Goal: Task Accomplishment & Management: Manage account settings

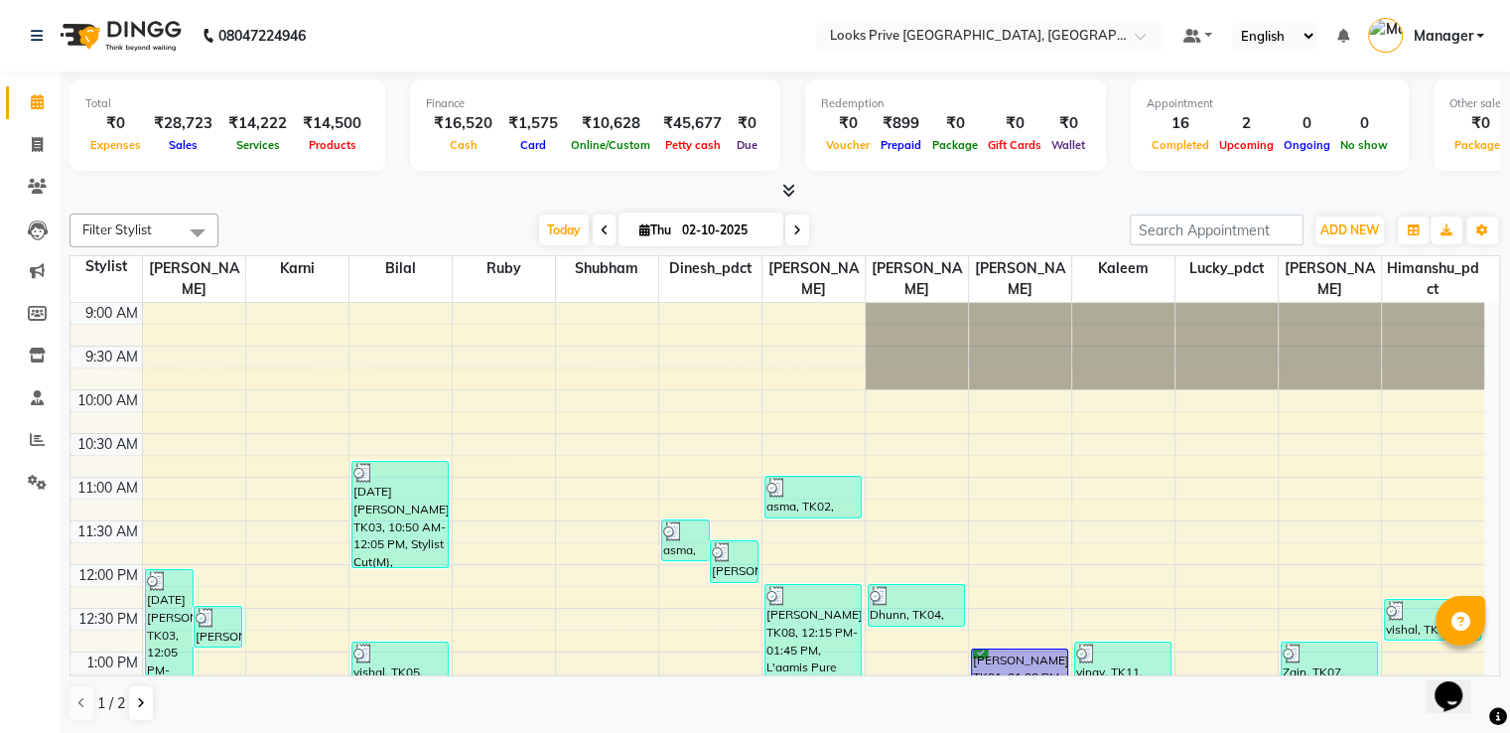
click at [791, 188] on icon at bounding box center [788, 190] width 13 height 15
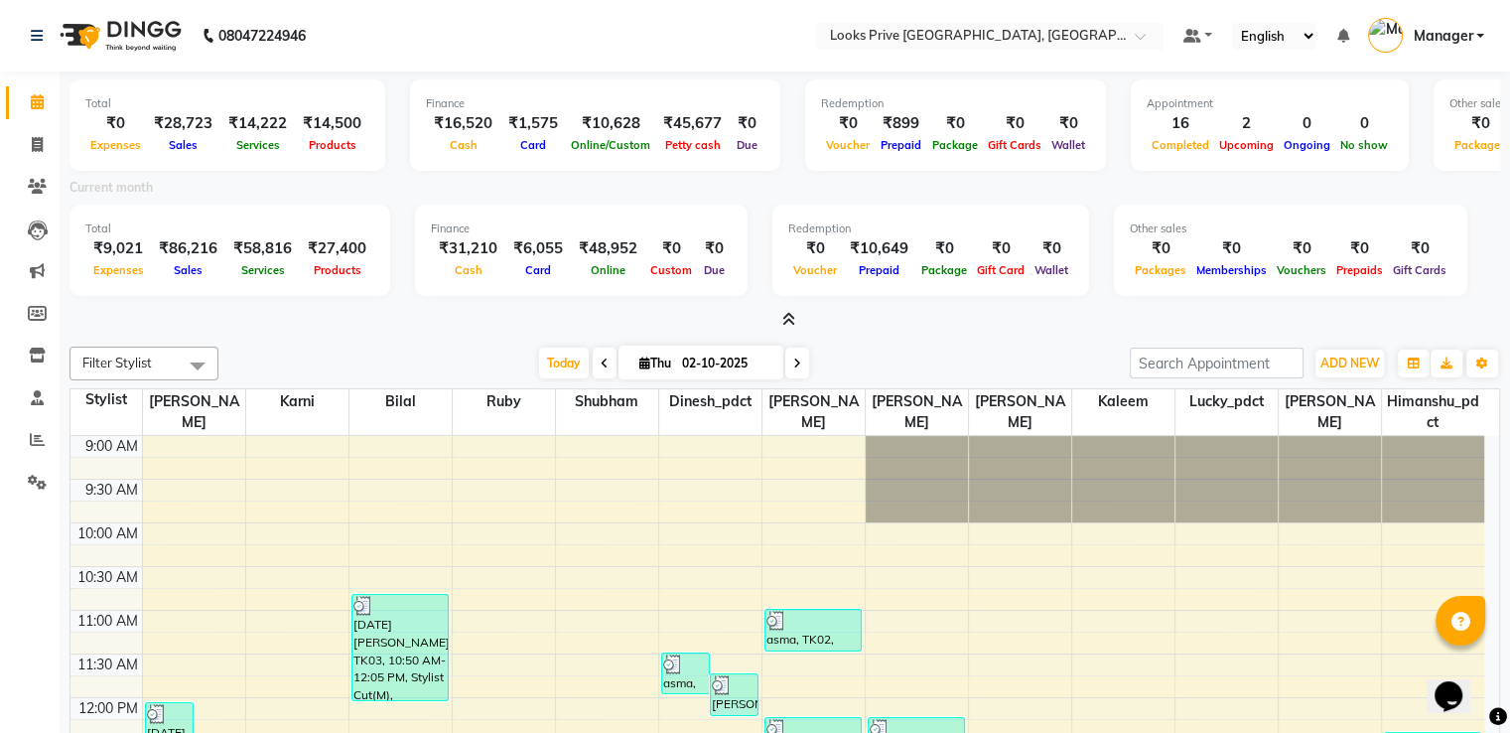
click at [789, 315] on icon at bounding box center [788, 319] width 13 height 15
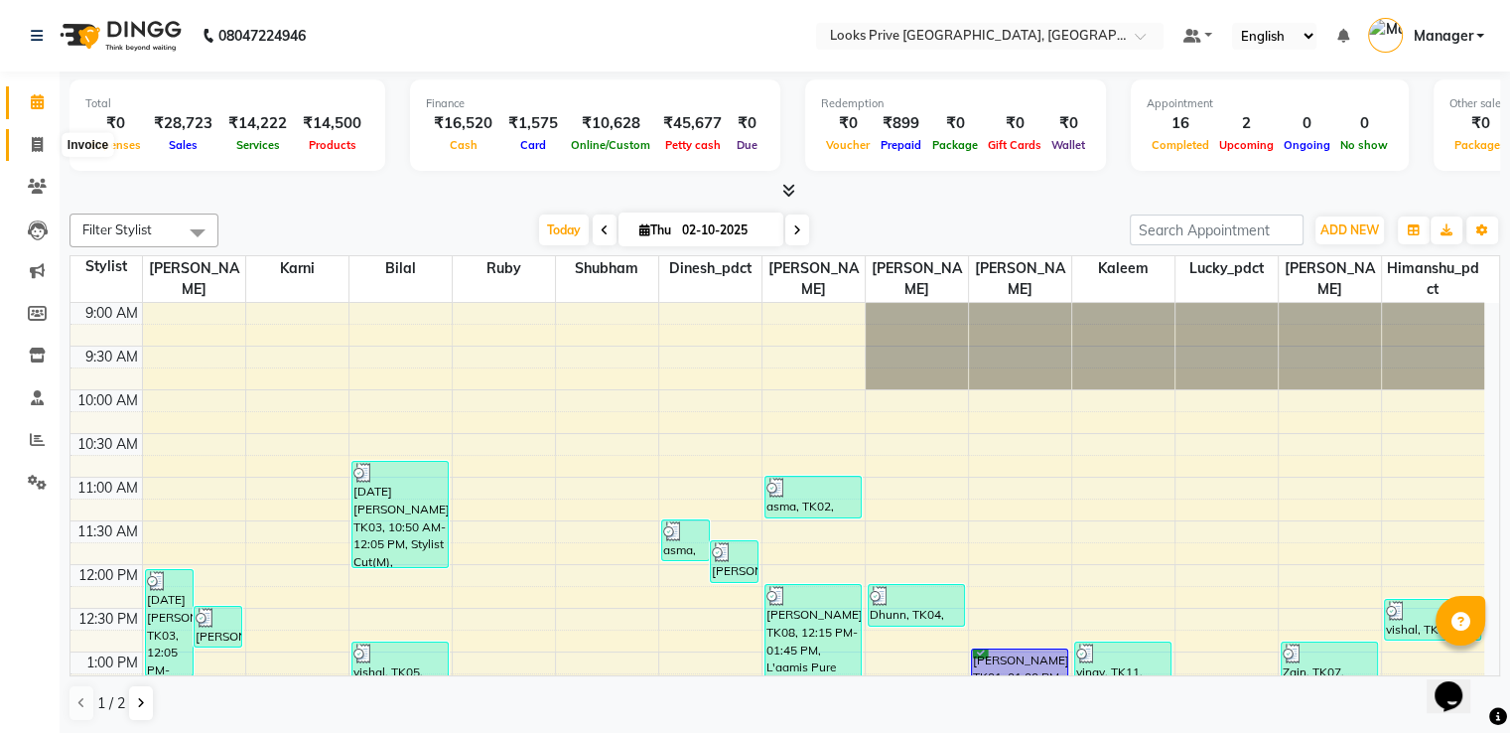
click at [36, 147] on icon at bounding box center [37, 144] width 11 height 15
select select "service"
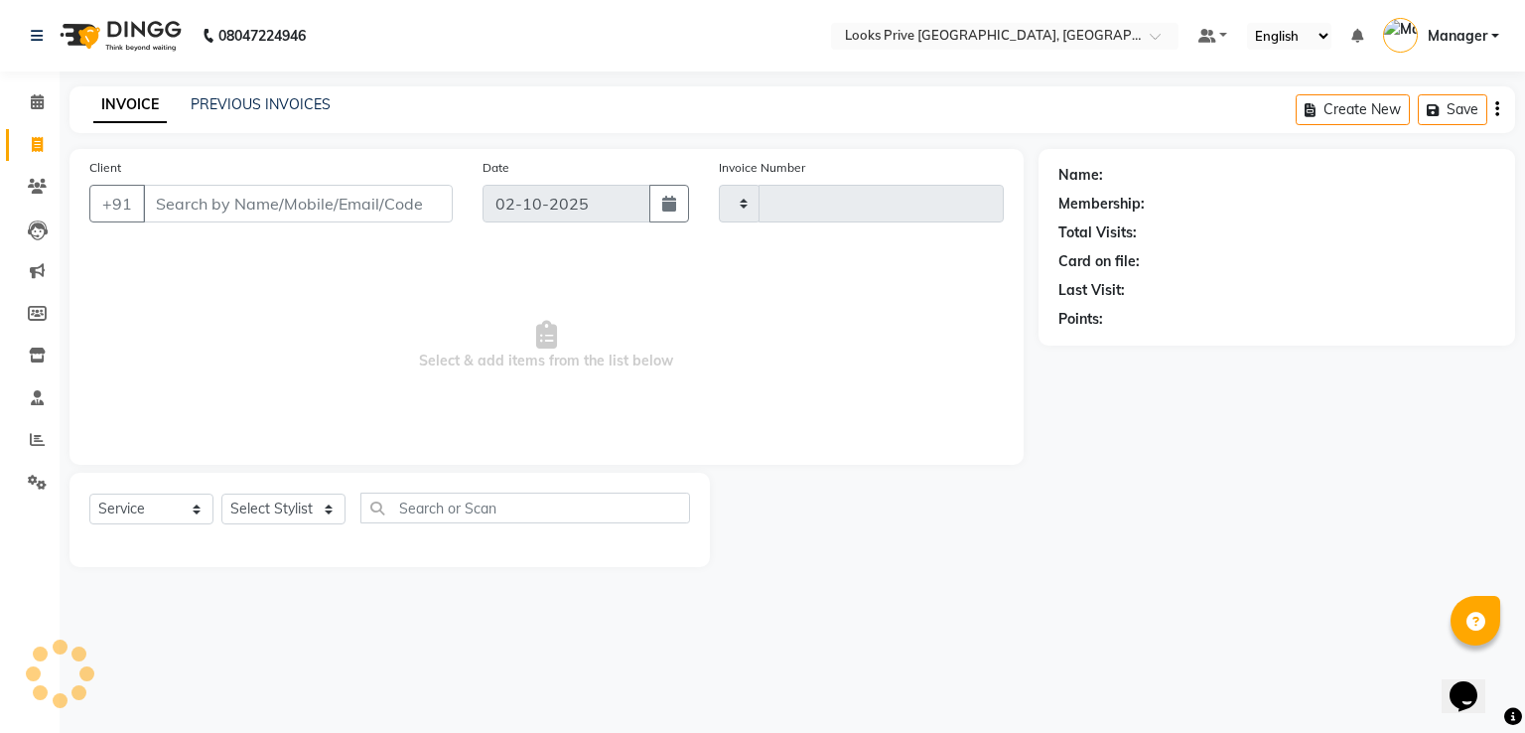
type input "3503"
select select "6205"
click at [38, 106] on icon at bounding box center [37, 101] width 13 height 15
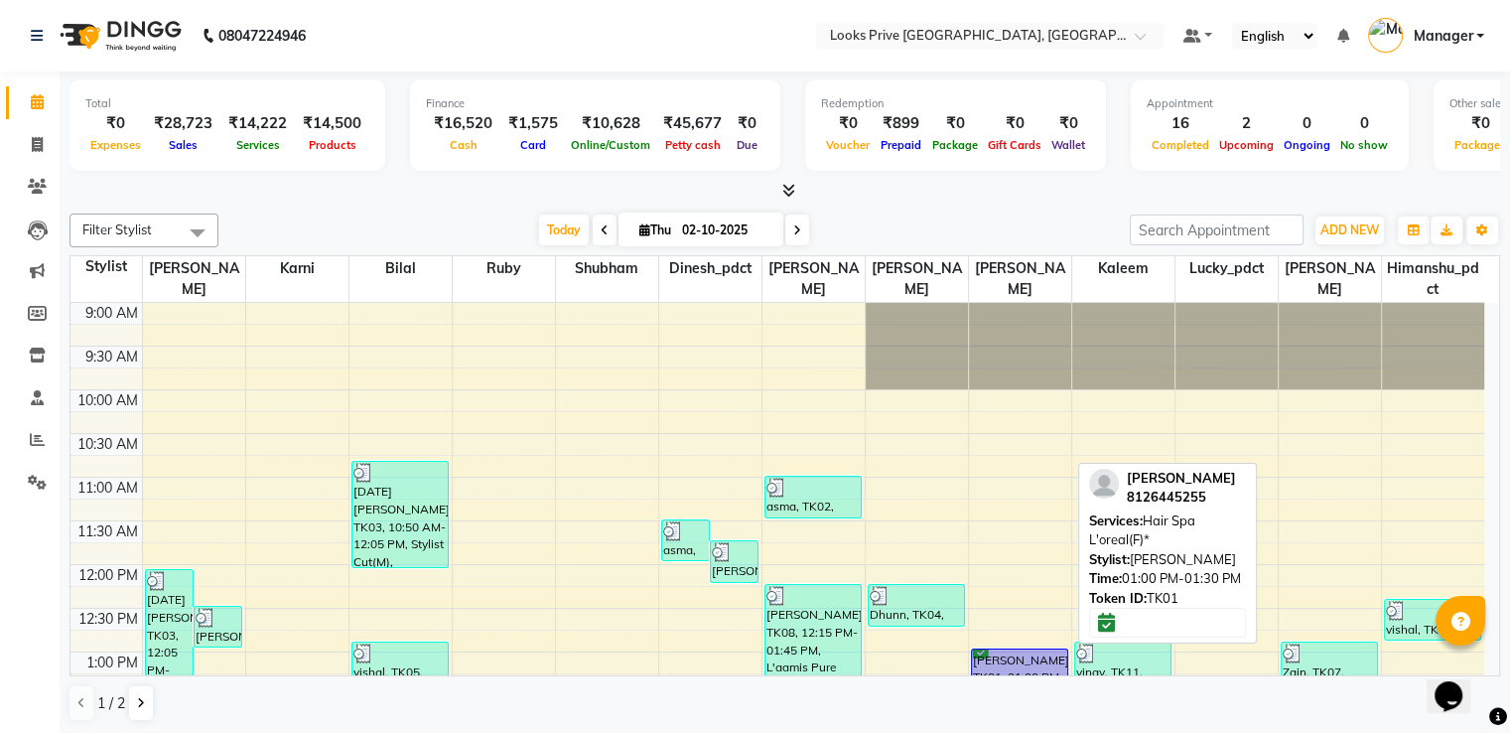
click at [1019, 657] on div "[PERSON_NAME], TK01, 01:00 PM-01:30 PM, Hair Spa L'oreal(F)*" at bounding box center [1019, 669] width 95 height 41
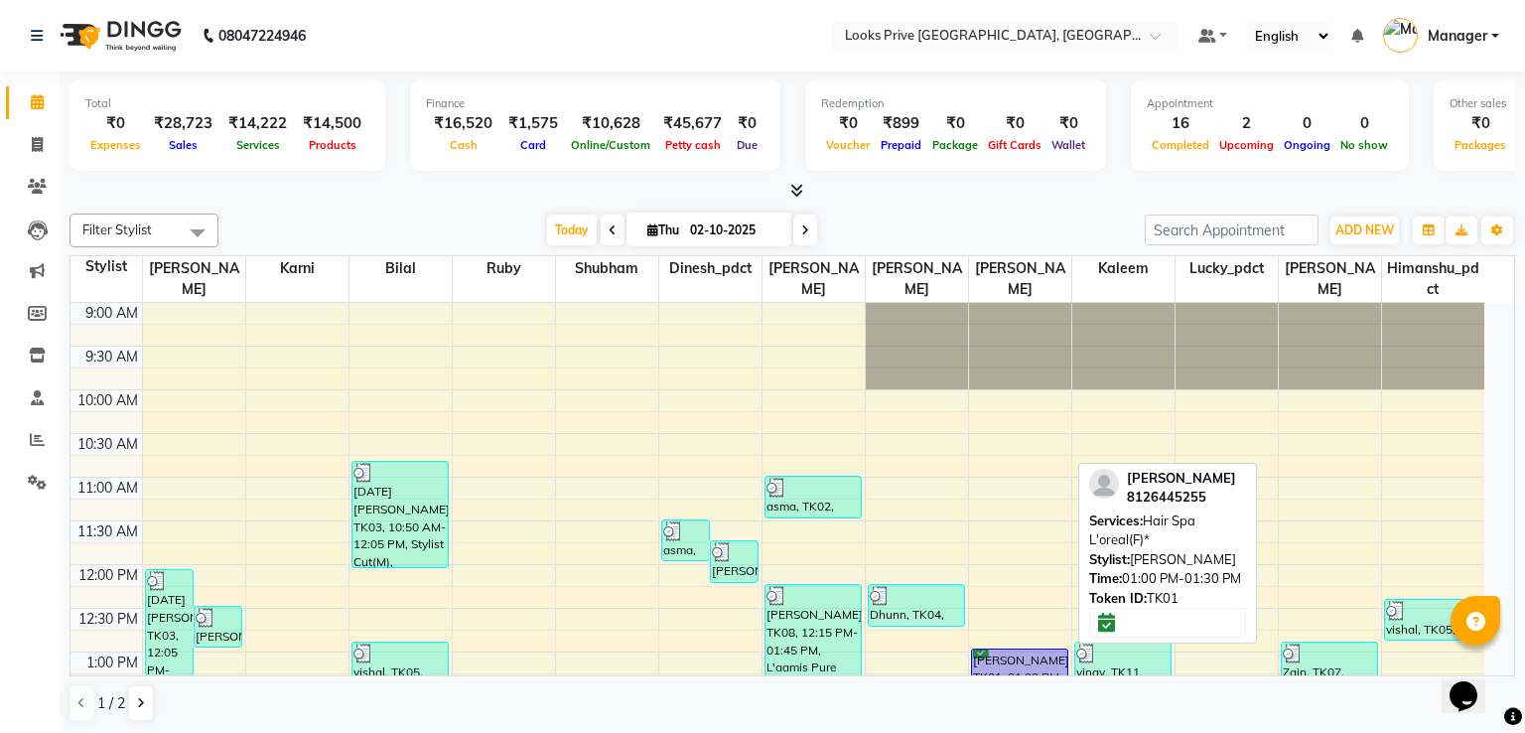
select select "6"
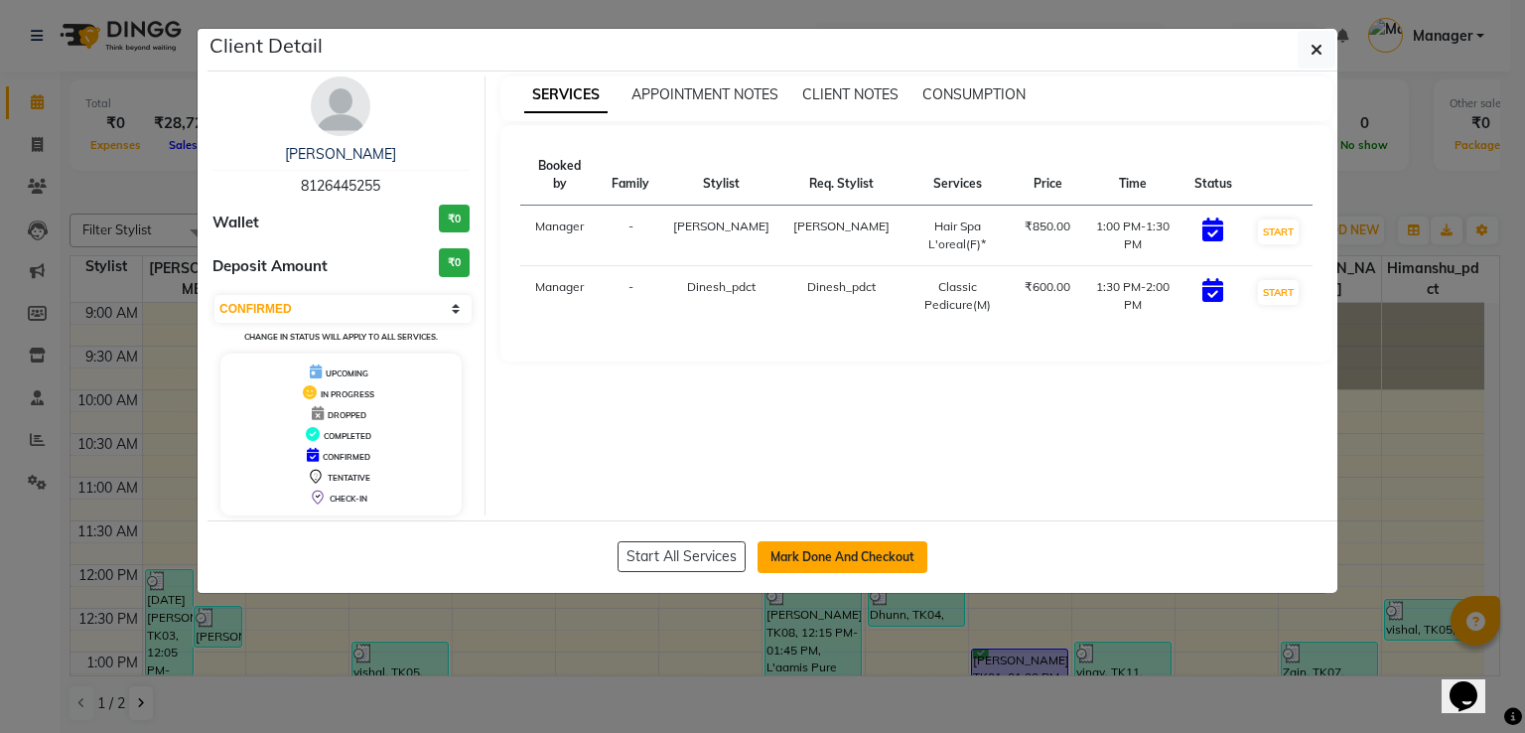
click at [790, 556] on button "Mark Done And Checkout" at bounding box center [842, 557] width 170 height 32
select select "service"
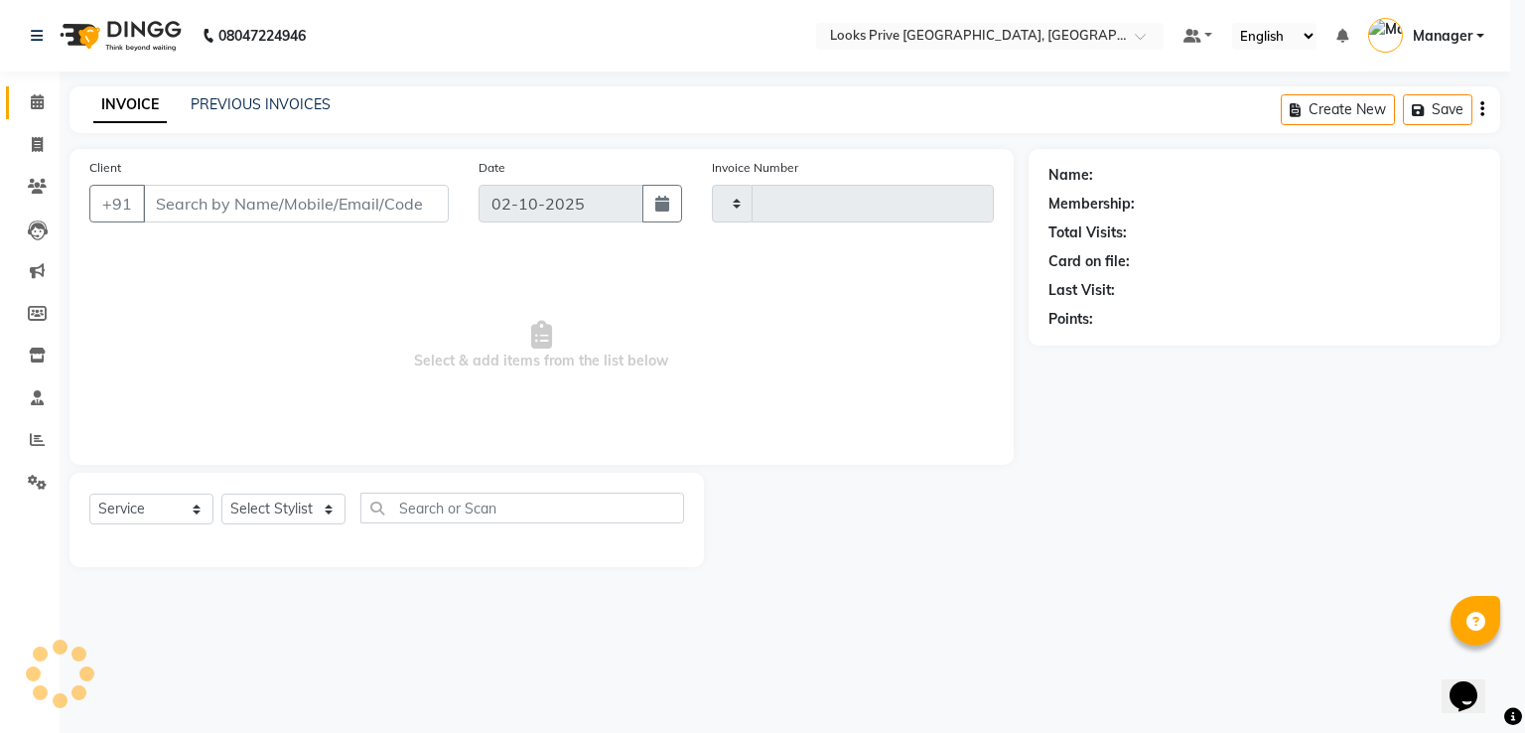
type input "3503"
select select "6205"
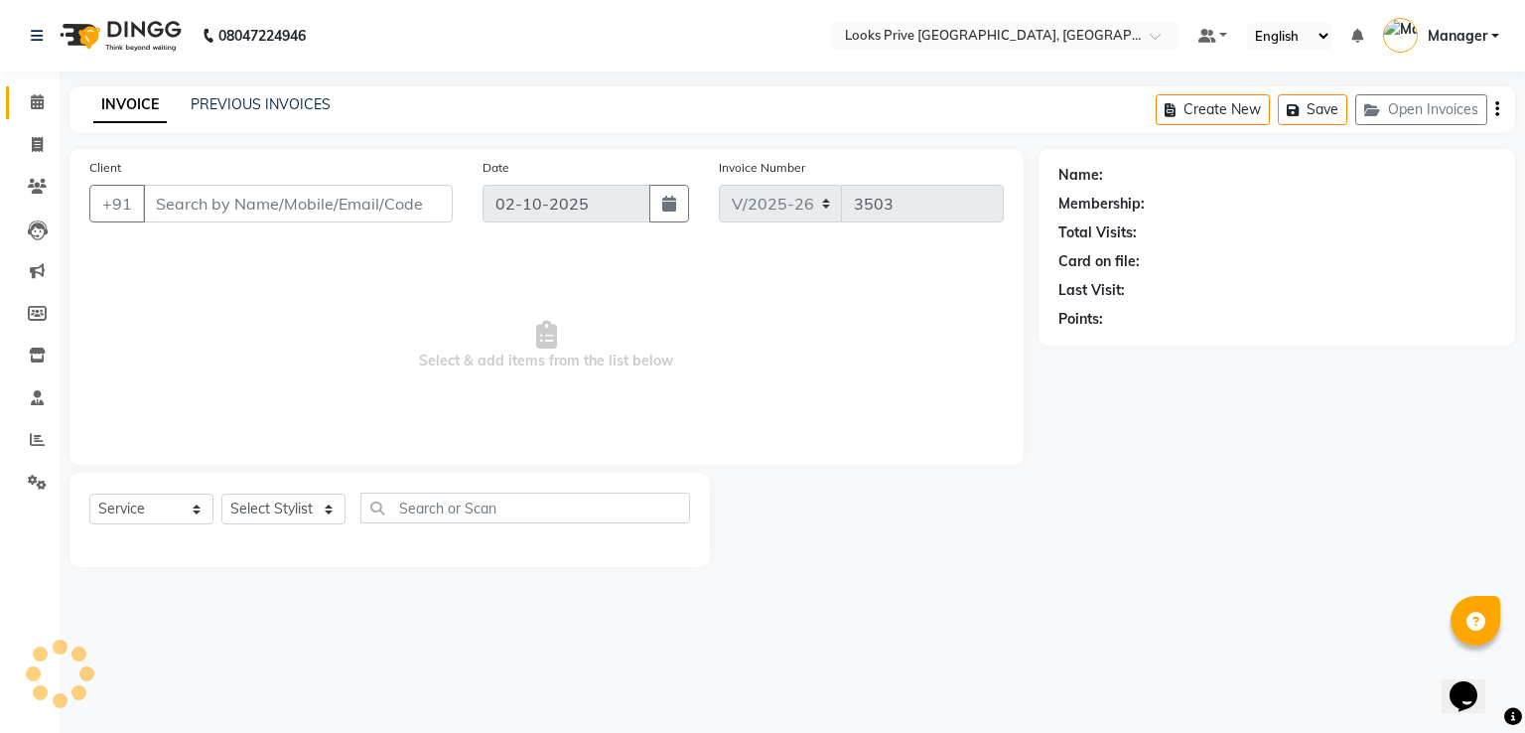
type input "8126445255"
select select "47803"
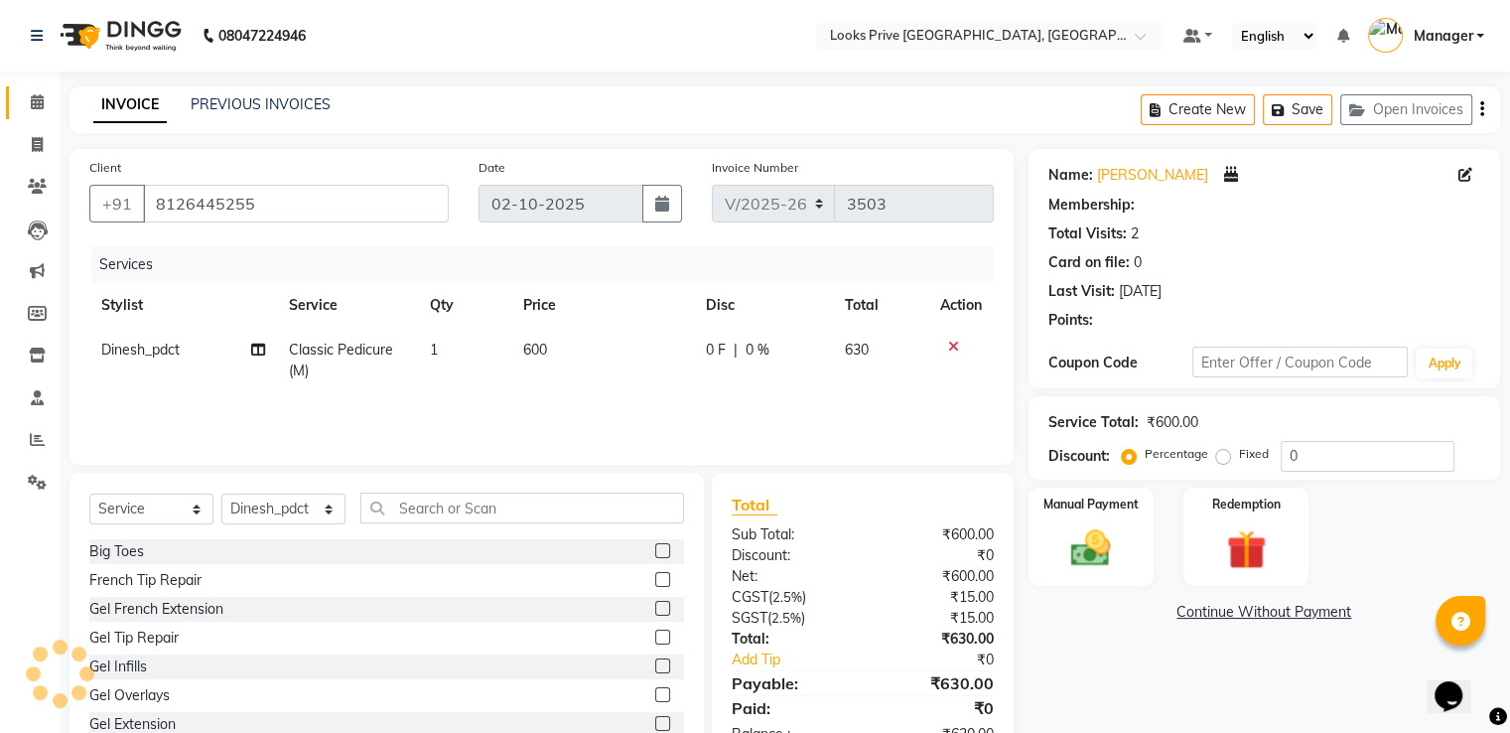
select select "1: Object"
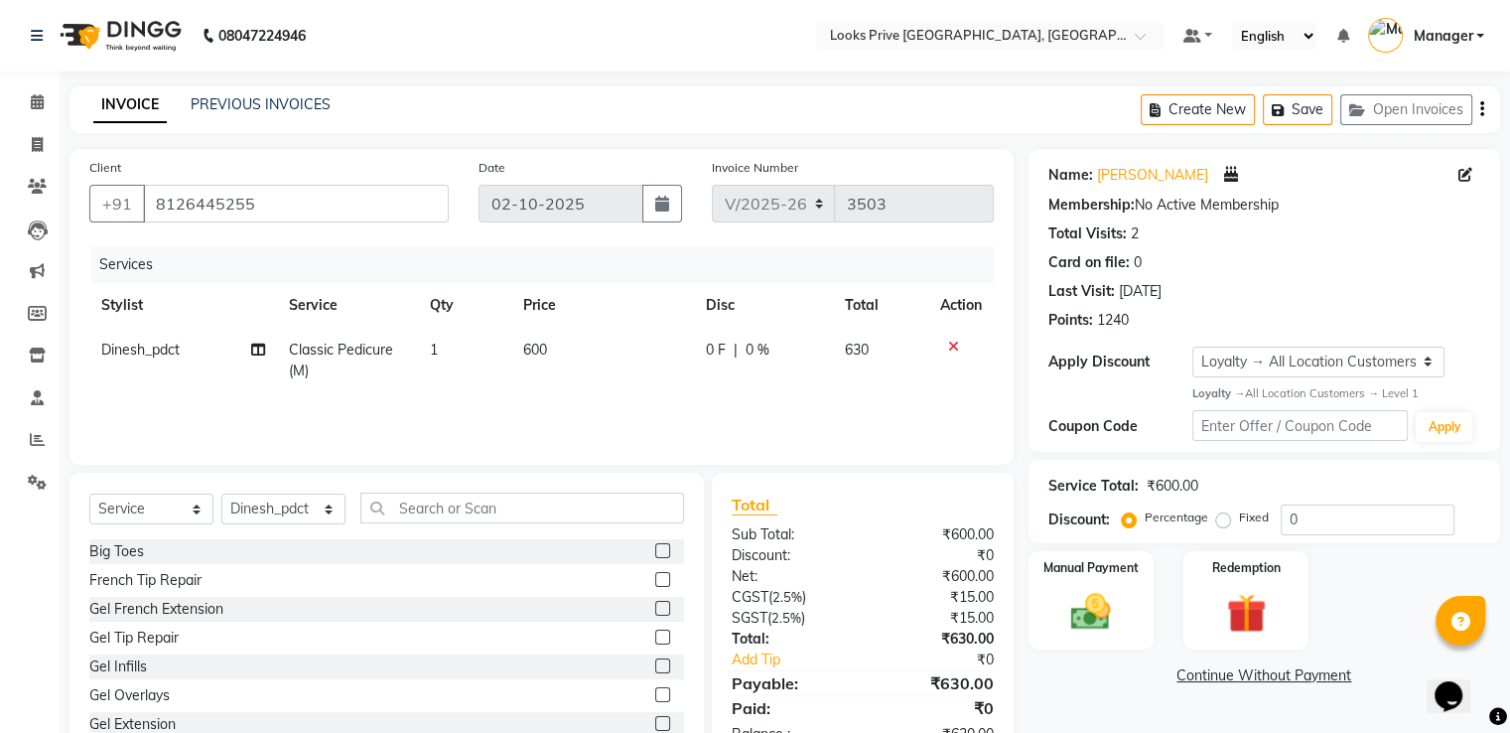
click at [948, 343] on icon at bounding box center [953, 347] width 11 height 14
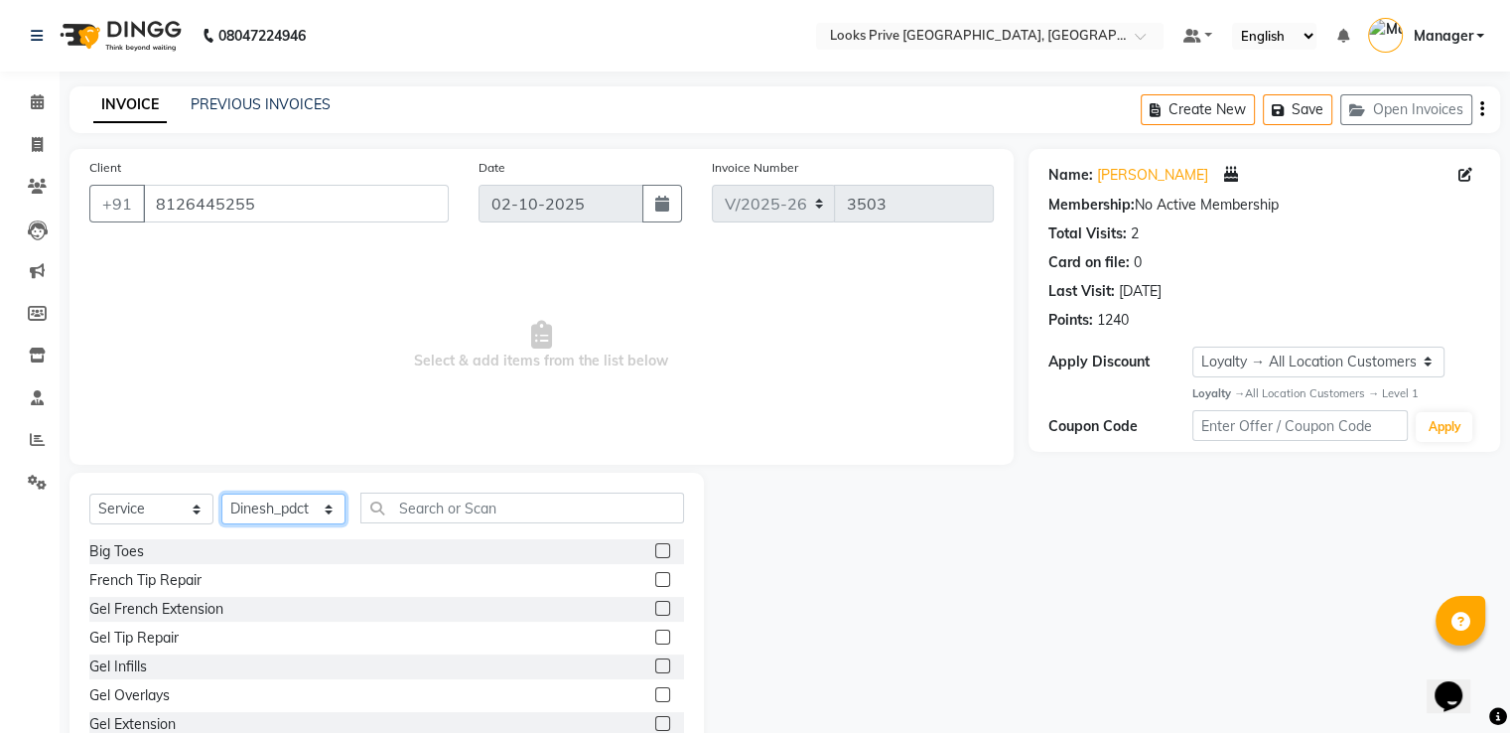
click at [282, 505] on select "Select Stylist A2R_Master [PERSON_NAME] [PERSON_NAME] Dinesh_pdct Himanshu_pdct…" at bounding box center [283, 508] width 124 height 31
click at [405, 504] on input "text" at bounding box center [522, 507] width 324 height 31
type input "u"
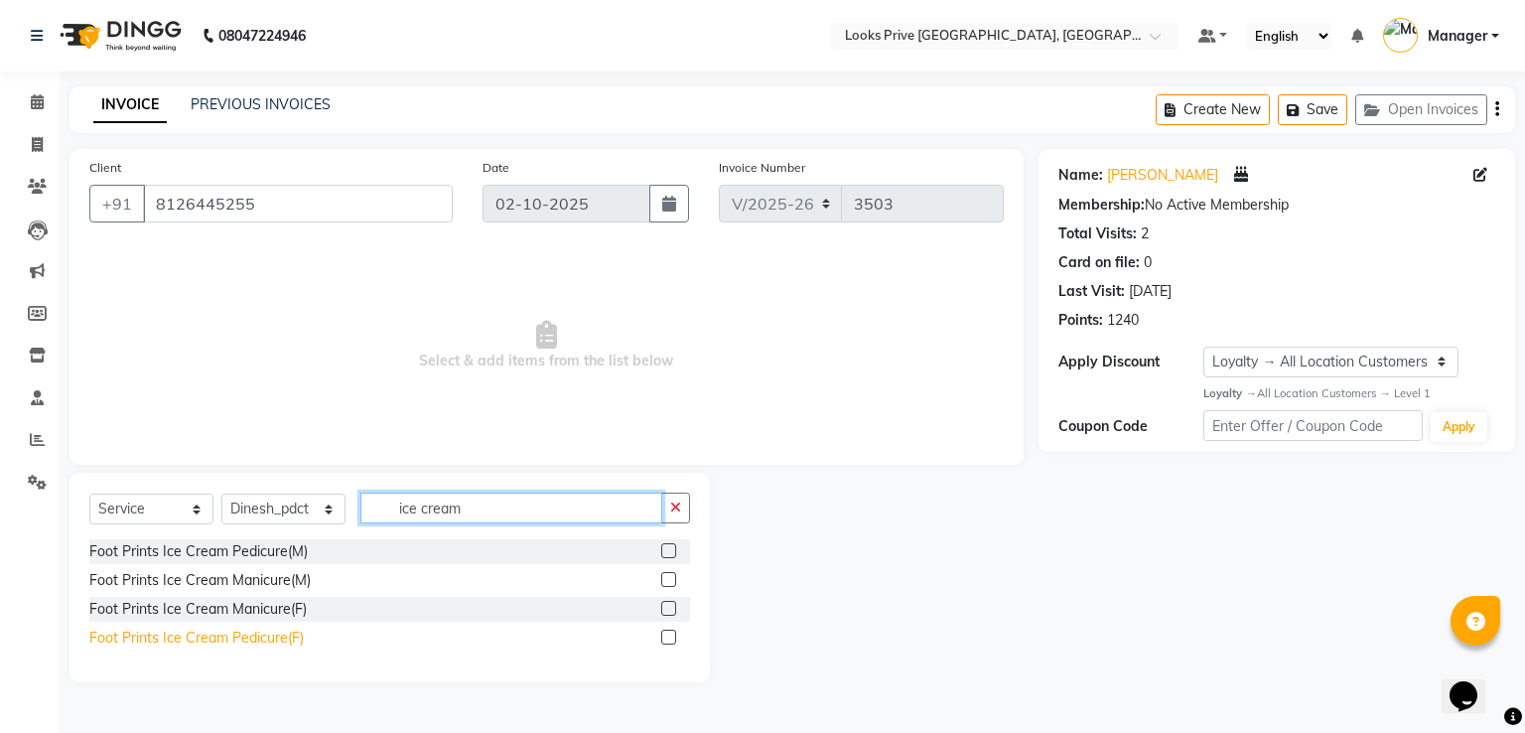
type input "ice cream"
click at [266, 632] on div "Foot Prints Ice Cream Pedicure(F)" at bounding box center [196, 637] width 214 height 21
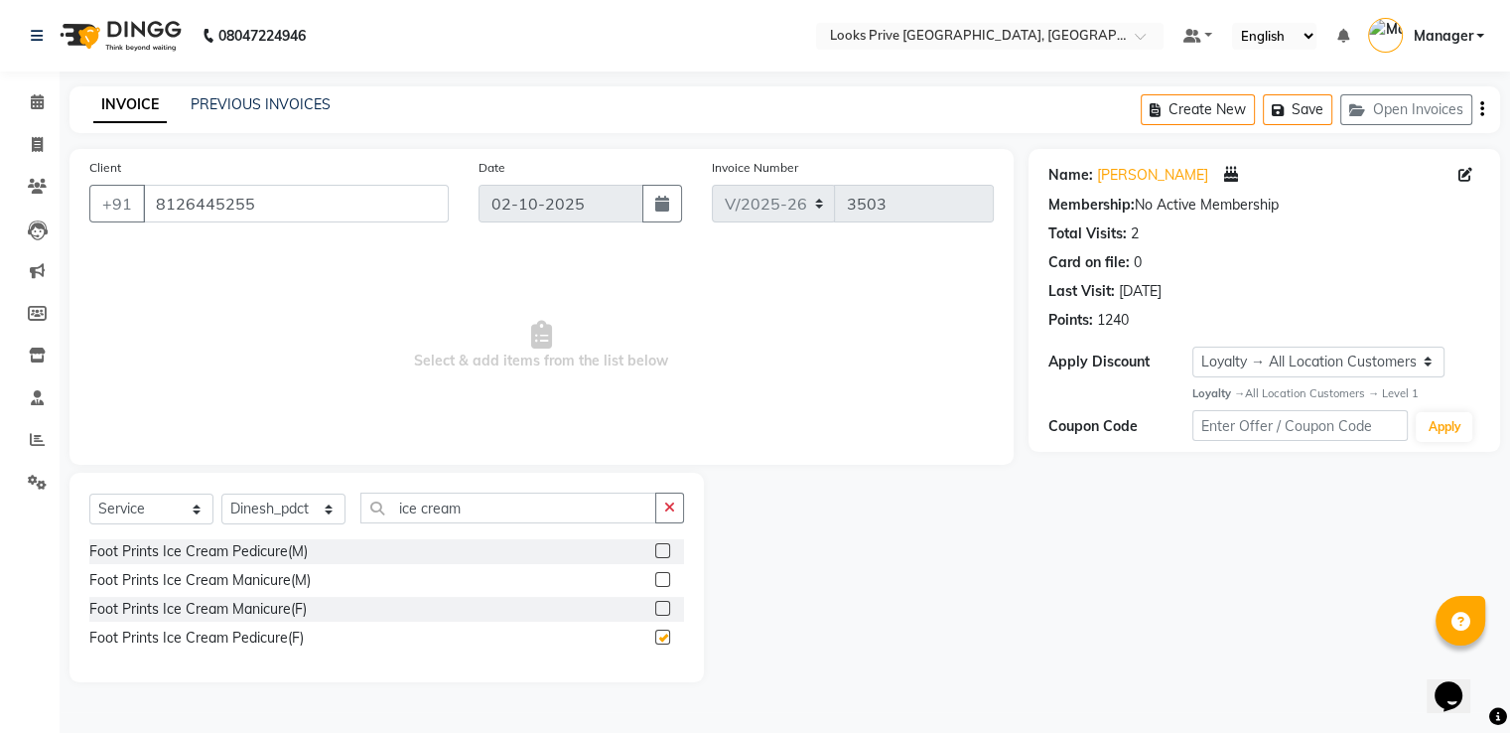
checkbox input "false"
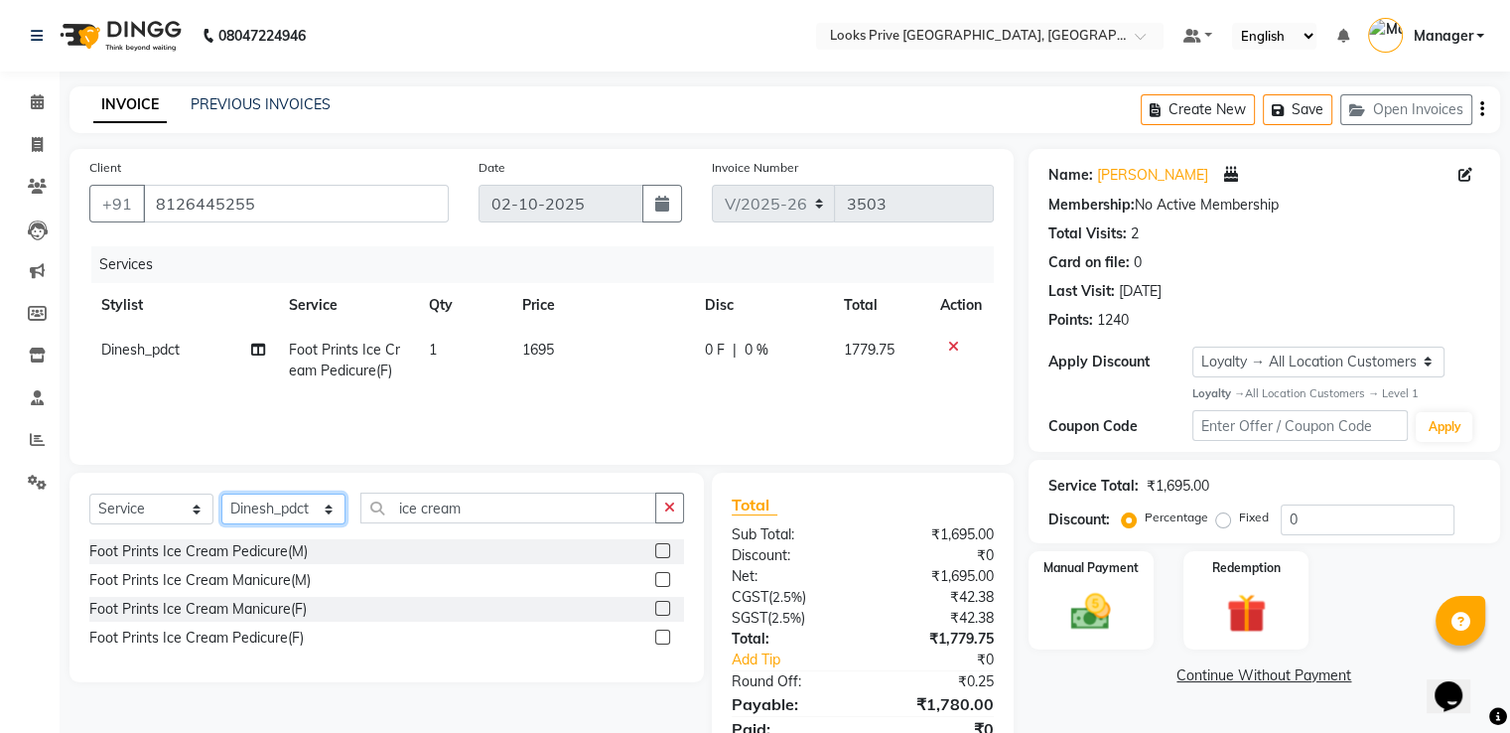
drag, startPoint x: 285, startPoint y: 497, endPoint x: 346, endPoint y: 269, distance: 236.5
click at [286, 493] on div "Select Service Product Membership Package Voucher Prepaid Gift Card Select Styl…" at bounding box center [386, 515] width 595 height 47
select select "45661"
click at [221, 494] on select "Select Stylist A2R_Master [PERSON_NAME] [PERSON_NAME] Dinesh_pdct Himanshu_pdct…" at bounding box center [283, 508] width 124 height 31
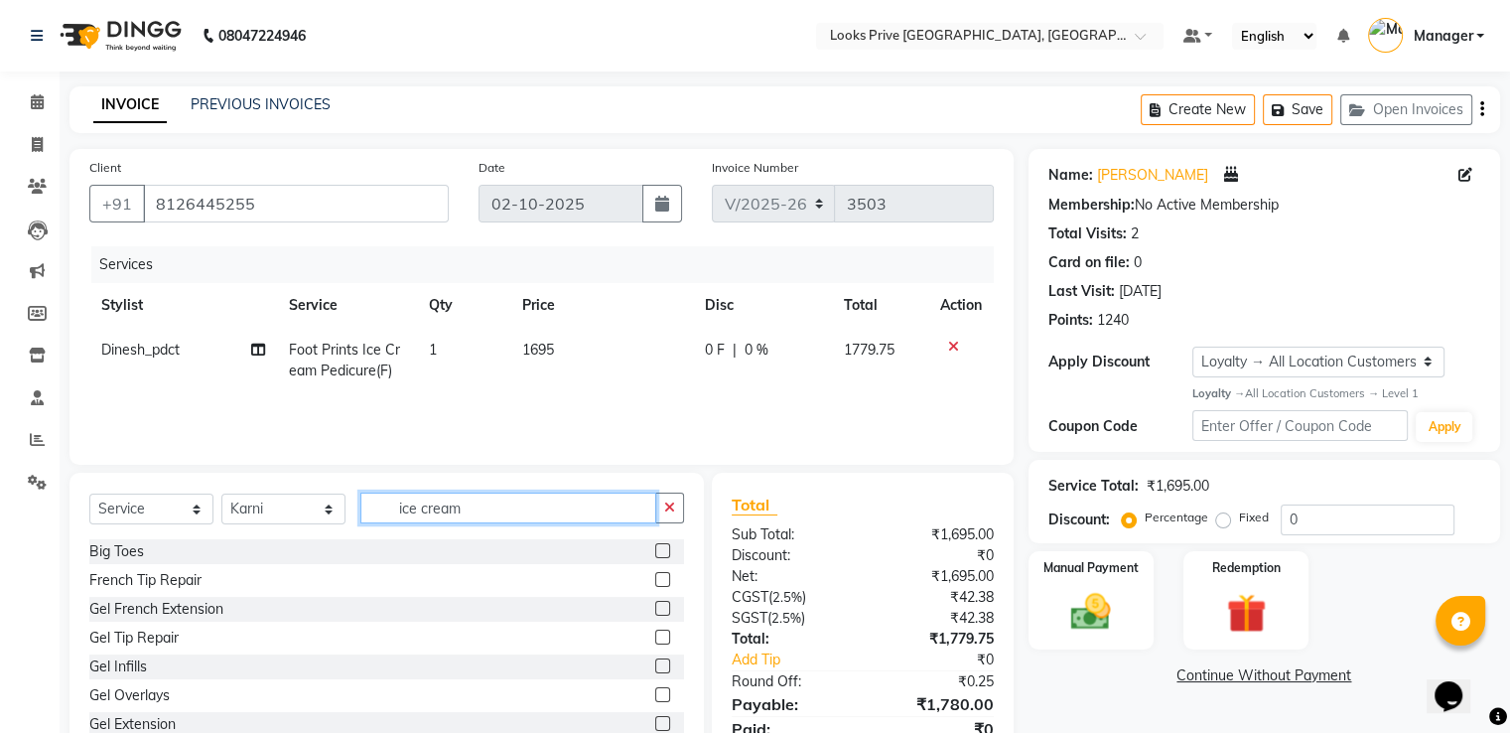
drag, startPoint x: 528, startPoint y: 510, endPoint x: 0, endPoint y: 430, distance: 534.2
click at [241, 452] on div "Client +91 8126445255 Date 02-10-2025 Invoice Number V/2025 V/2025-26 3503 Serv…" at bounding box center [542, 467] width 974 height 636
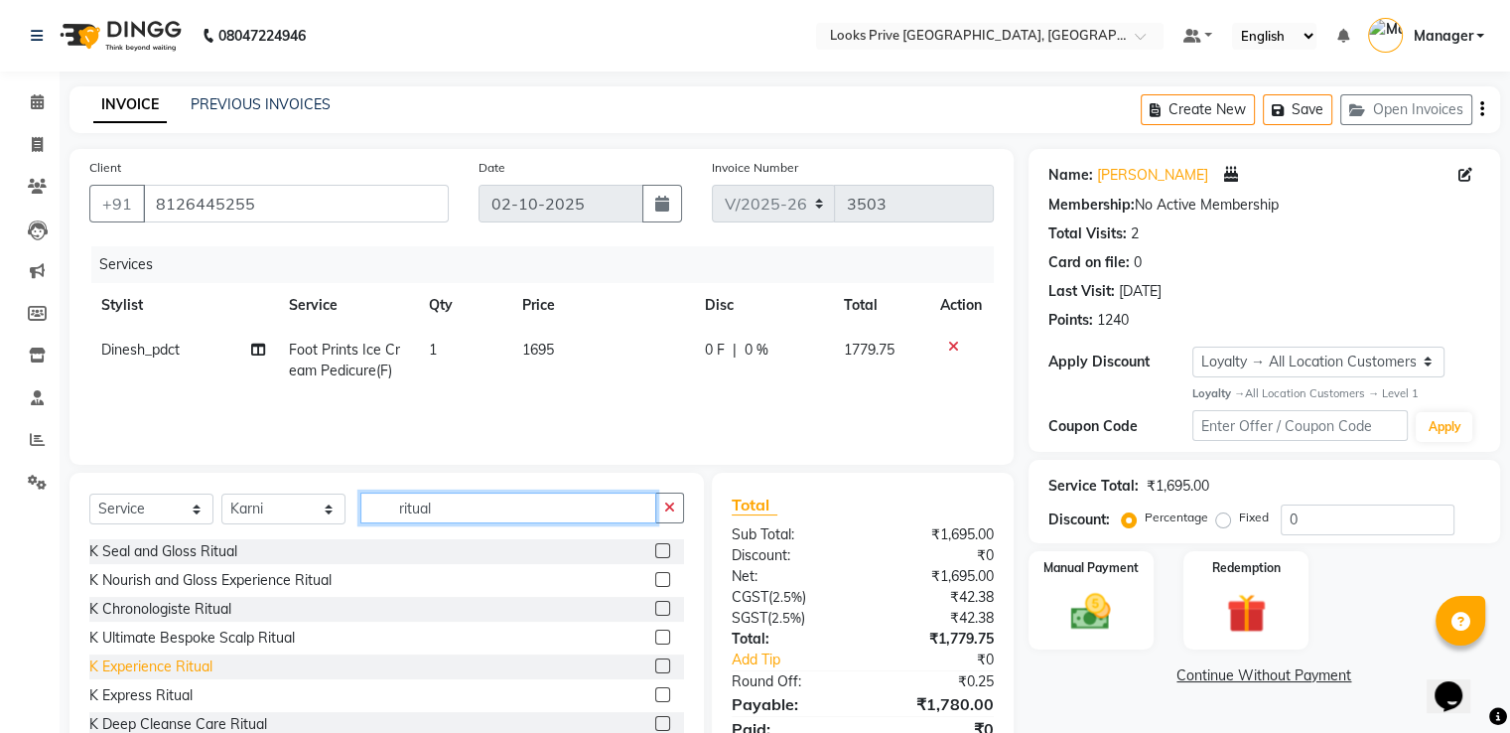
type input "ritual"
click at [154, 666] on div "K Experience Ritual" at bounding box center [150, 666] width 123 height 21
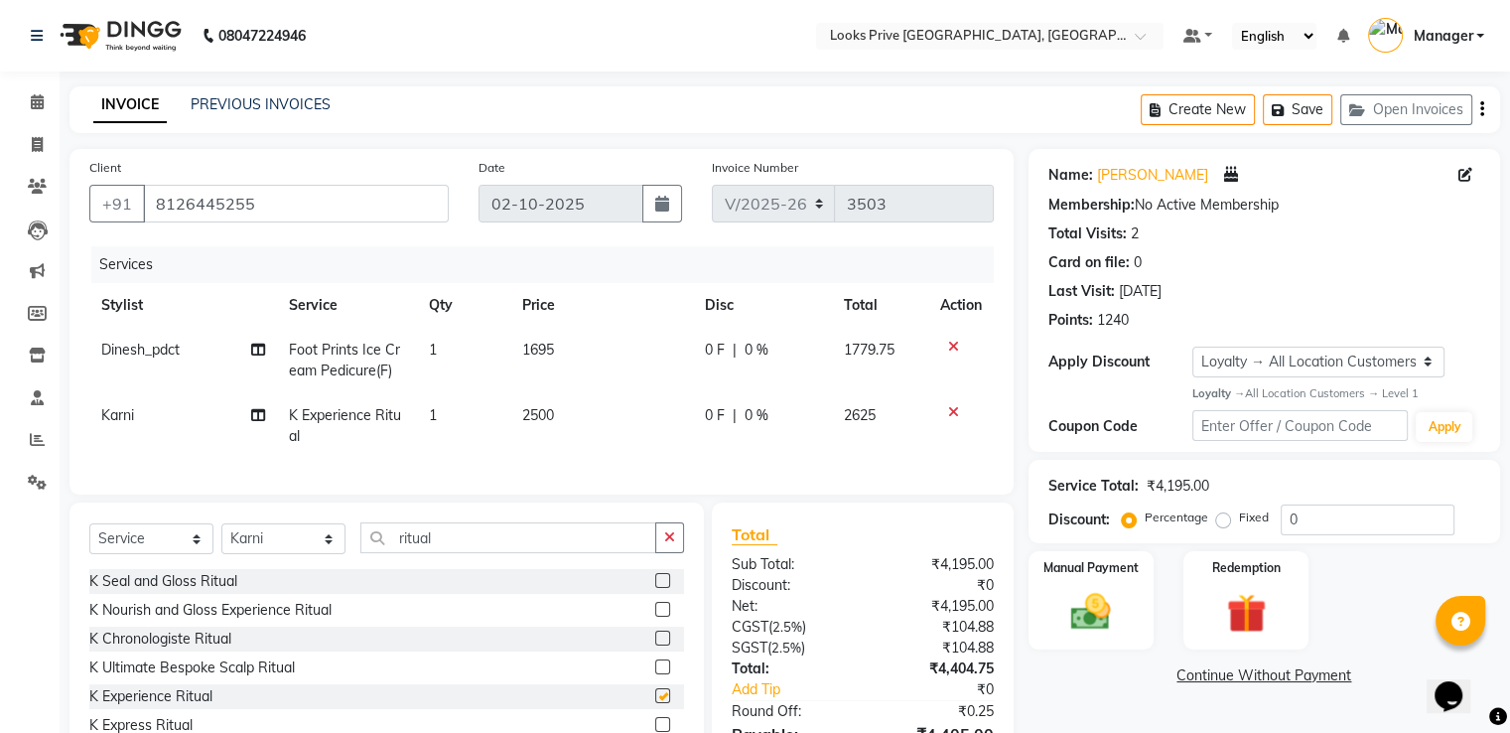
checkbox input "false"
drag, startPoint x: 474, startPoint y: 543, endPoint x: 0, endPoint y: 560, distance: 473.8
click at [0, 559] on app-home "08047224946 Select Location × Looks Prive Dehradun, Dehradun Default Panel My P…" at bounding box center [755, 422] width 1510 height 845
type input "a"
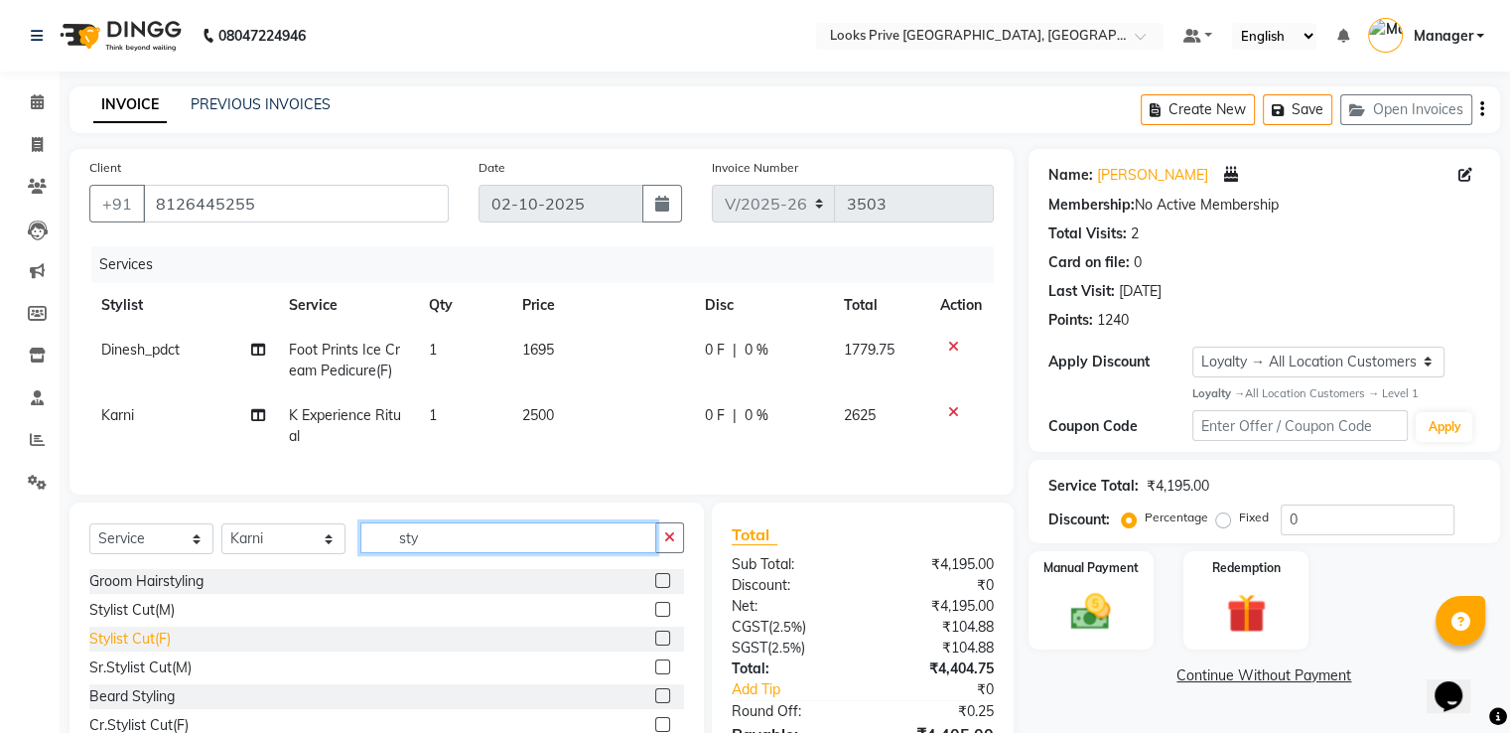
type input "sty"
click at [130, 648] on div "Stylist Cut(F)" at bounding box center [129, 638] width 81 height 21
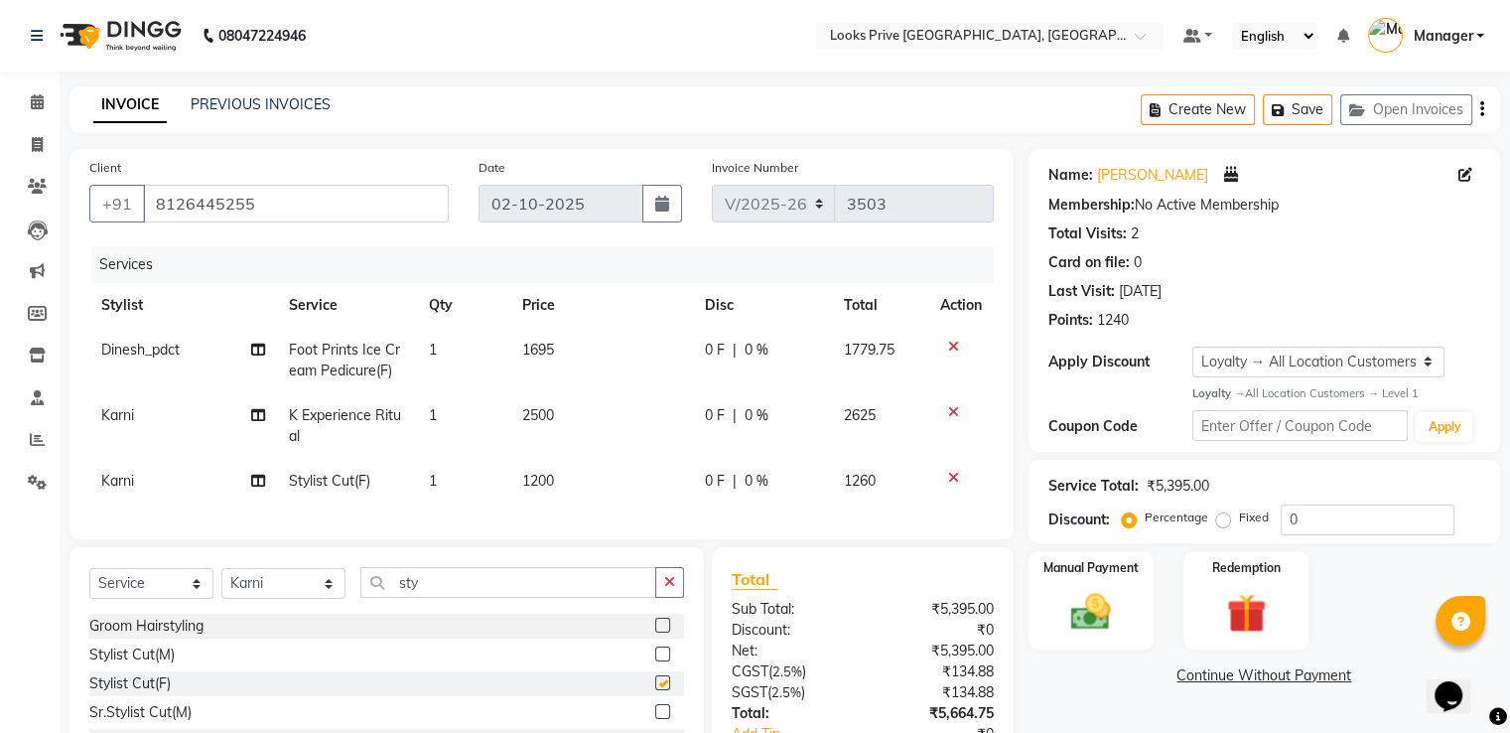
checkbox input "false"
drag, startPoint x: 547, startPoint y: 487, endPoint x: 620, endPoint y: 467, distance: 76.4
click at [551, 484] on span "1200" at bounding box center [538, 481] width 32 height 18
select select "45661"
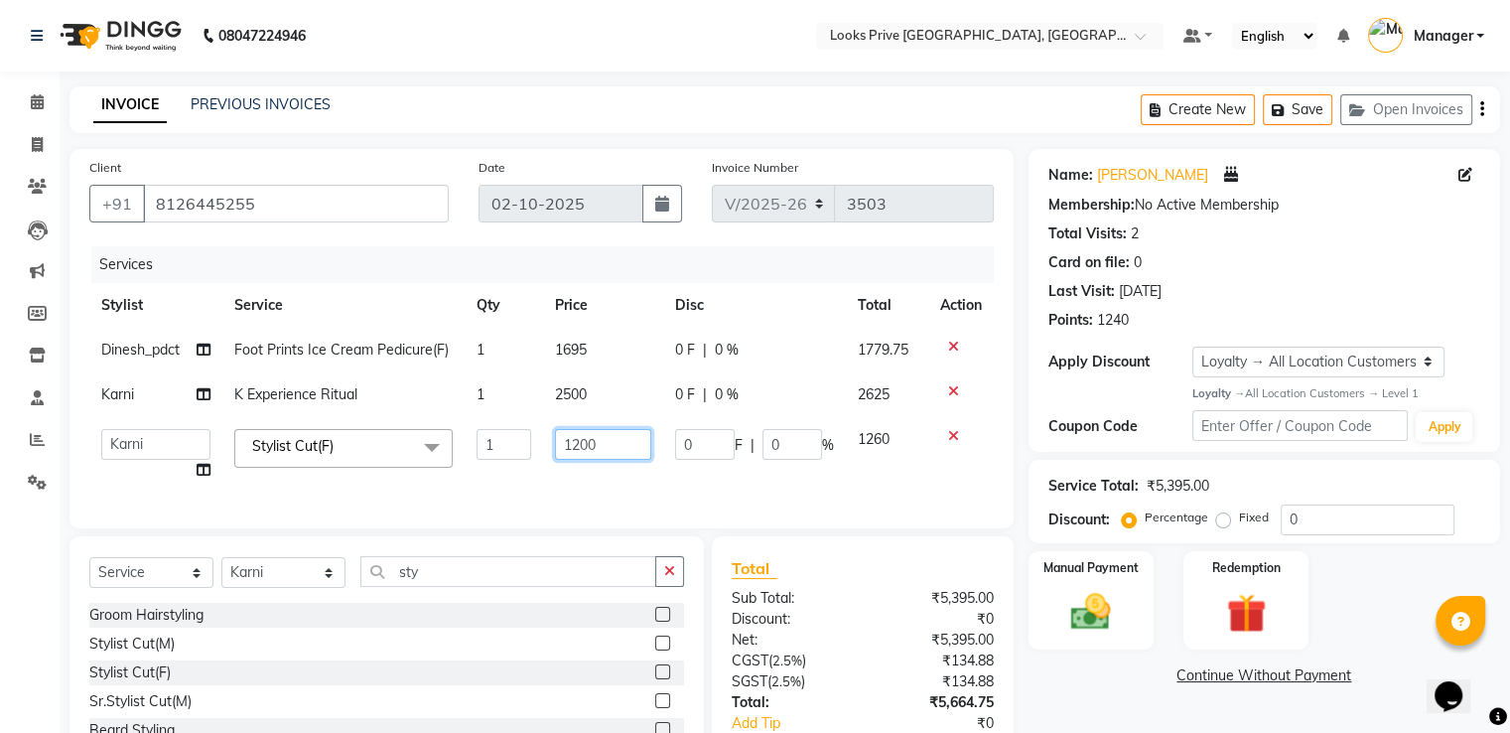
drag, startPoint x: 584, startPoint y: 441, endPoint x: 481, endPoint y: 414, distance: 105.7
click at [496, 417] on tr "A2R_Master Aarif Ayesha Bilal Dinesh_pdct Himanshu_pdct Kaleem Karni Lucky_pdct…" at bounding box center [541, 454] width 904 height 75
type input "1500"
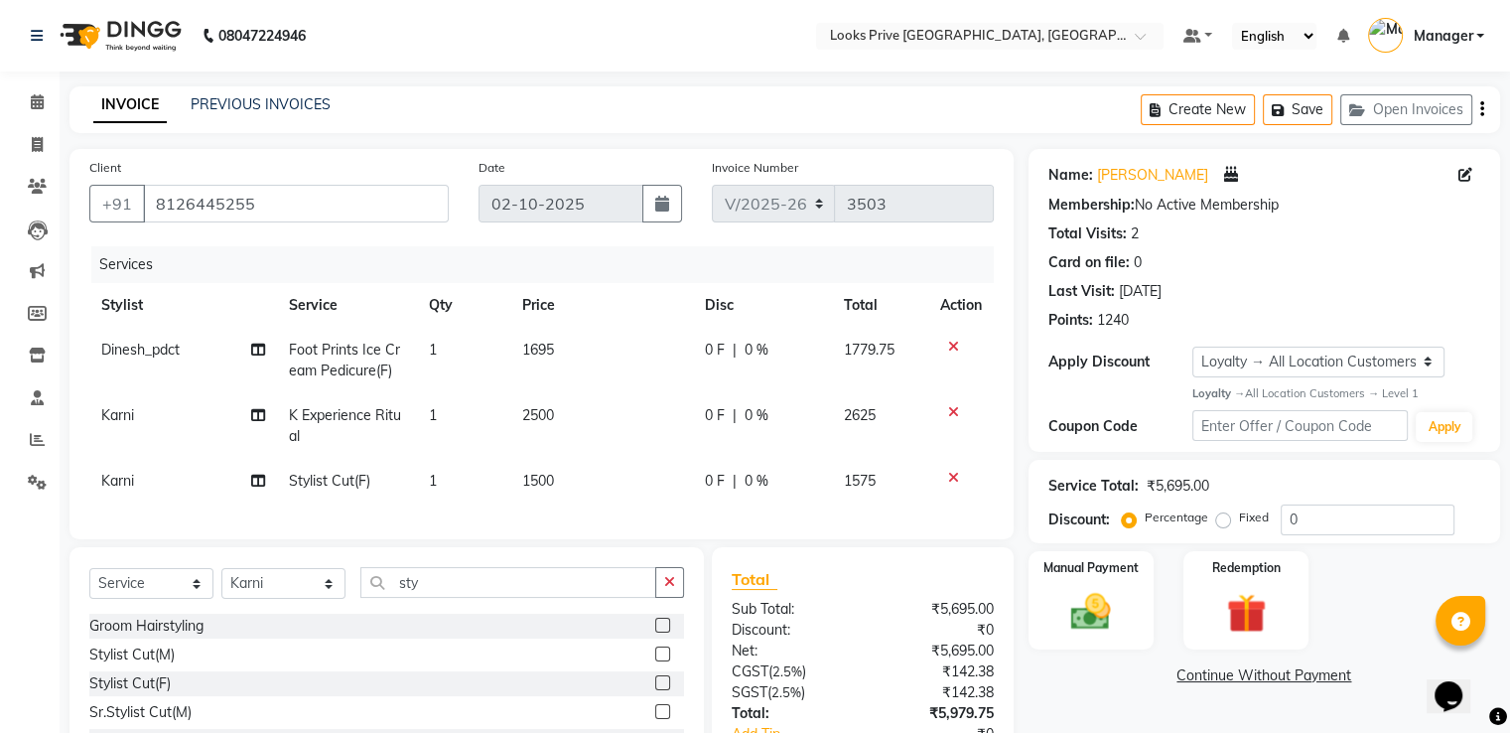
click at [592, 405] on td "2500" at bounding box center [601, 426] width 183 height 66
select select "45661"
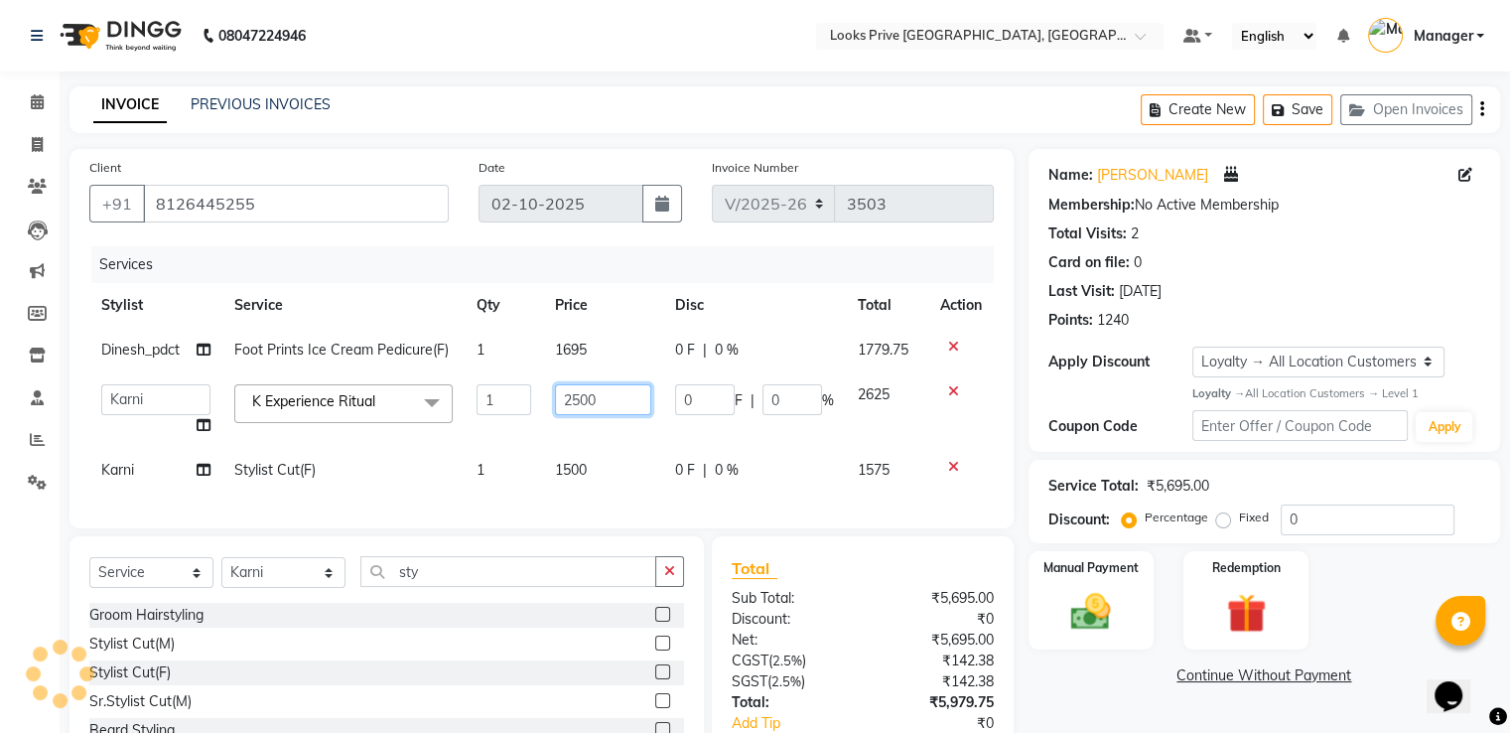
drag, startPoint x: 600, startPoint y: 402, endPoint x: 130, endPoint y: 303, distance: 480.0
click at [212, 311] on table "Stylist Service Qty Price Disc Total Action Dinesh_pdct Foot Prints Ice Cream P…" at bounding box center [541, 387] width 904 height 209
type input "4000"
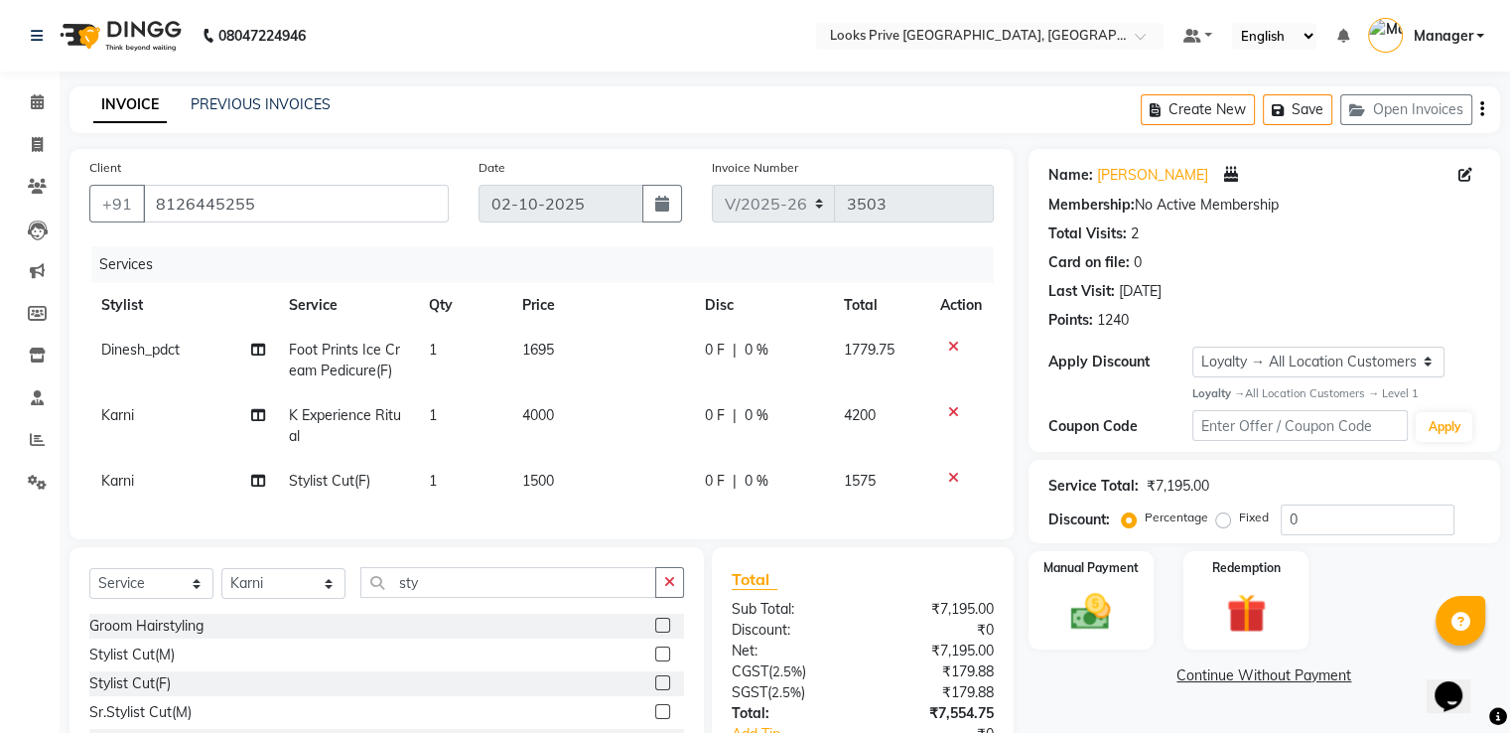
click at [592, 346] on td "1695" at bounding box center [601, 361] width 183 height 66
select select "47803"
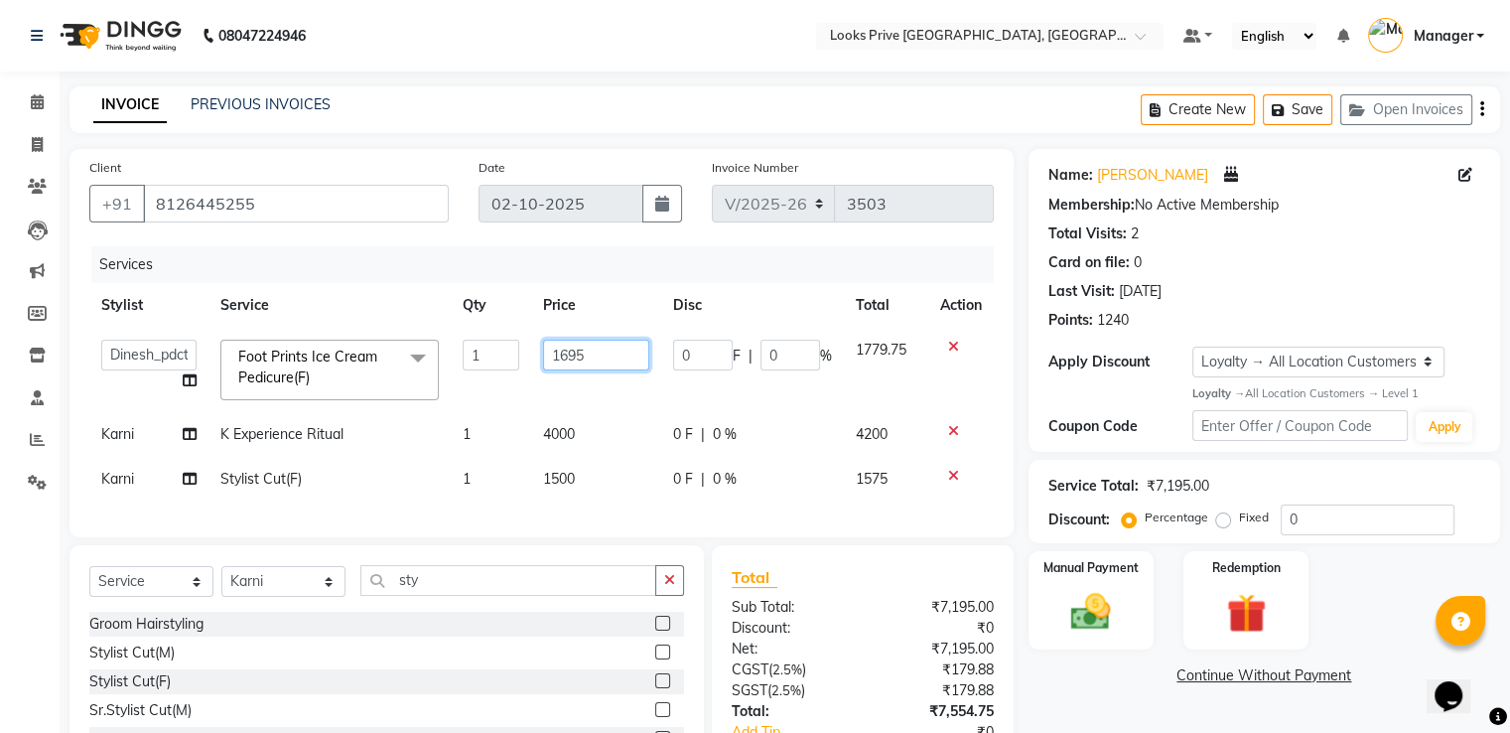
drag, startPoint x: 592, startPoint y: 346, endPoint x: 398, endPoint y: 334, distance: 194.0
click at [398, 334] on tr "A2R_Master Aarif Ayesha Bilal Dinesh_pdct Himanshu_pdct Kaleem Karni Lucky_pdct…" at bounding box center [541, 370] width 904 height 84
click at [617, 362] on input "1695" at bounding box center [595, 355] width 105 height 31
click at [615, 355] on input "1695" at bounding box center [595, 355] width 105 height 31
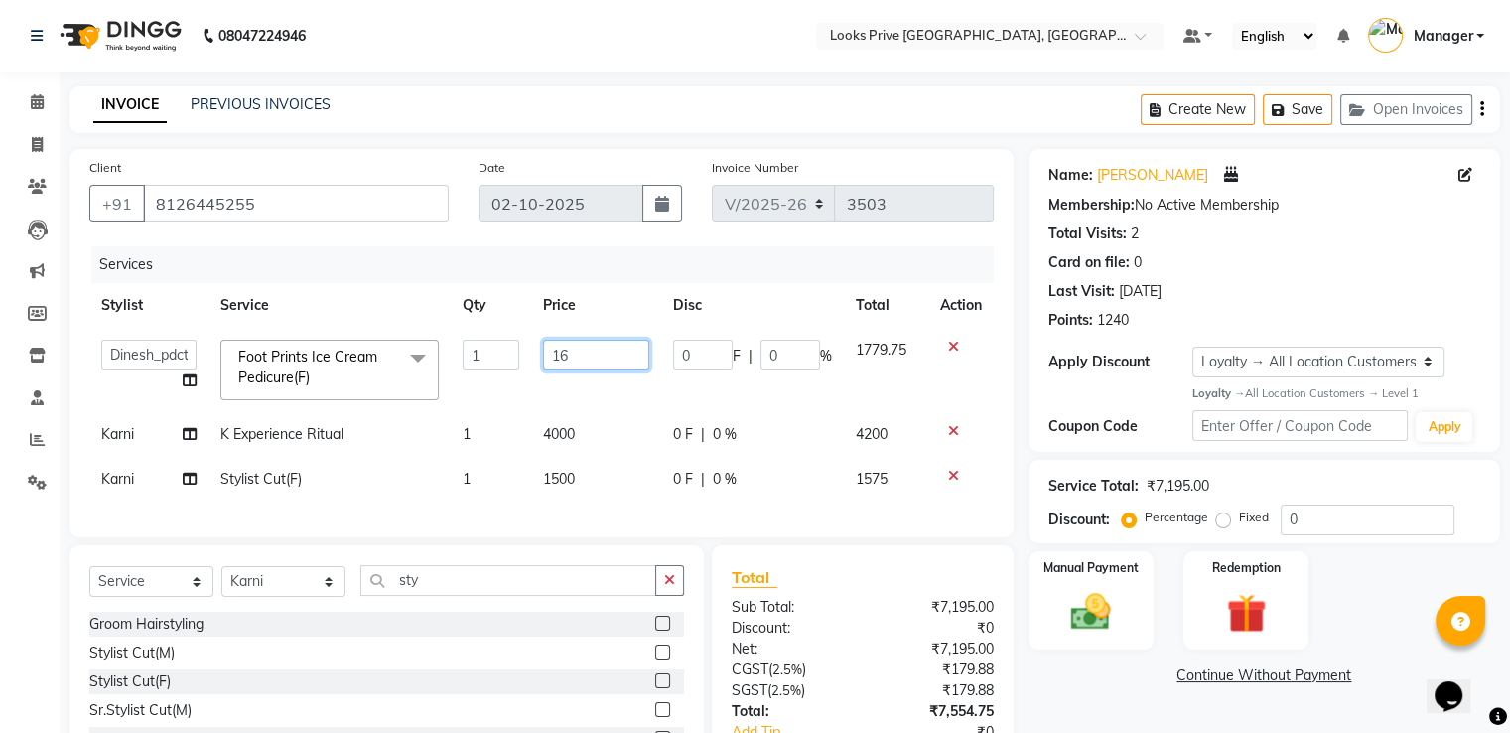
type input "1"
type input "2000"
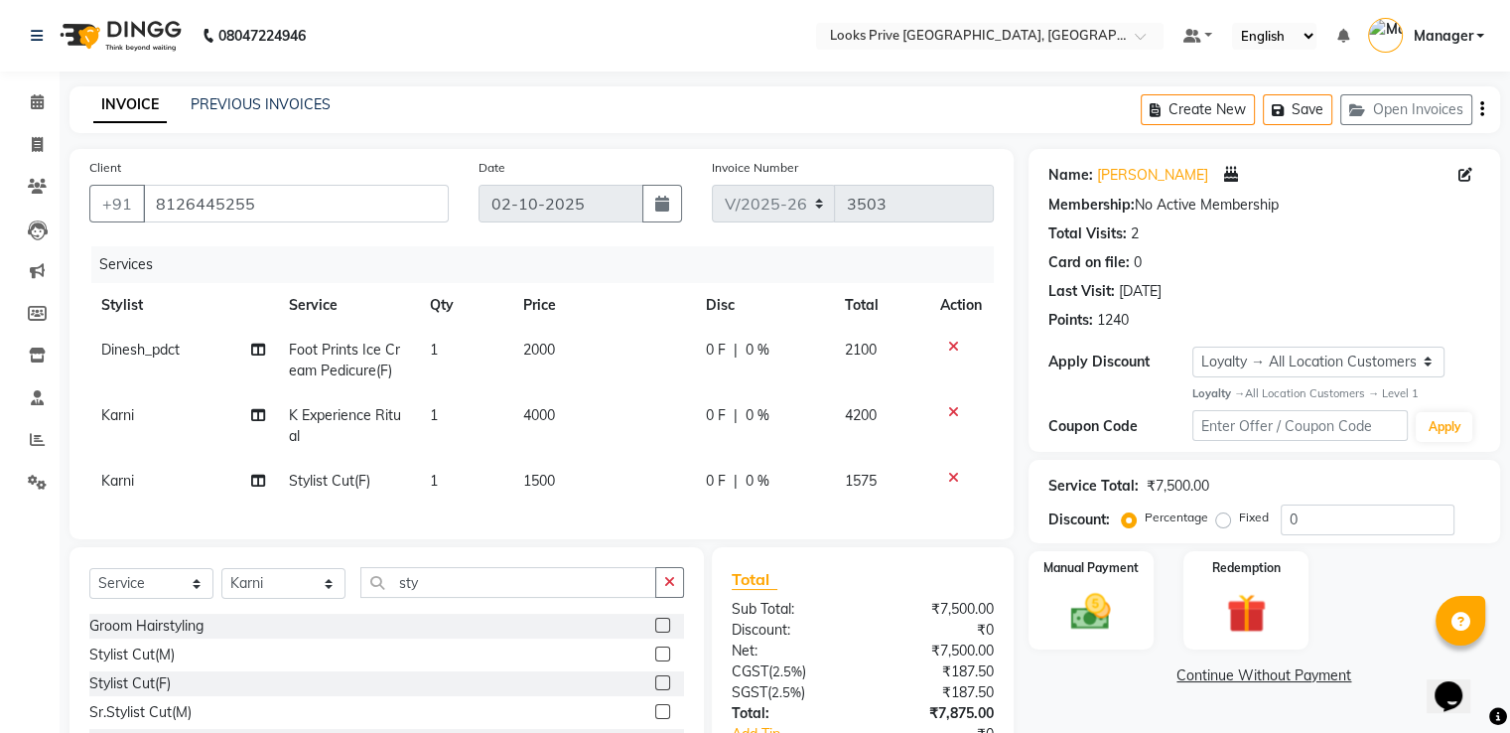
click at [607, 263] on div "Services" at bounding box center [549, 264] width 917 height 37
drag, startPoint x: 389, startPoint y: 206, endPoint x: 0, endPoint y: 92, distance: 405.6
click at [0, 95] on app-home "08047224946 Select Location × Looks Prive Dehradun, Dehradun Default Panel My P…" at bounding box center [755, 435] width 1510 height 870
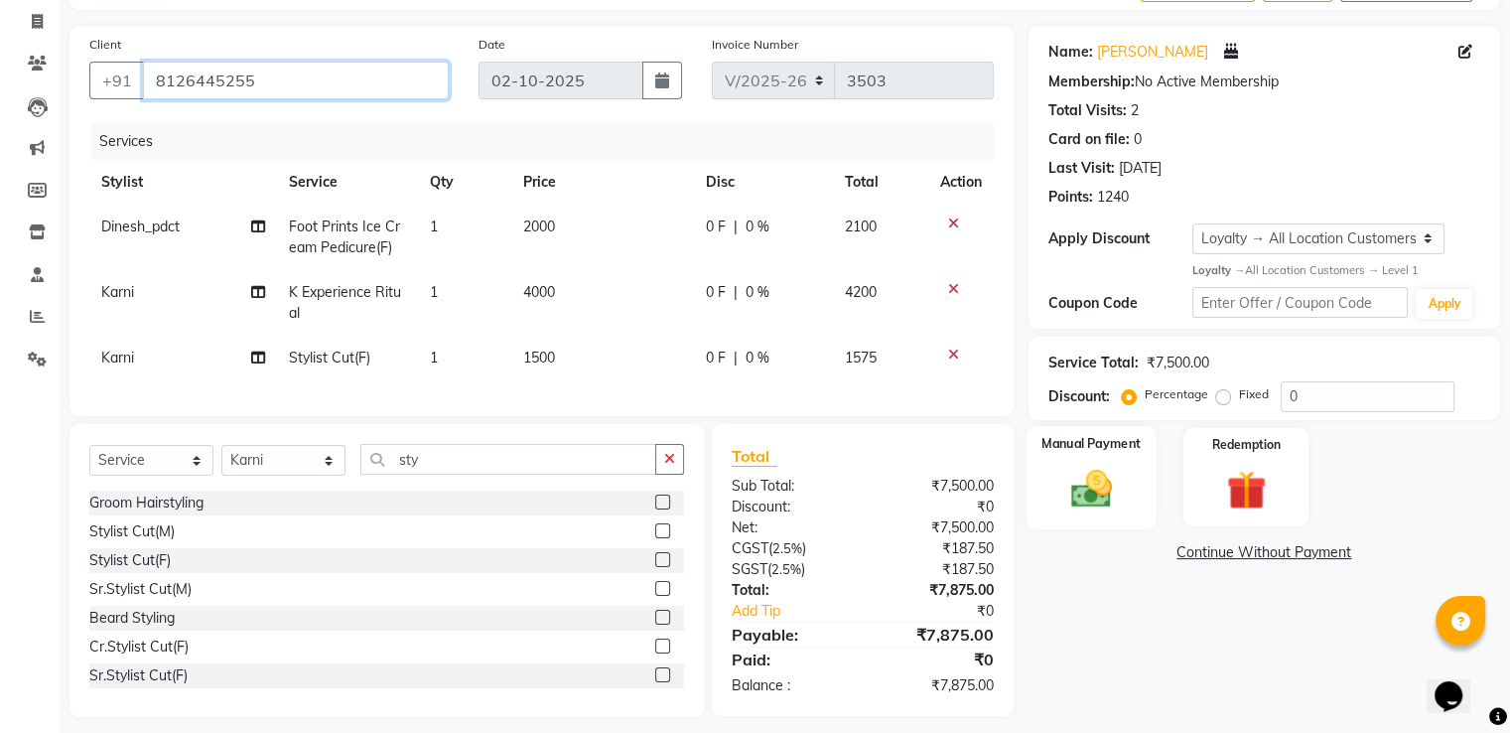
scroll to position [153, 0]
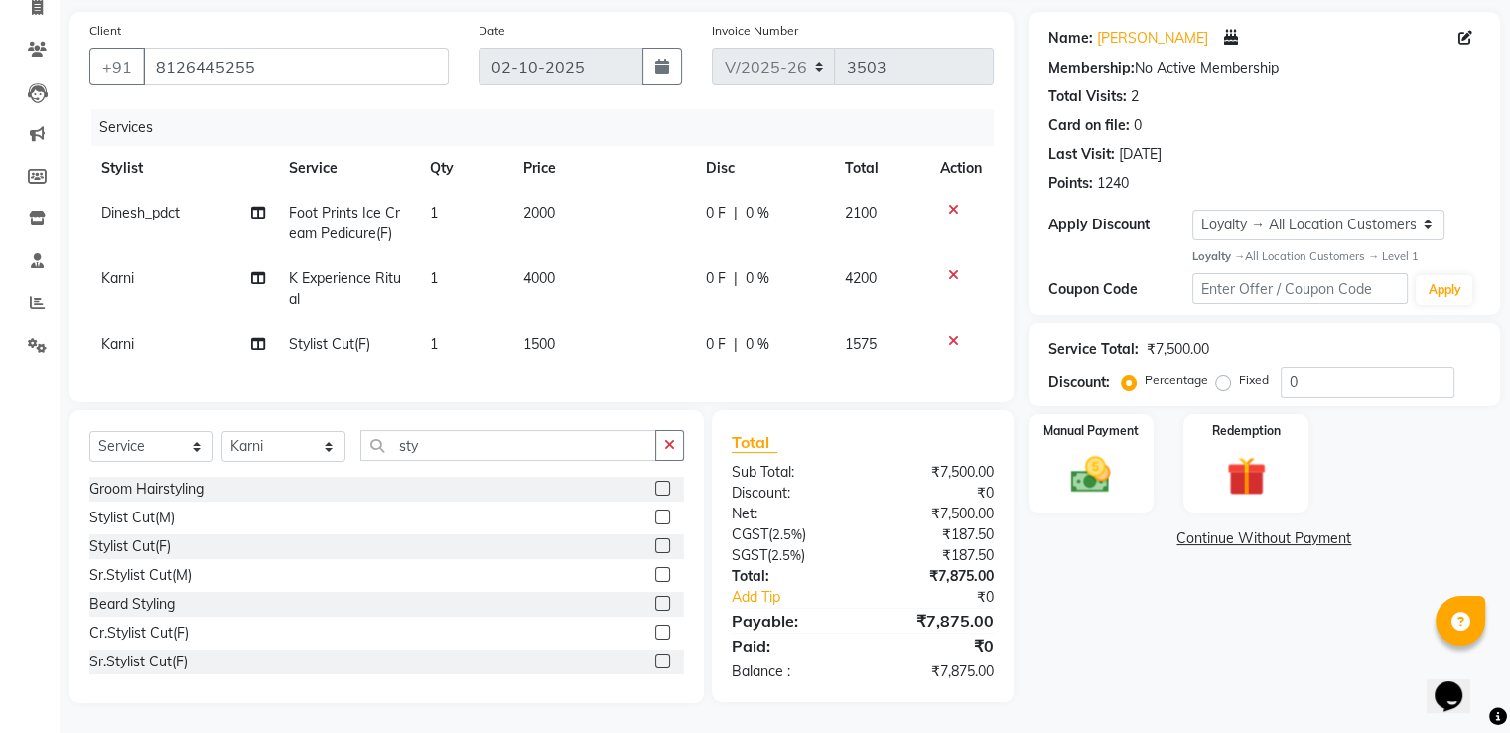
click at [337, 72] on div "Client +91 8126445255" at bounding box center [268, 60] width 389 height 81
click at [1080, 453] on img at bounding box center [1090, 475] width 67 height 48
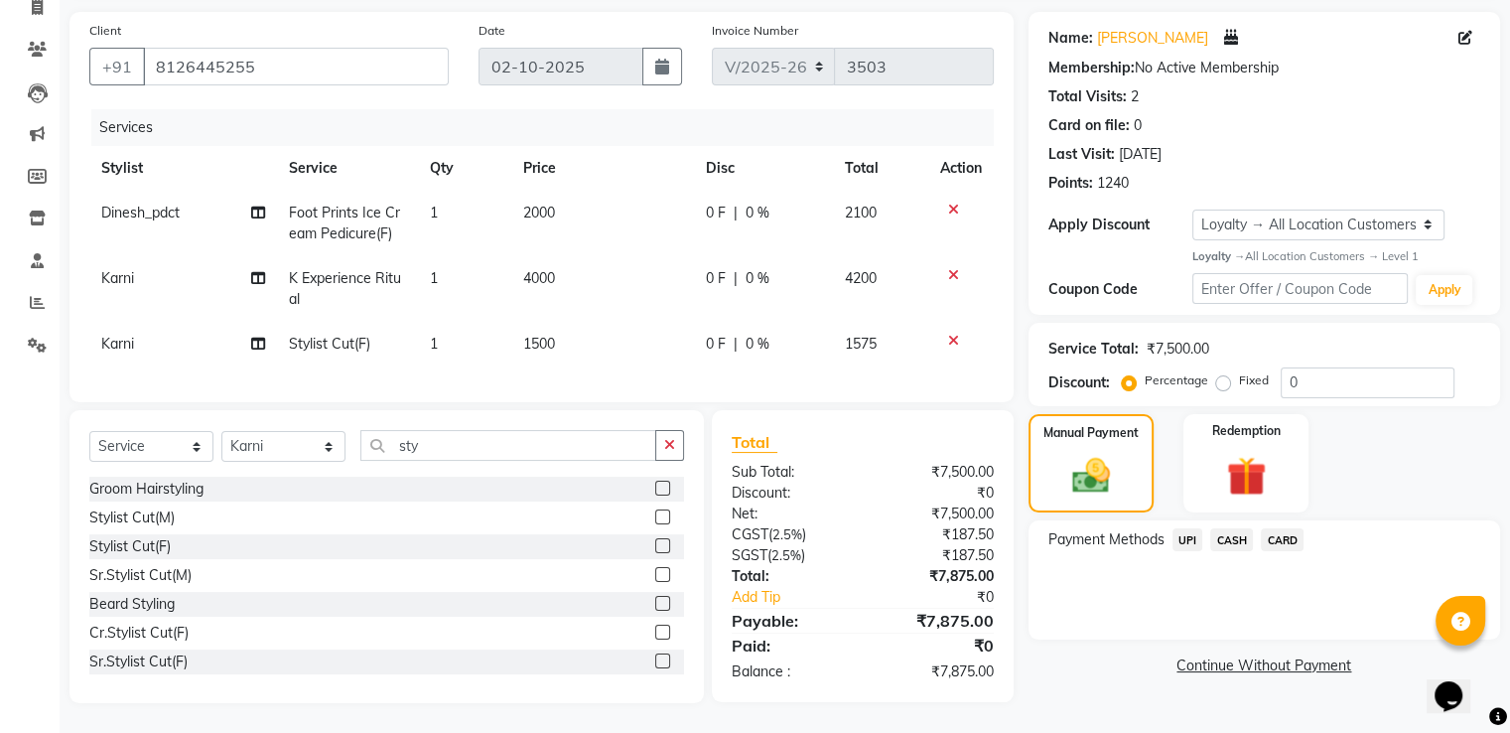
click at [1195, 528] on span "UPI" at bounding box center [1187, 539] width 31 height 23
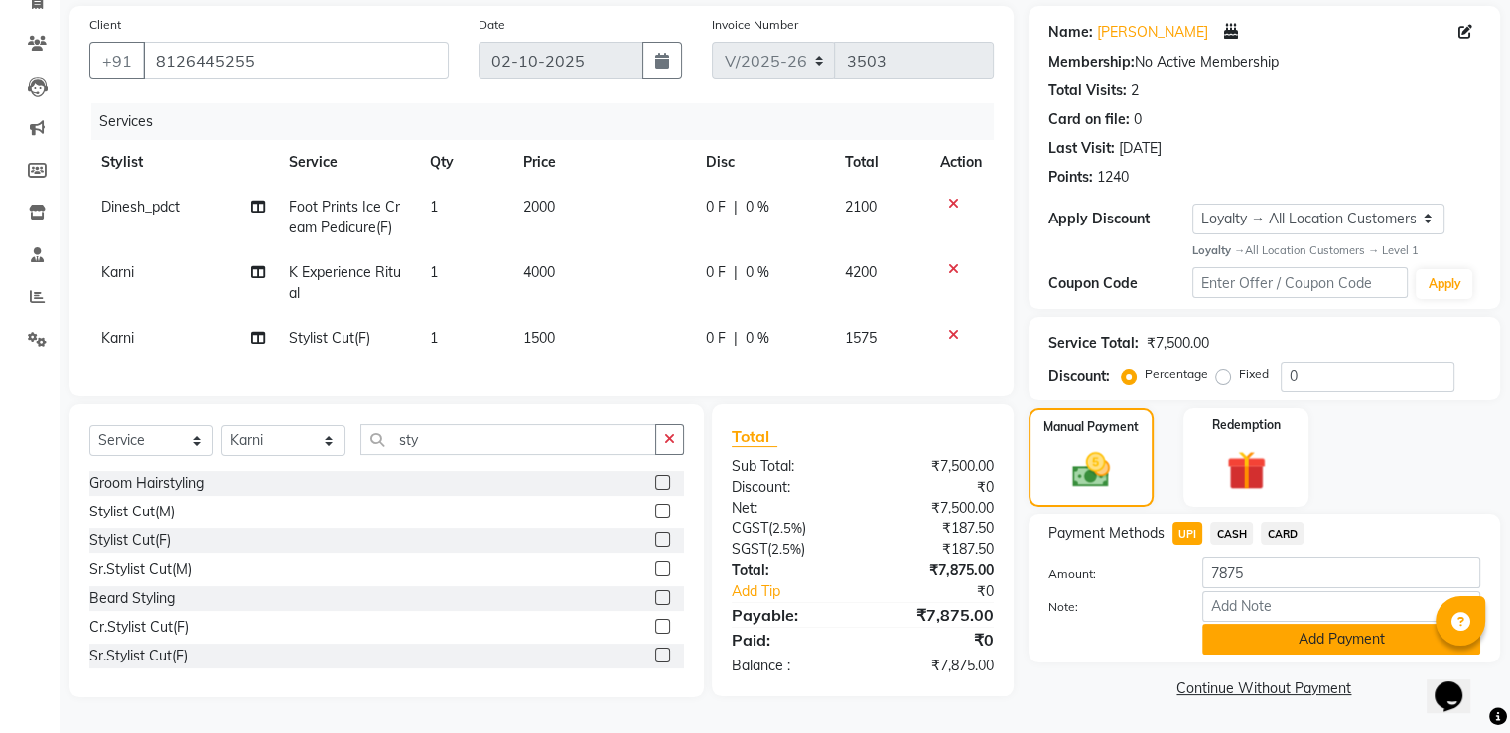
click at [1232, 640] on button "Add Payment" at bounding box center [1341, 638] width 278 height 31
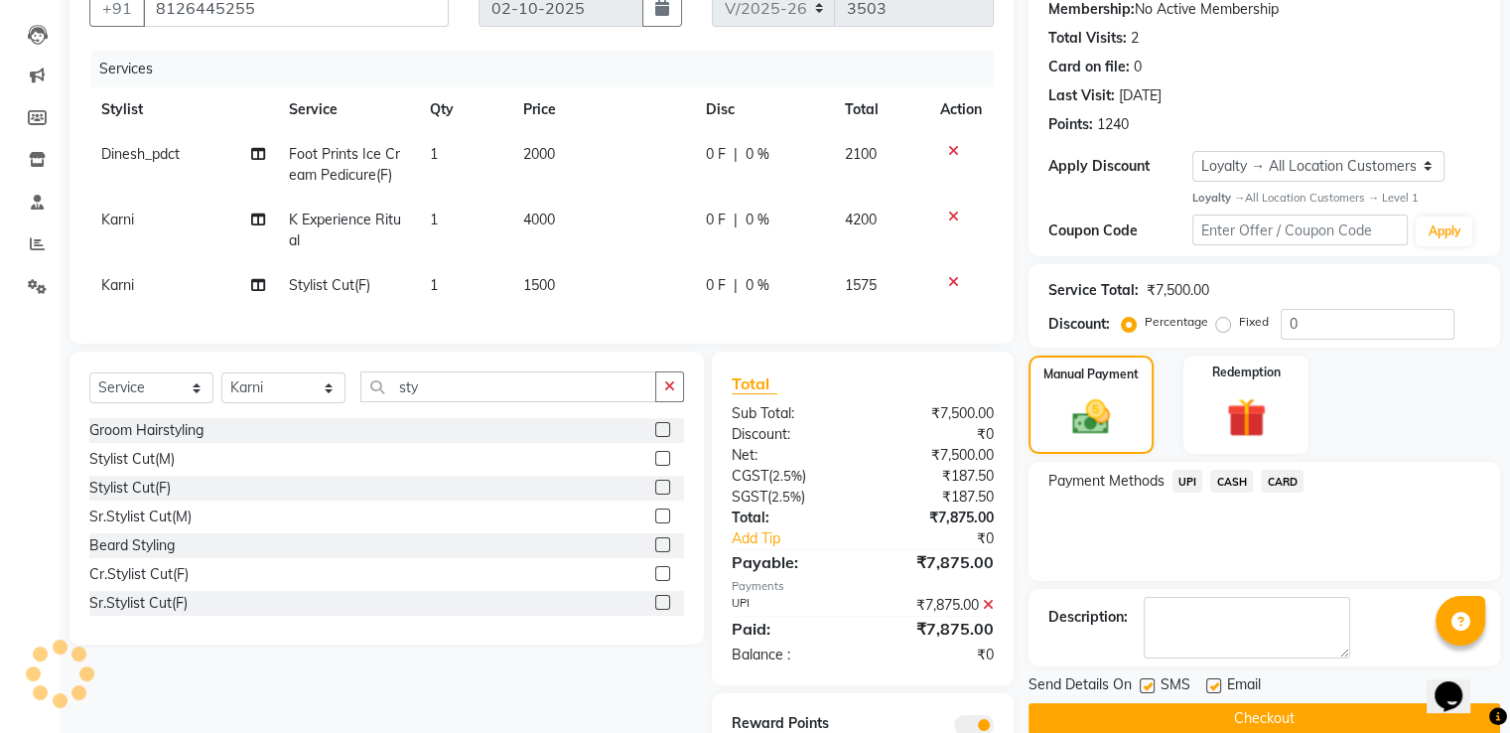
scroll to position [293, 0]
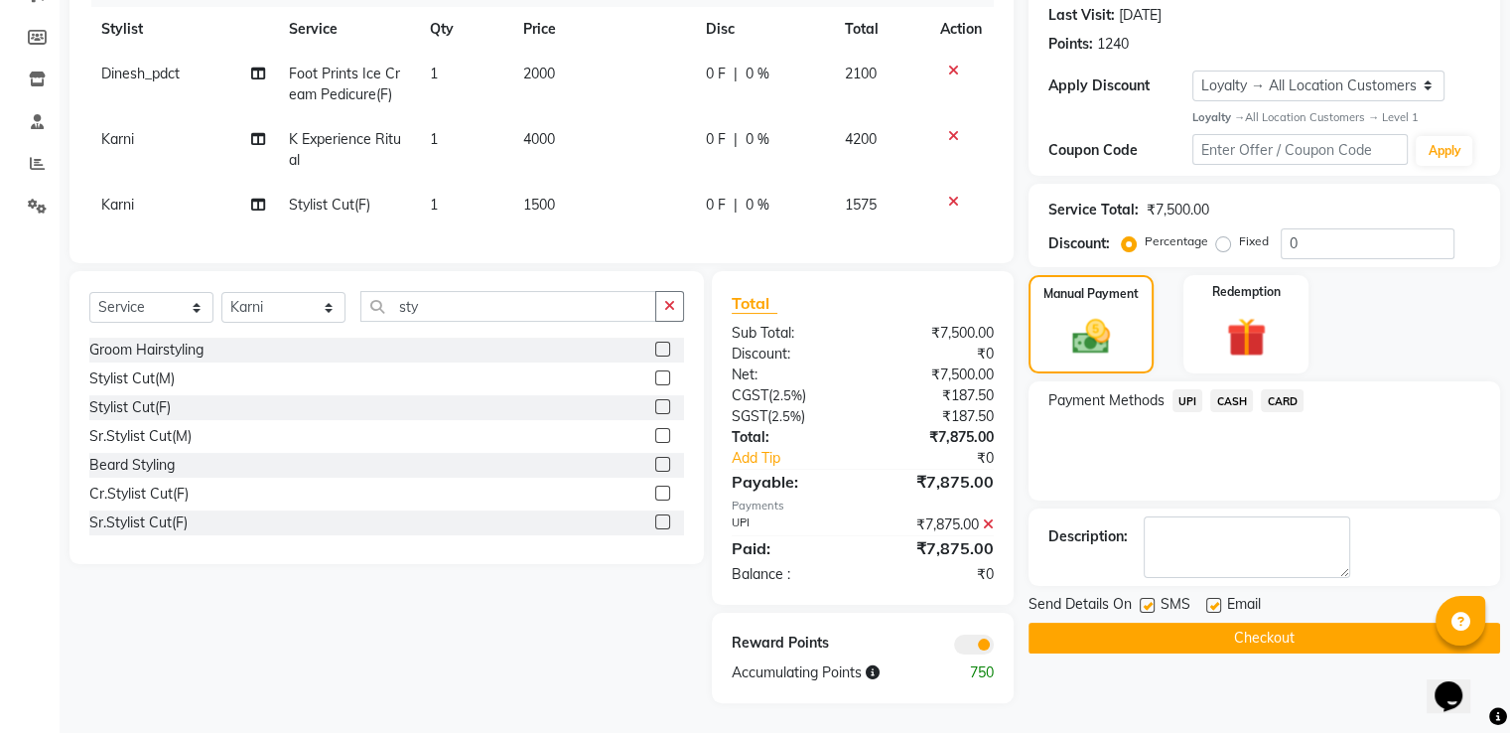
click at [1154, 623] on button "Checkout" at bounding box center [1265, 637] width 472 height 31
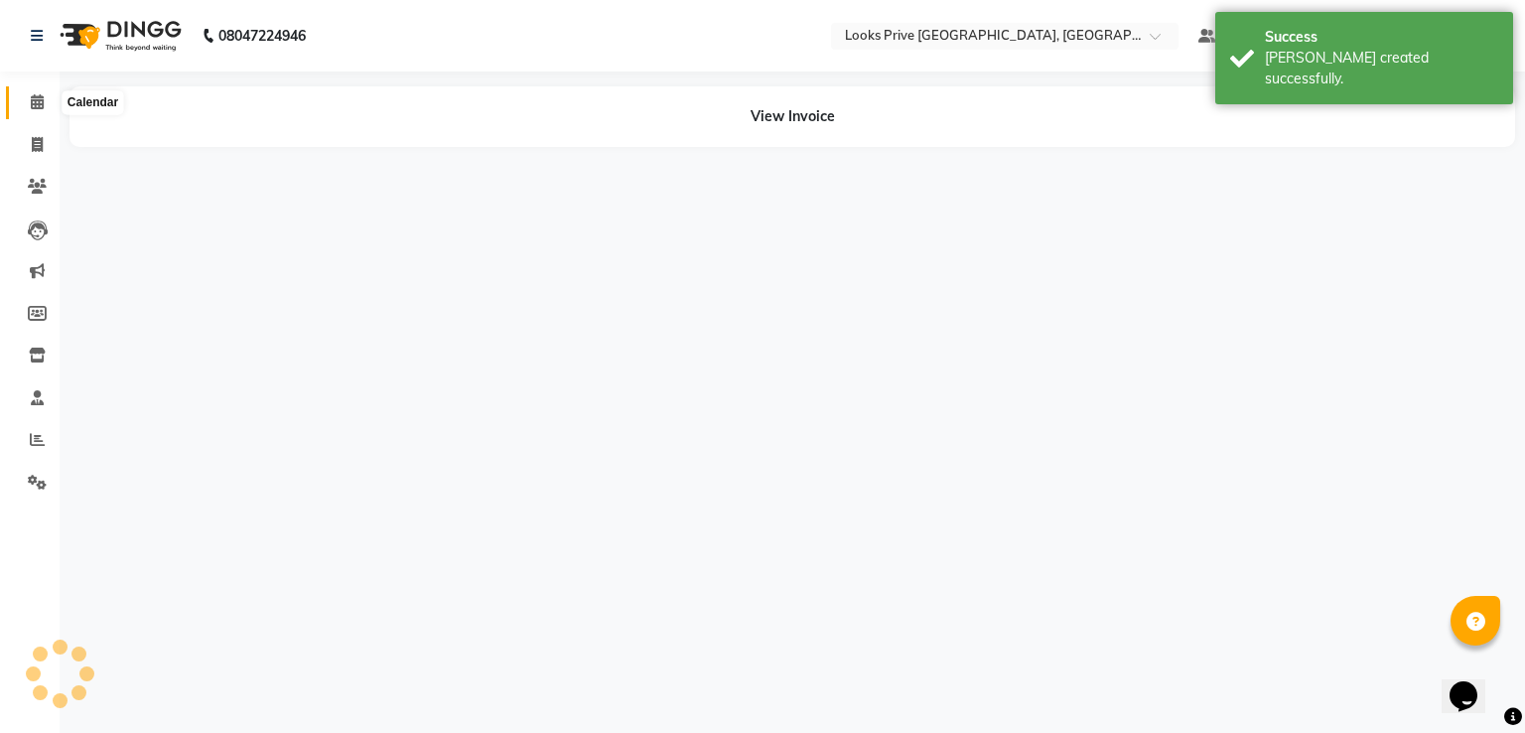
click at [35, 110] on span at bounding box center [37, 102] width 35 height 23
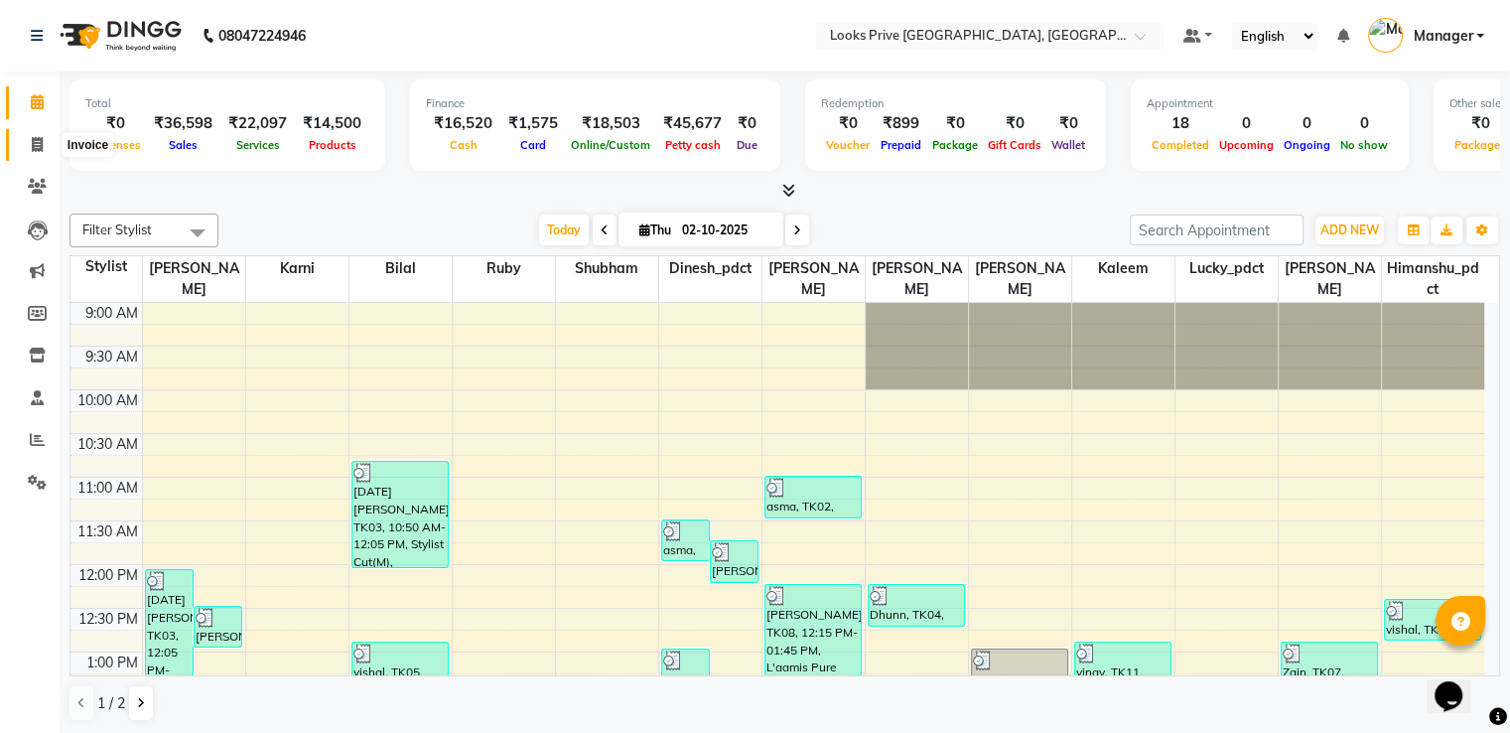
click at [48, 151] on span at bounding box center [37, 145] width 35 height 23
select select "6205"
select select "service"
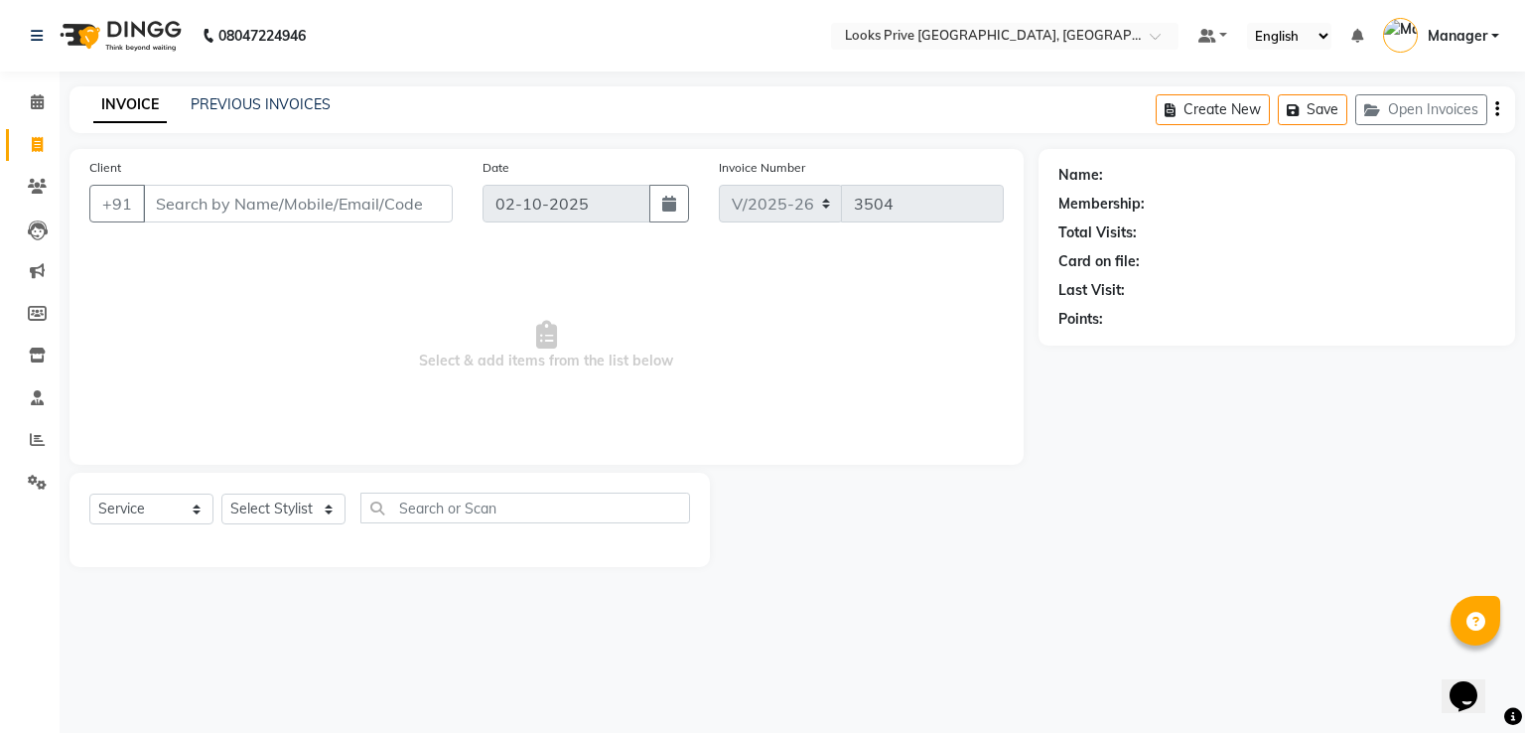
click at [252, 92] on div "INVOICE PREVIOUS INVOICES Create New Save Open Invoices" at bounding box center [791, 109] width 1445 height 47
click at [253, 99] on link "PREVIOUS INVOICES" at bounding box center [261, 104] width 140 height 18
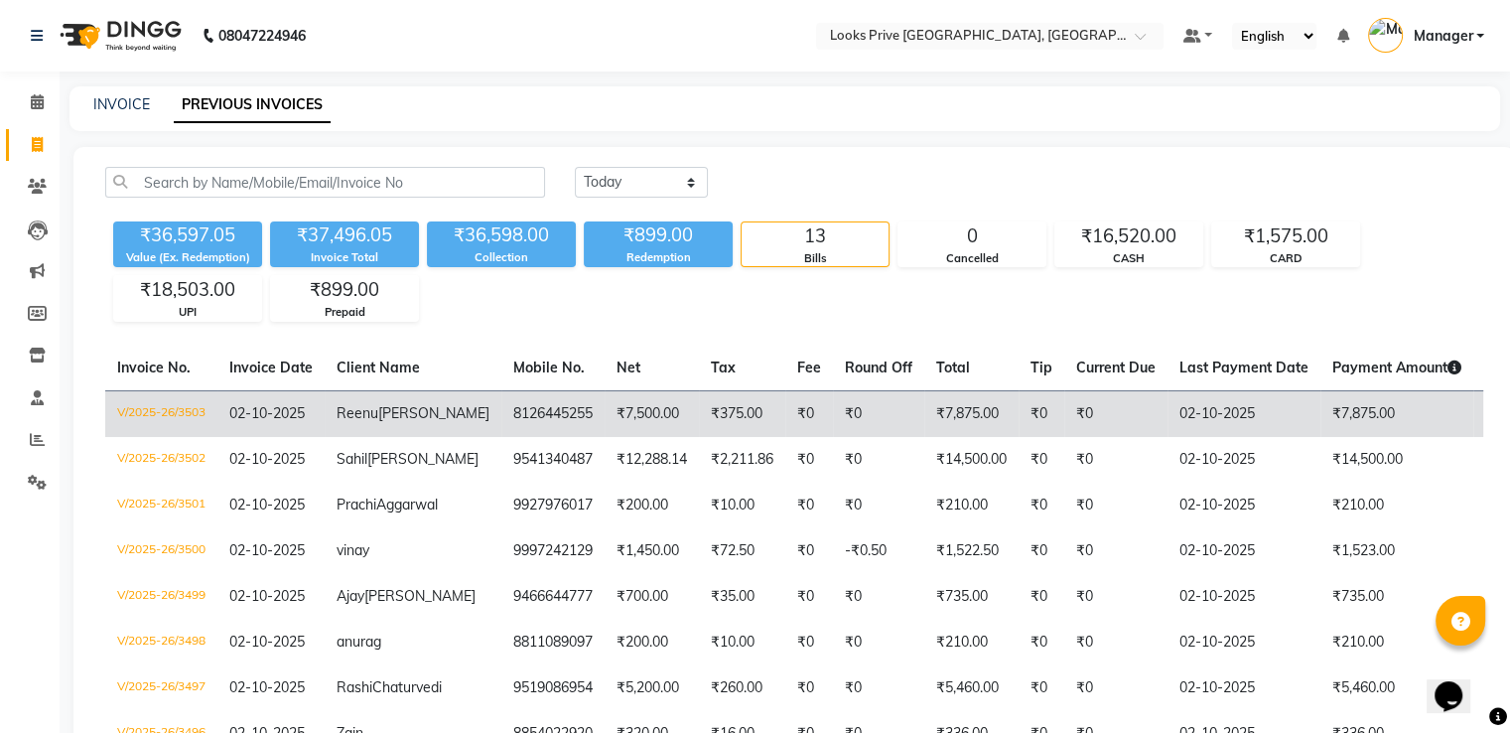
click at [699, 398] on td "₹375.00" at bounding box center [742, 413] width 86 height 47
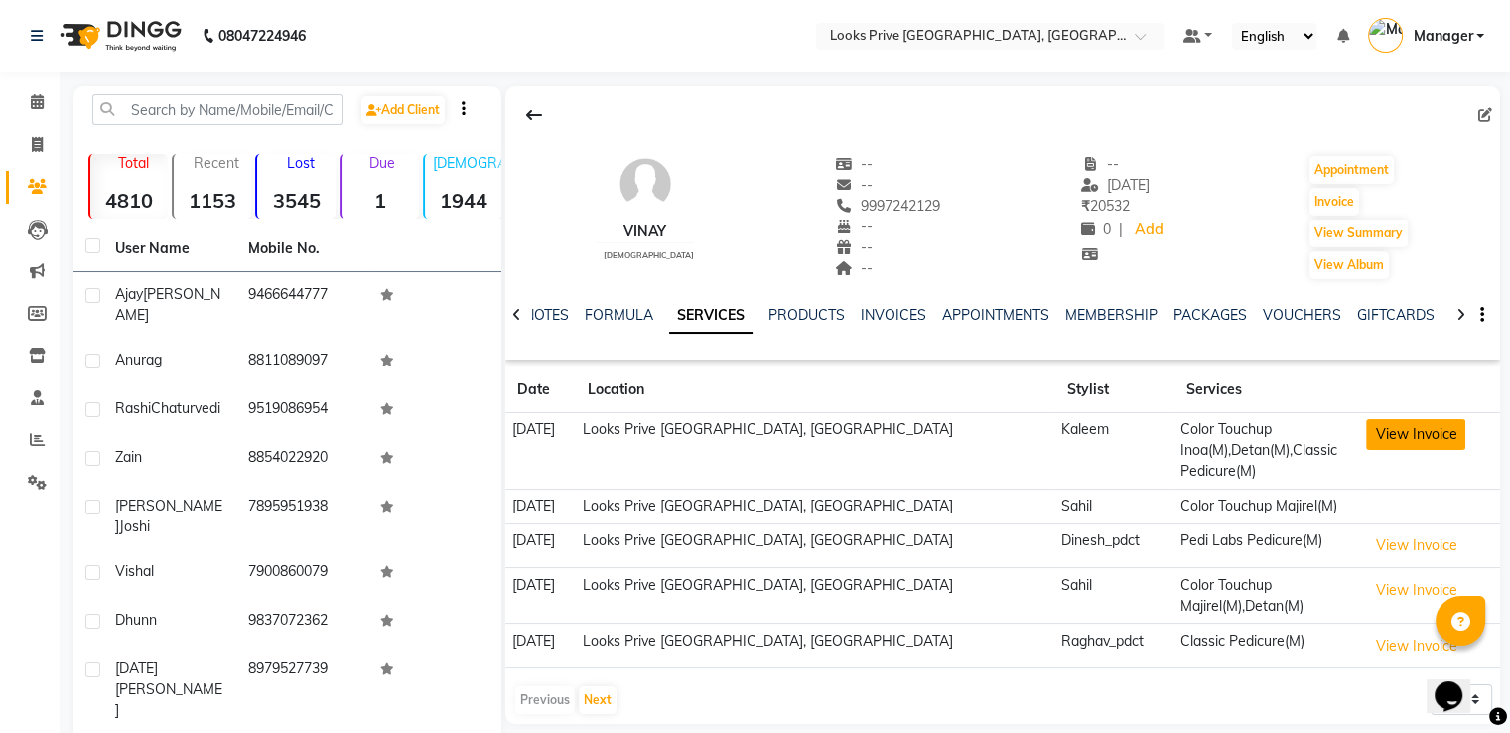
click at [1417, 438] on button "View Invoice" at bounding box center [1415, 434] width 99 height 31
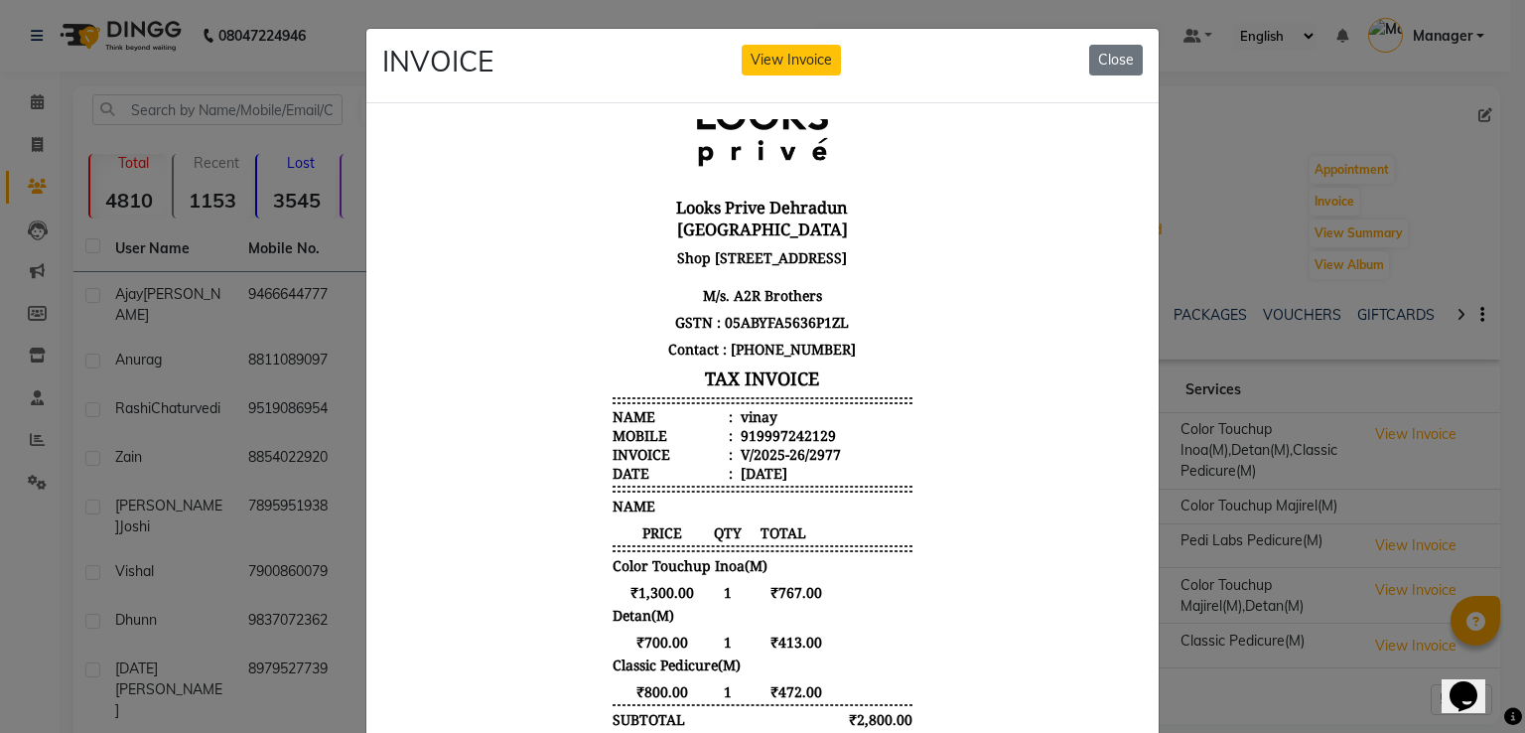
scroll to position [97, 0]
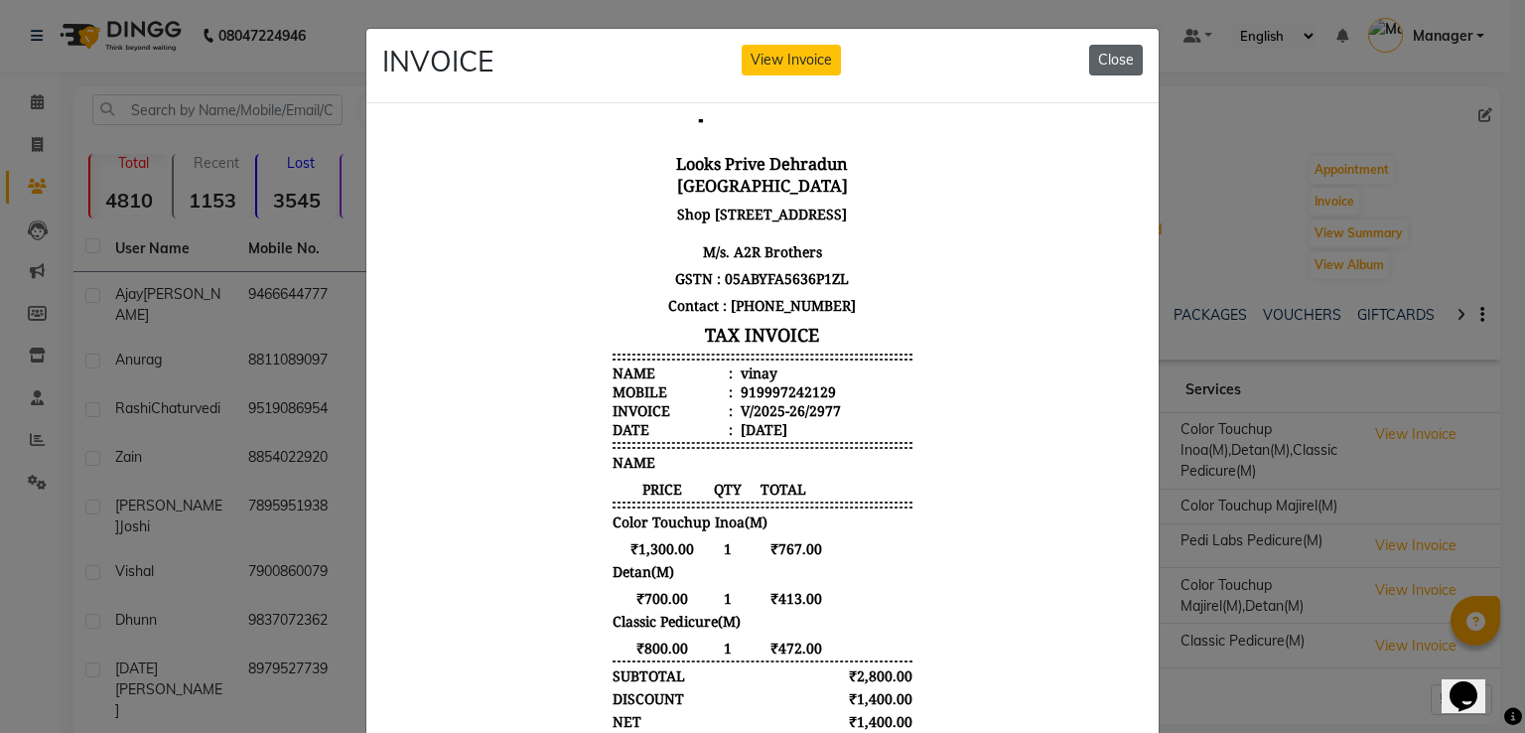
click at [1125, 59] on button "Close" at bounding box center [1116, 60] width 54 height 31
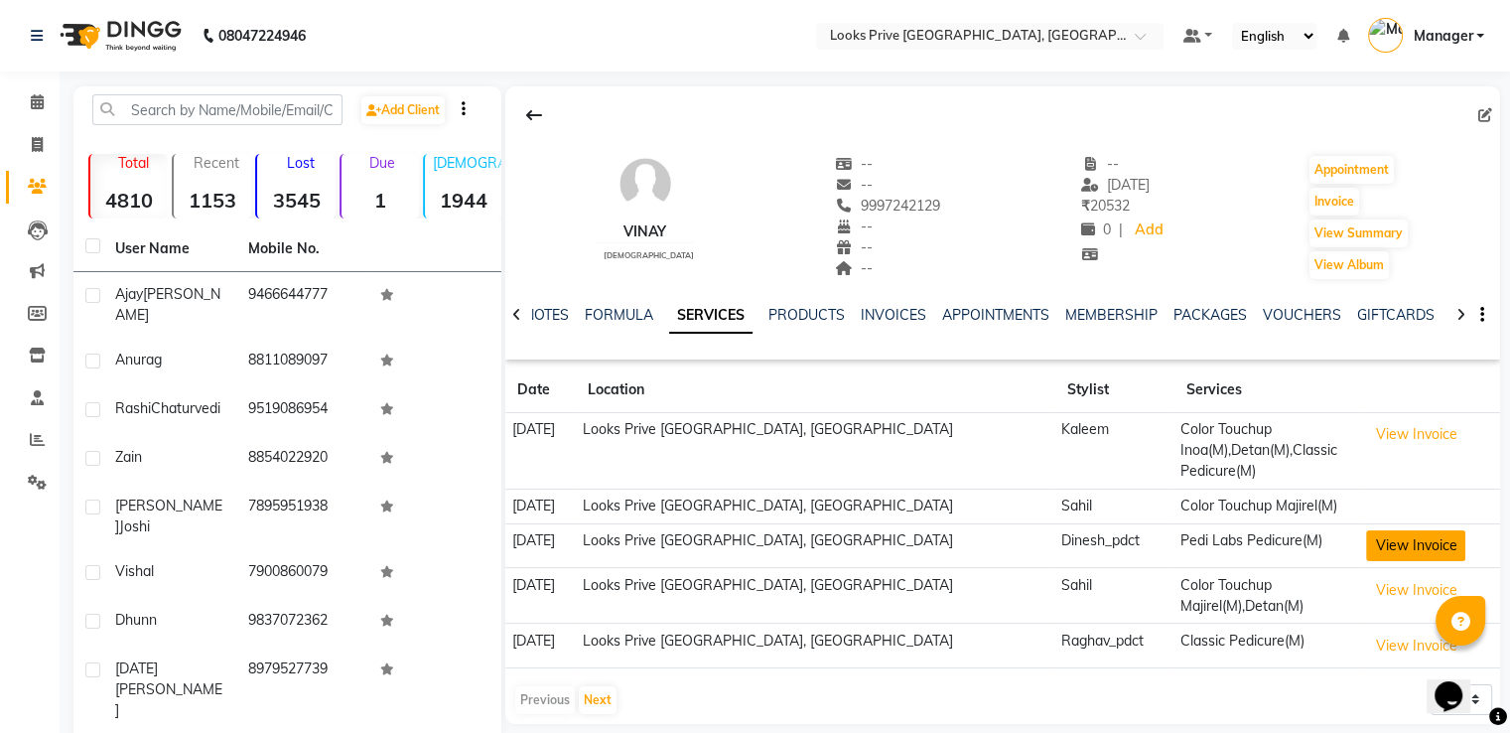
click at [1388, 549] on button "View Invoice" at bounding box center [1415, 545] width 99 height 31
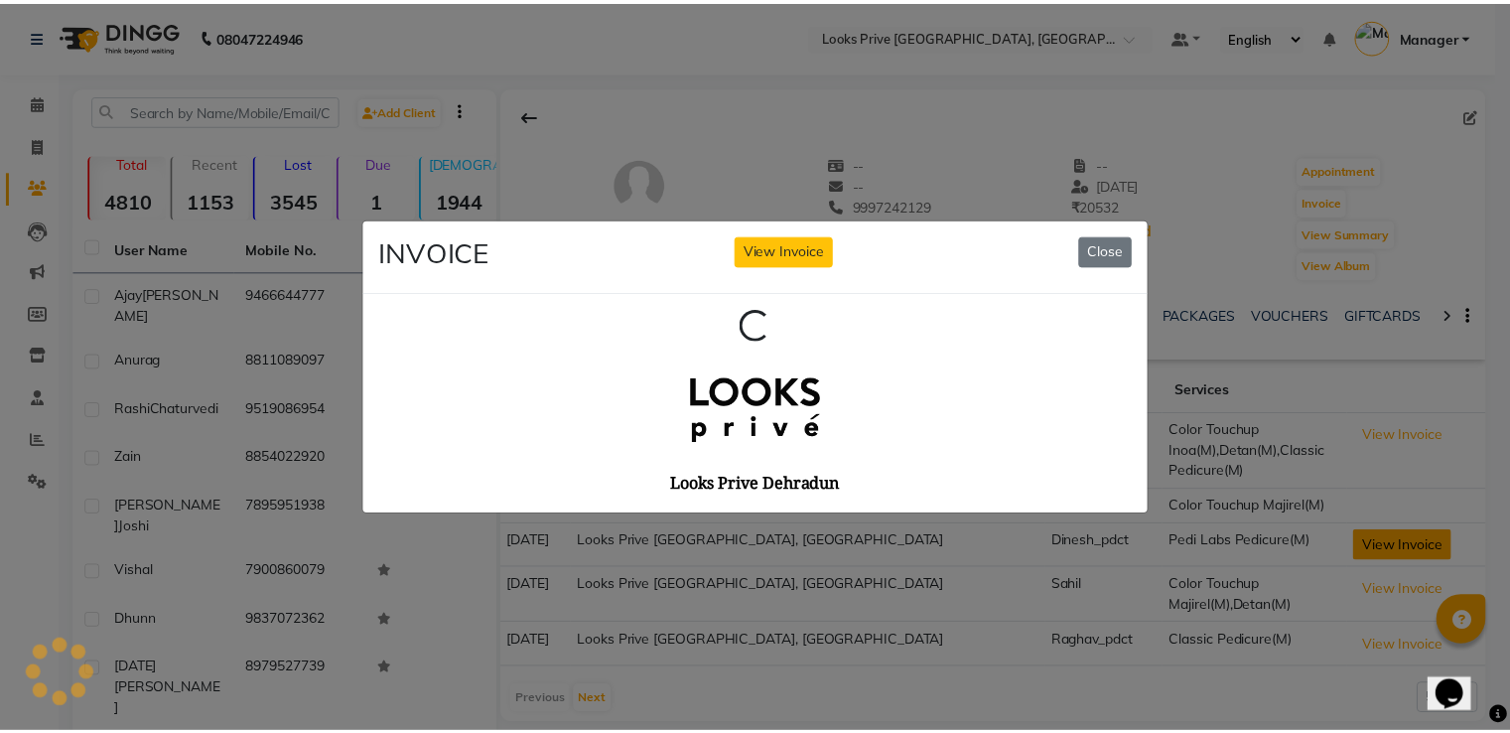
scroll to position [0, 0]
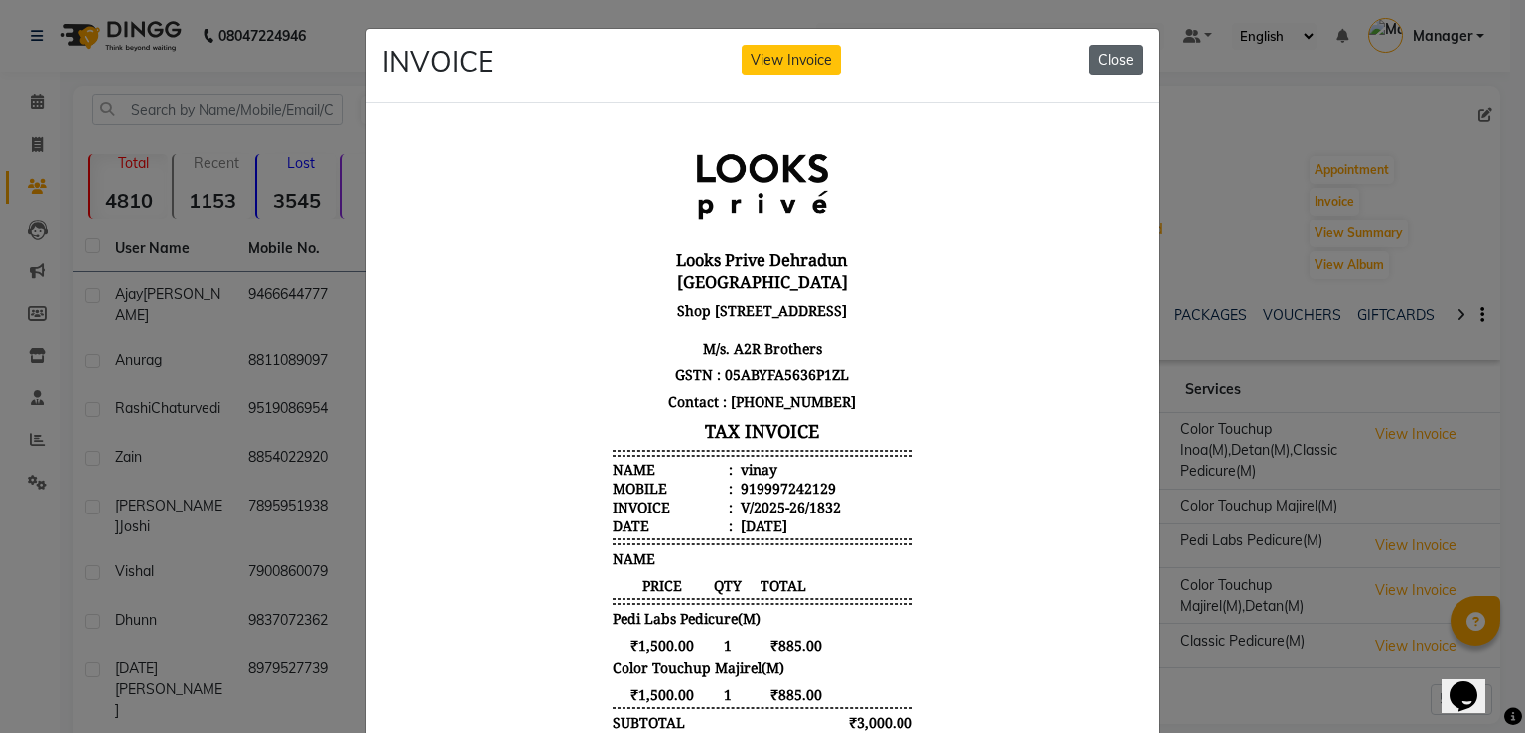
click at [1108, 59] on button "Close" at bounding box center [1116, 60] width 54 height 31
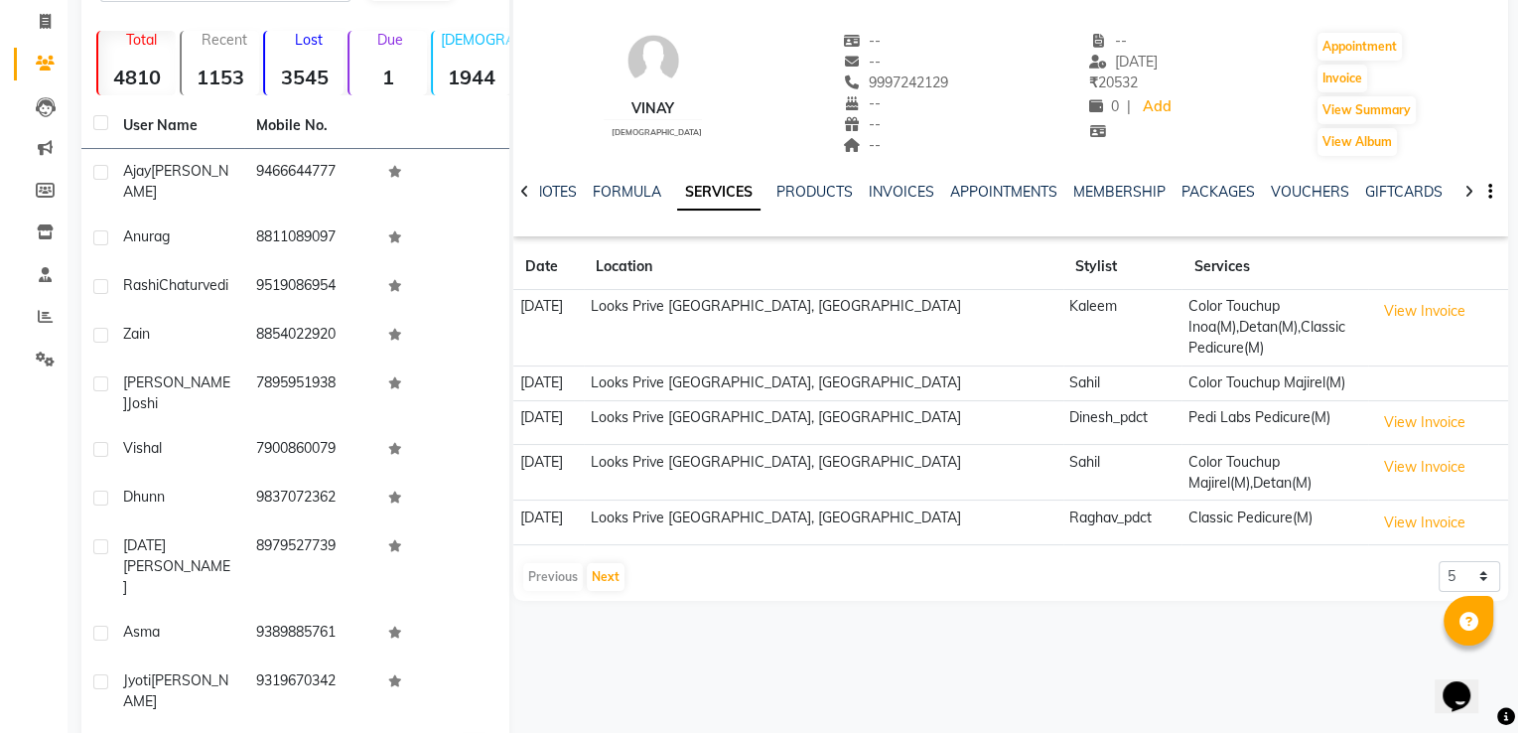
scroll to position [128, 0]
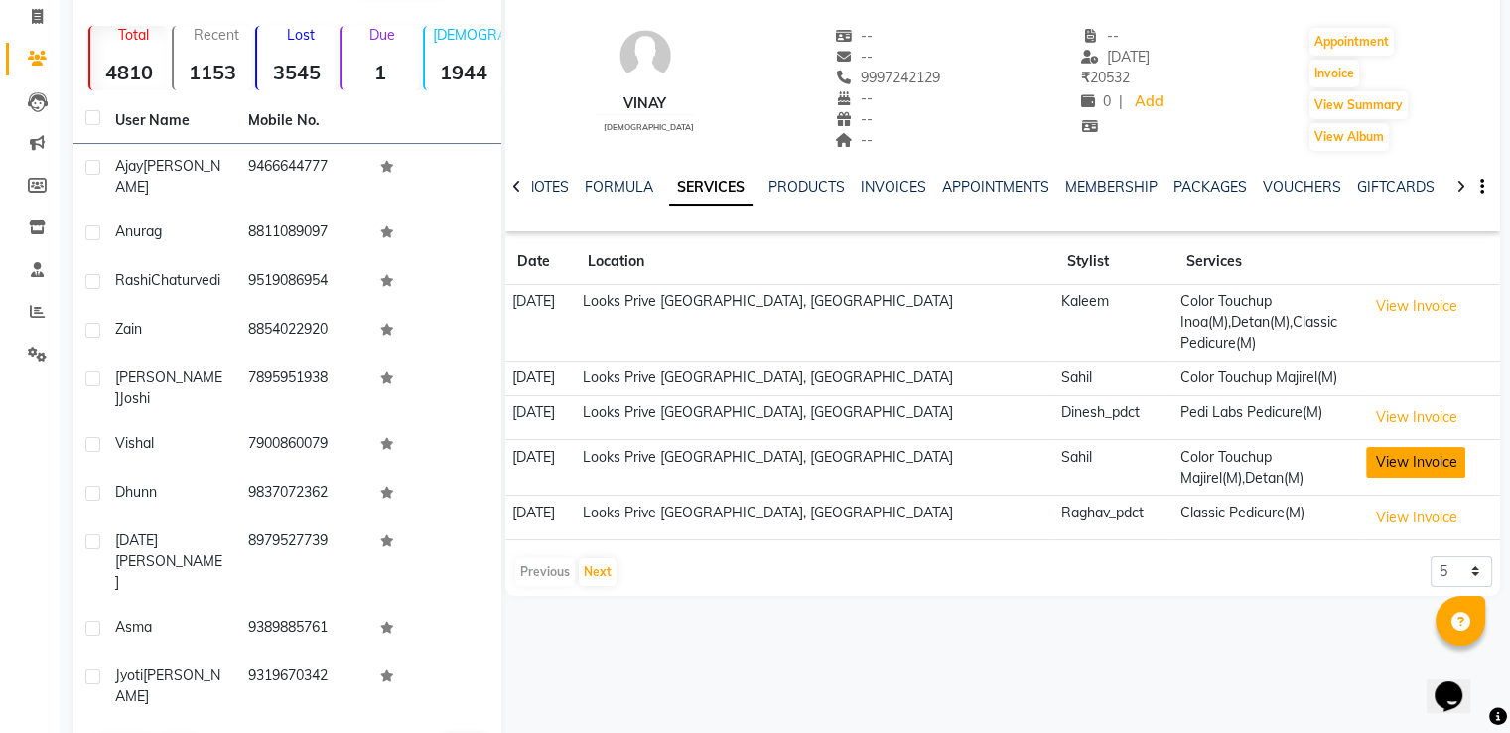
click at [1401, 462] on button "View Invoice" at bounding box center [1415, 462] width 99 height 31
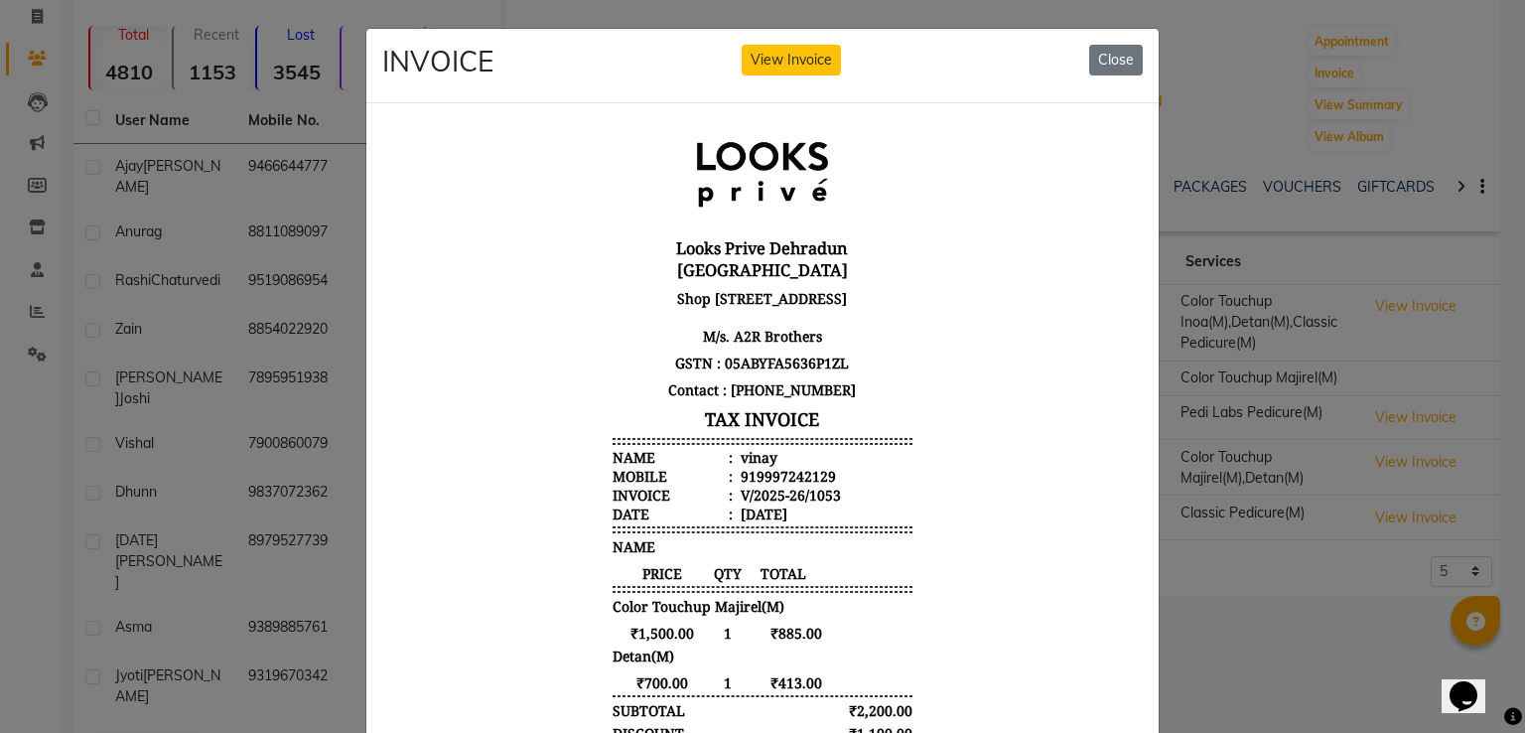
scroll to position [16, 0]
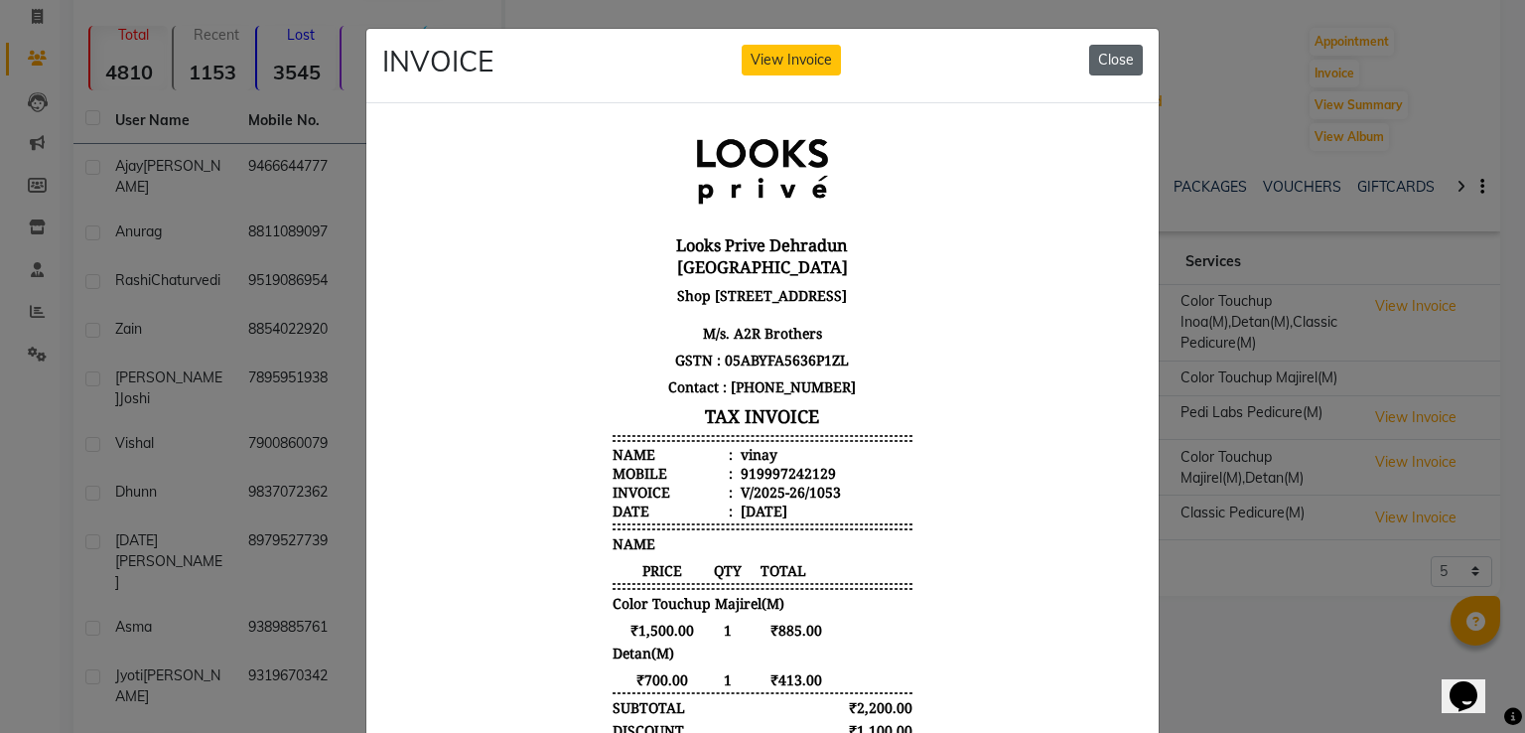
click at [1111, 58] on button "Close" at bounding box center [1116, 60] width 54 height 31
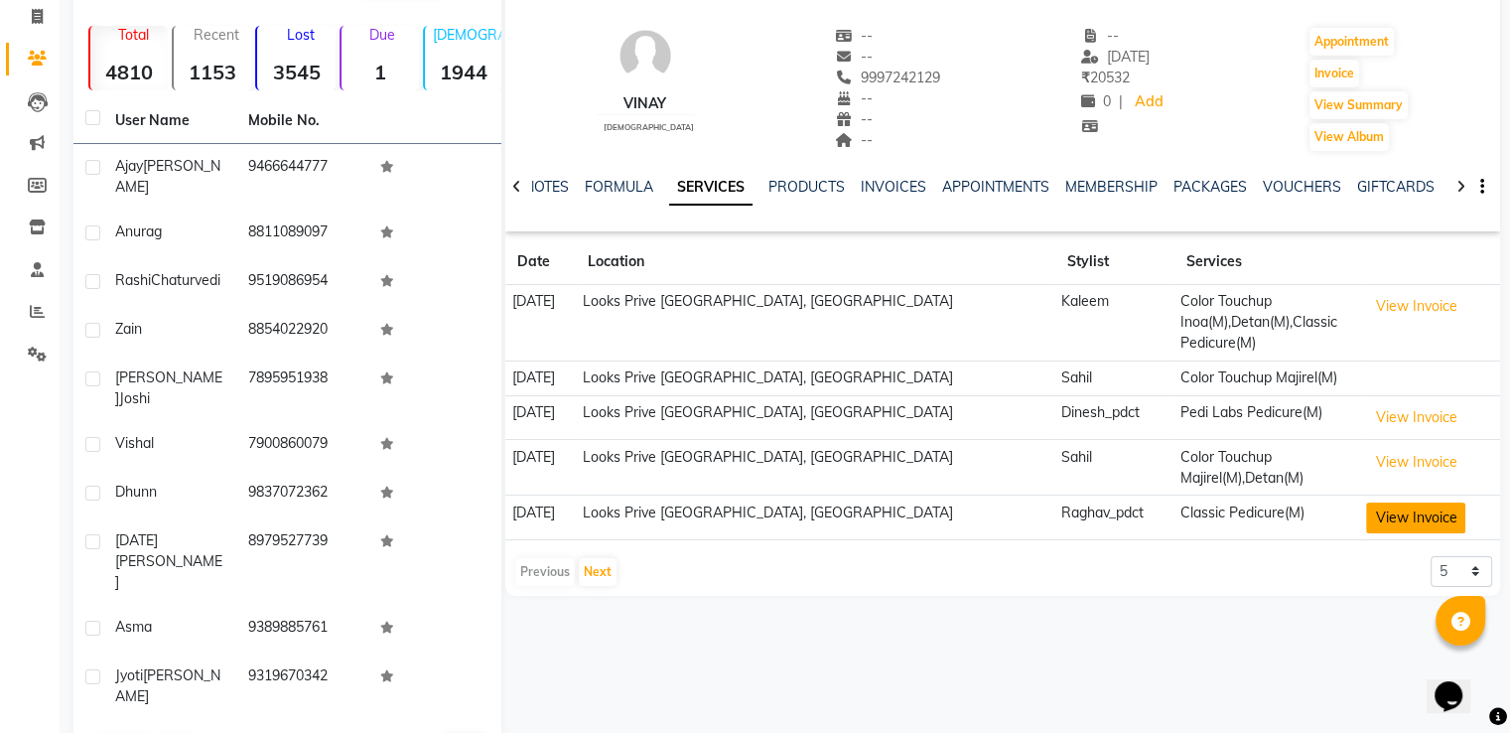
click at [1402, 517] on button "View Invoice" at bounding box center [1415, 517] width 99 height 31
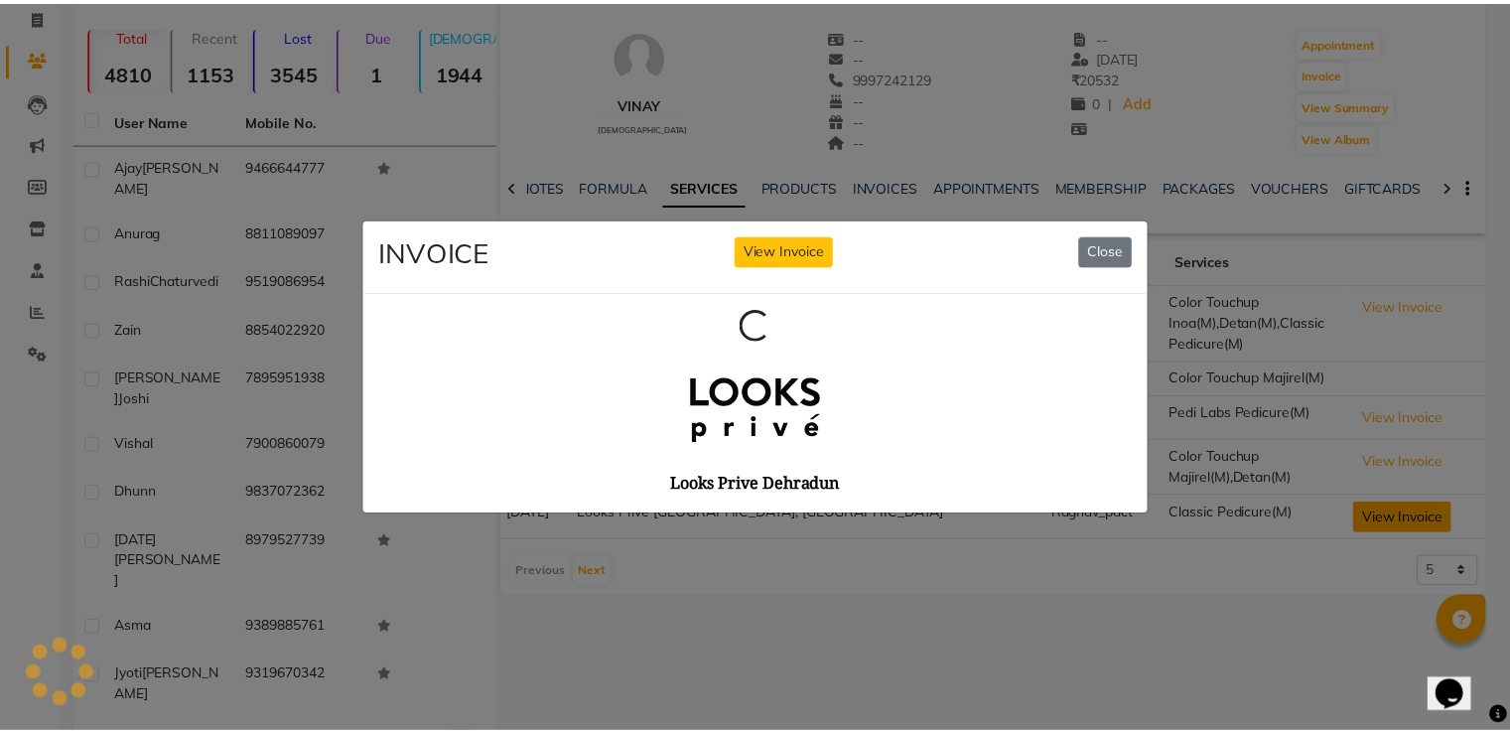
scroll to position [0, 0]
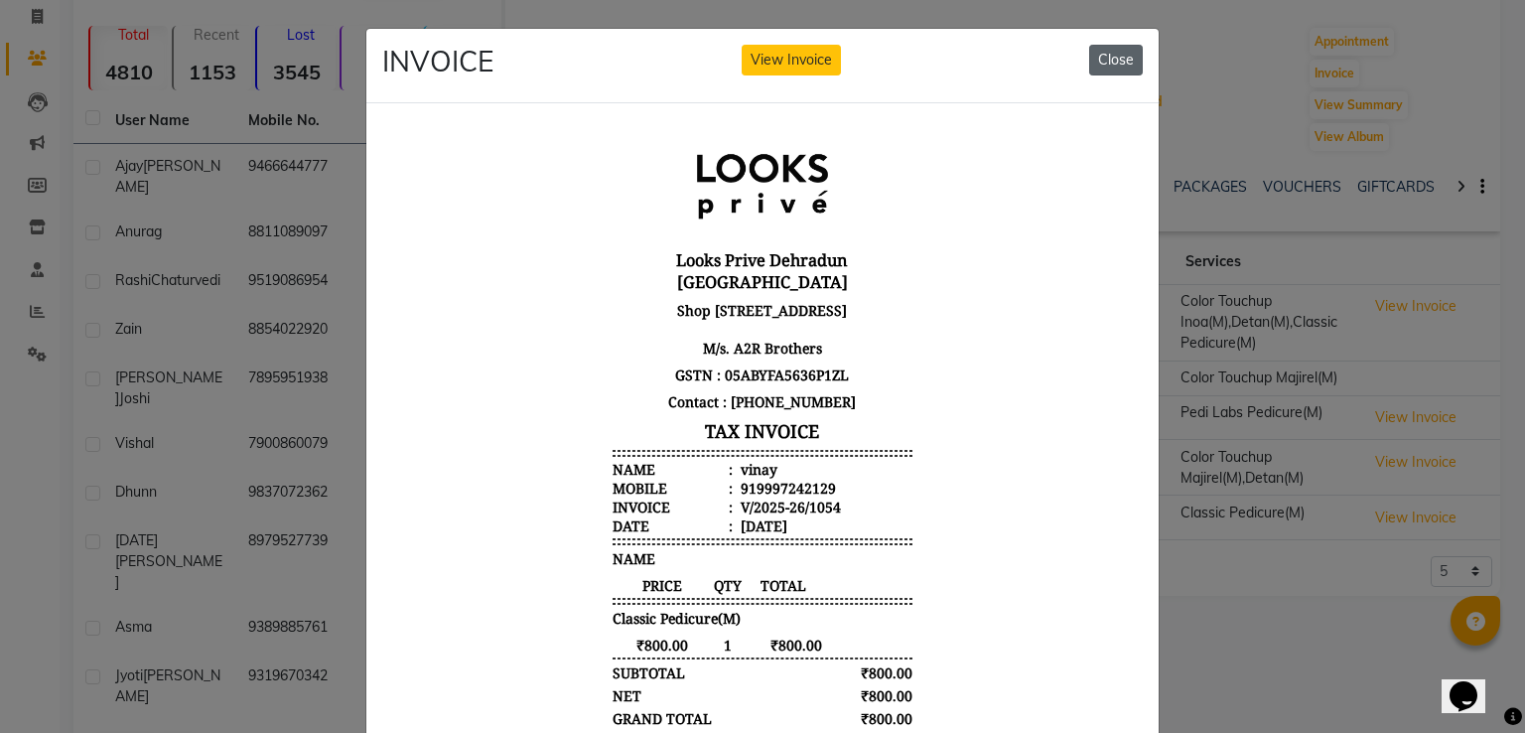
click at [1112, 70] on button "Close" at bounding box center [1116, 60] width 54 height 31
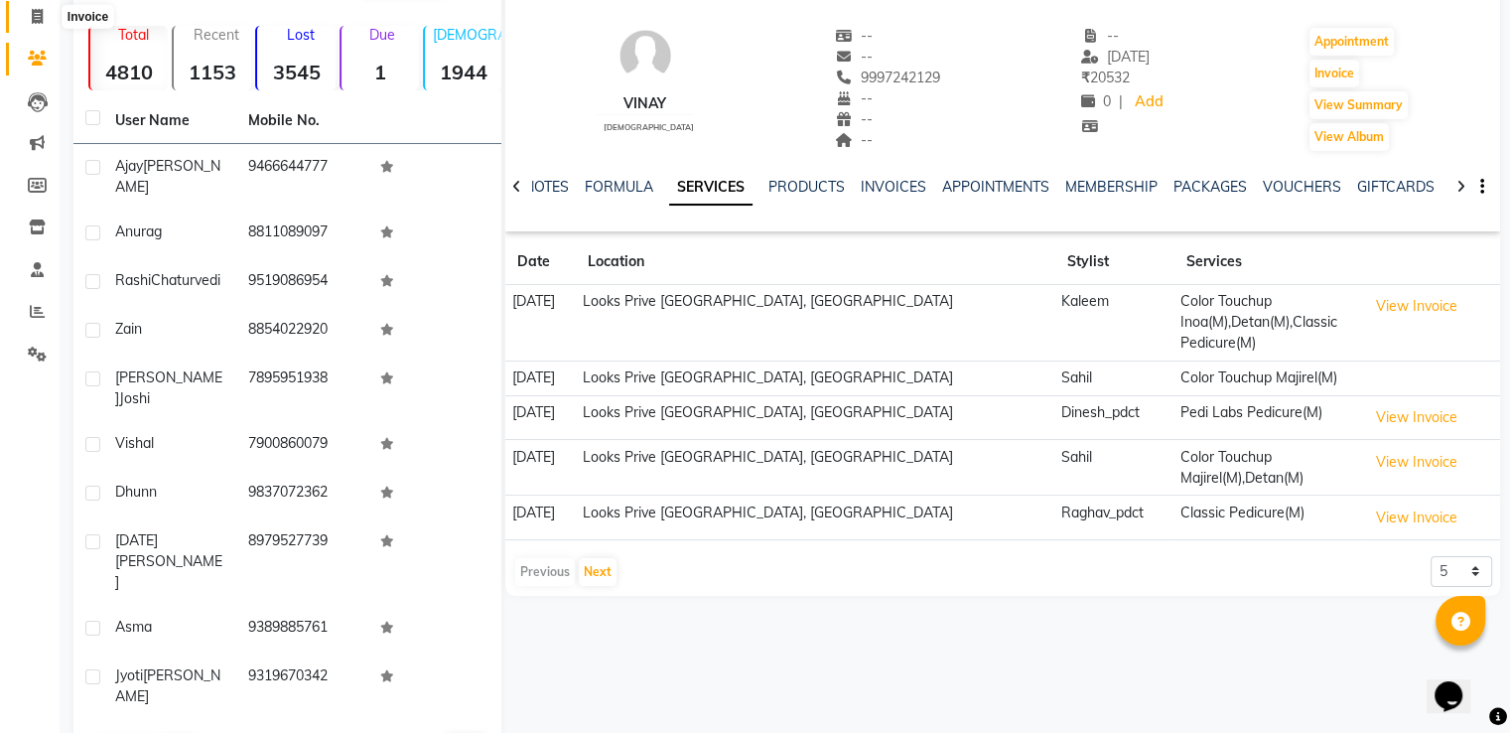
click at [42, 15] on icon at bounding box center [37, 16] width 11 height 15
select select "6205"
select select "service"
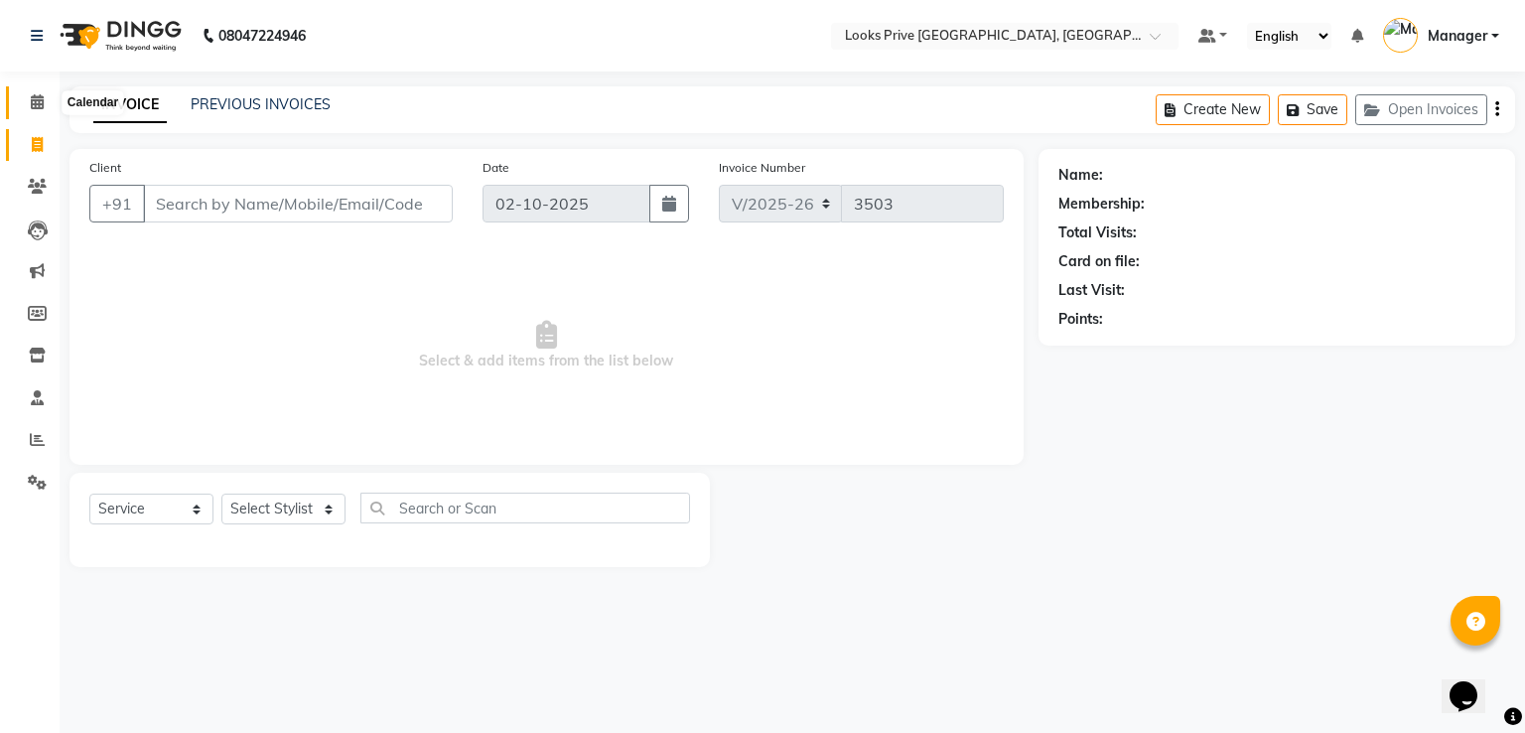
click at [47, 99] on span at bounding box center [37, 102] width 35 height 23
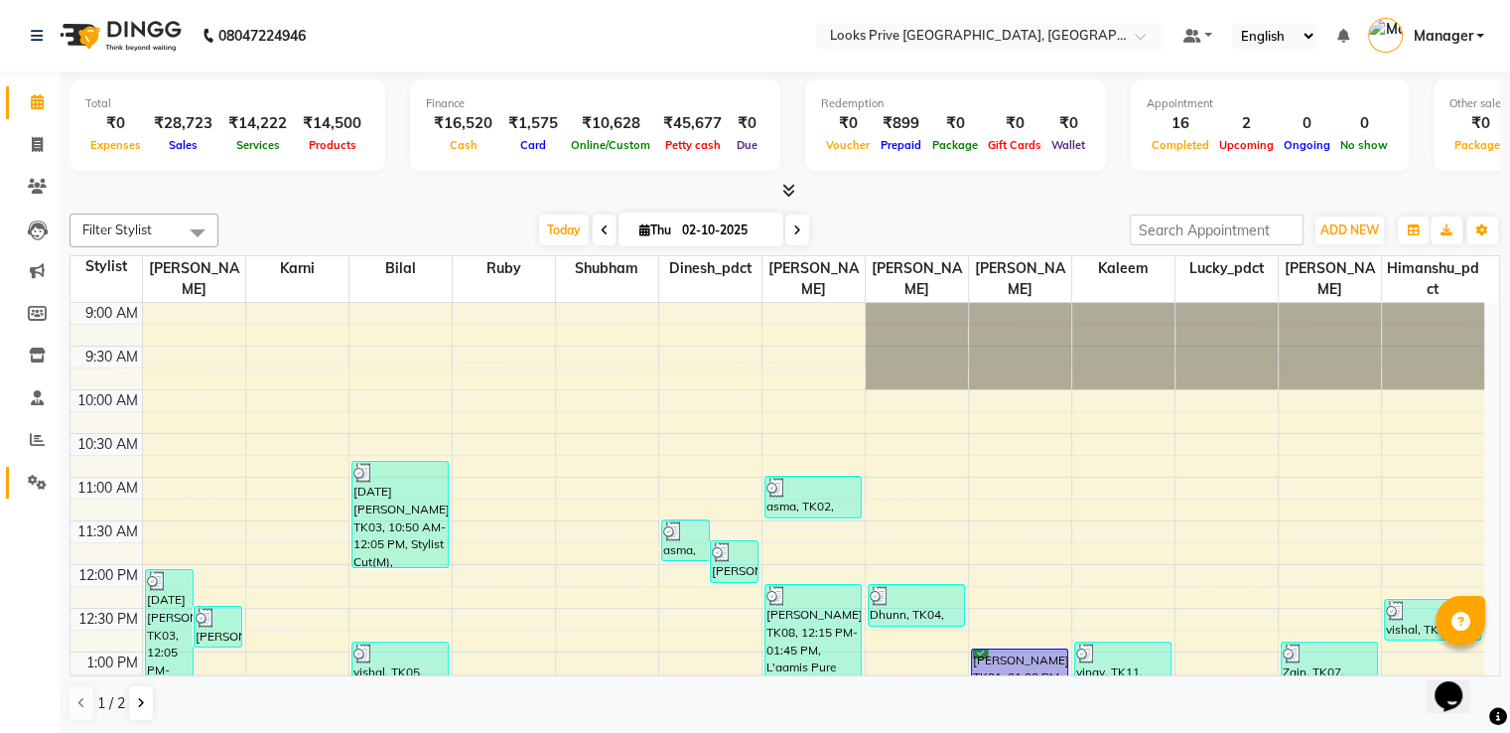
click at [40, 478] on icon at bounding box center [37, 482] width 19 height 15
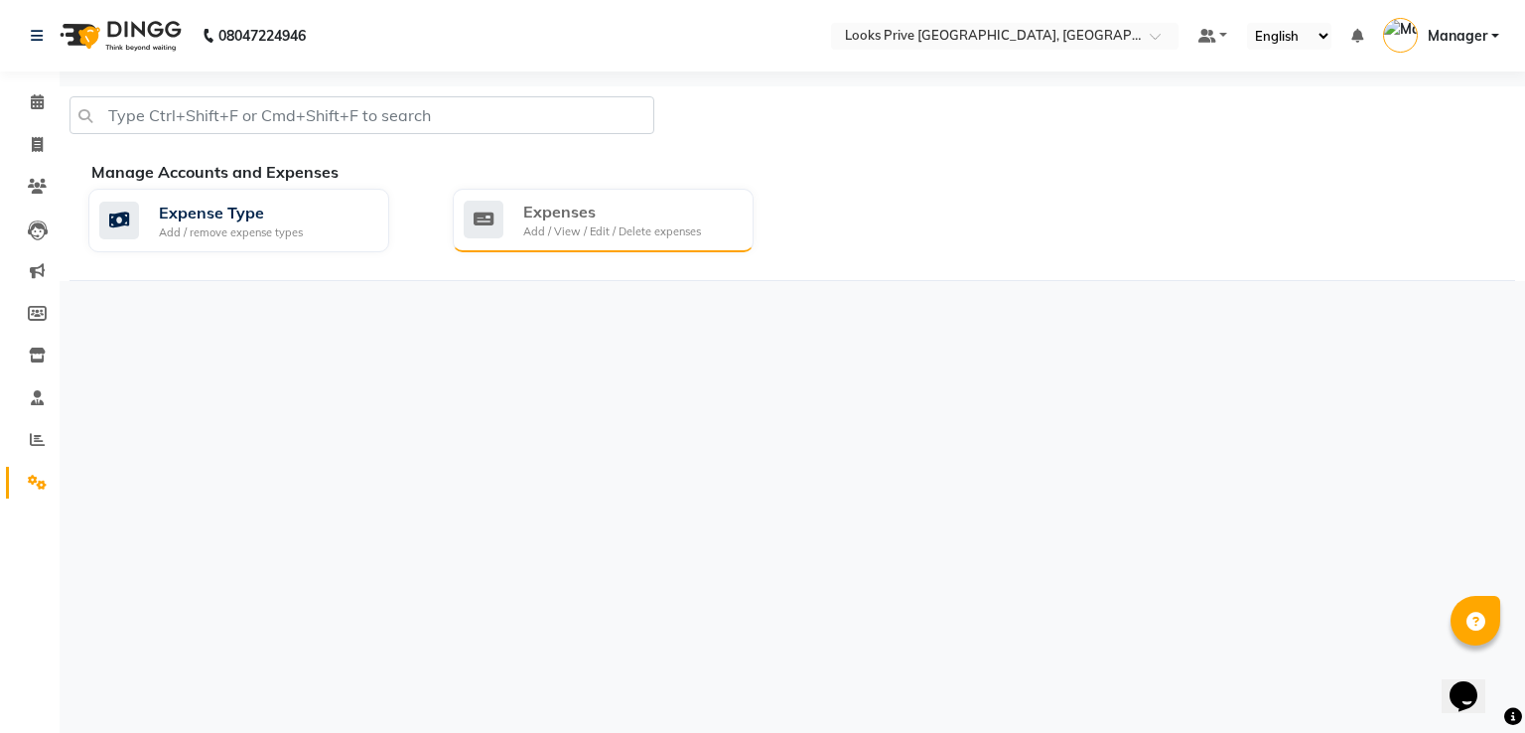
click at [608, 230] on div "Add / View / Edit / Delete expenses" at bounding box center [612, 231] width 178 height 17
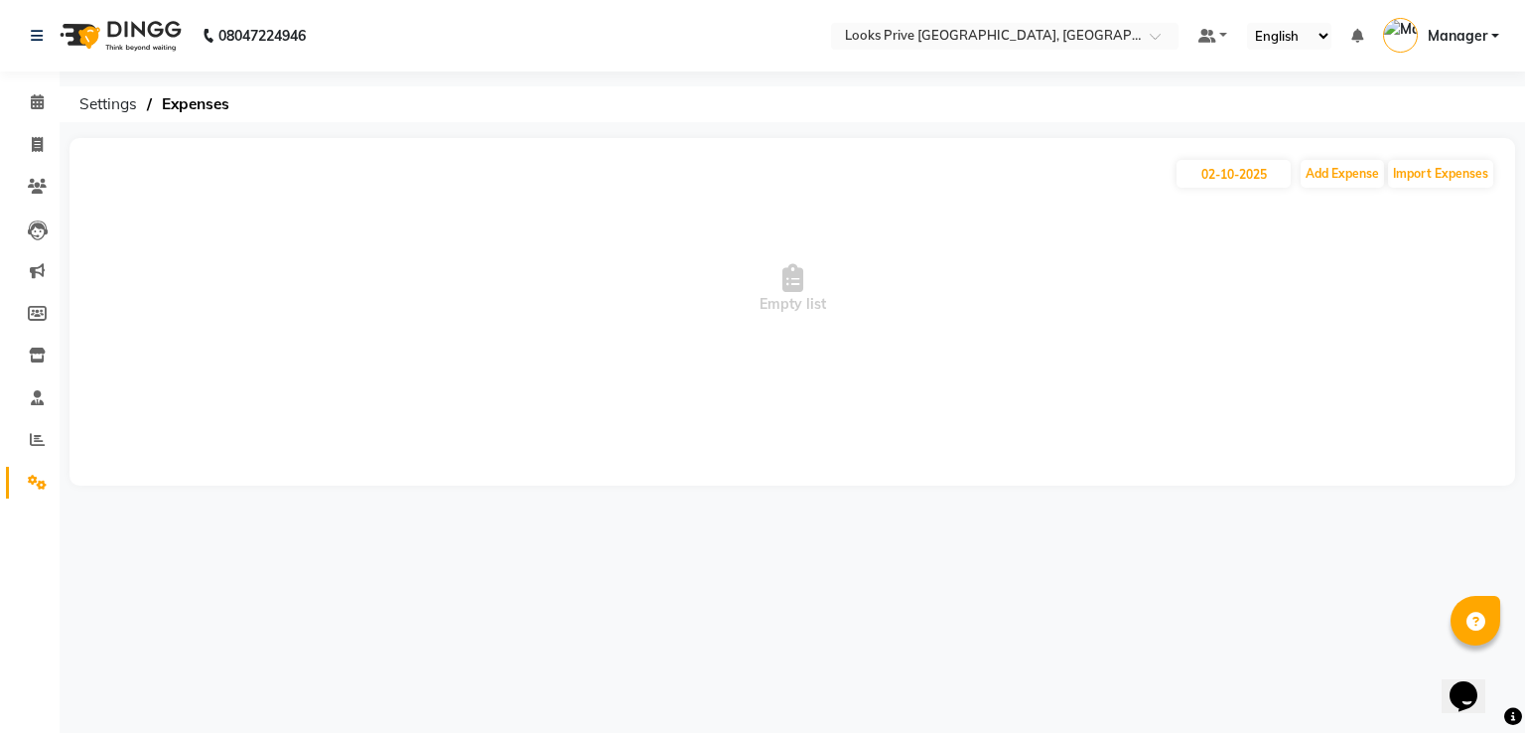
click at [1295, 172] on div "02-10-2025 Add Expense Import Expenses" at bounding box center [792, 174] width 1406 height 32
click at [1301, 174] on button "Add Expense" at bounding box center [1342, 174] width 83 height 28
select select "1"
select select "5194"
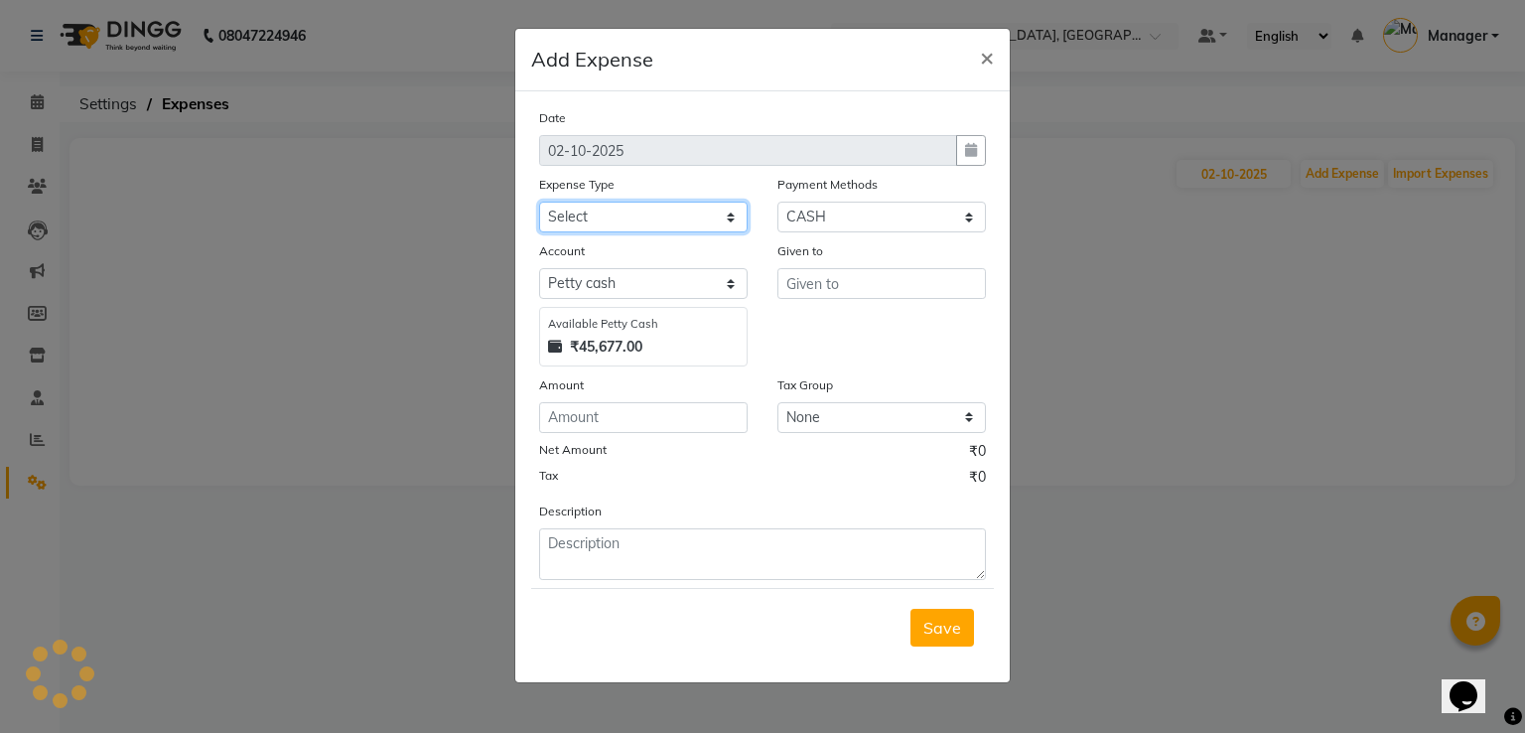
drag, startPoint x: 689, startPoint y: 206, endPoint x: 675, endPoint y: 231, distance: 29.3
click at [689, 206] on select "Select Accommodation Aesthetics Bank Deposit BLINKIT Cash Handover Client Refun…" at bounding box center [643, 217] width 208 height 31
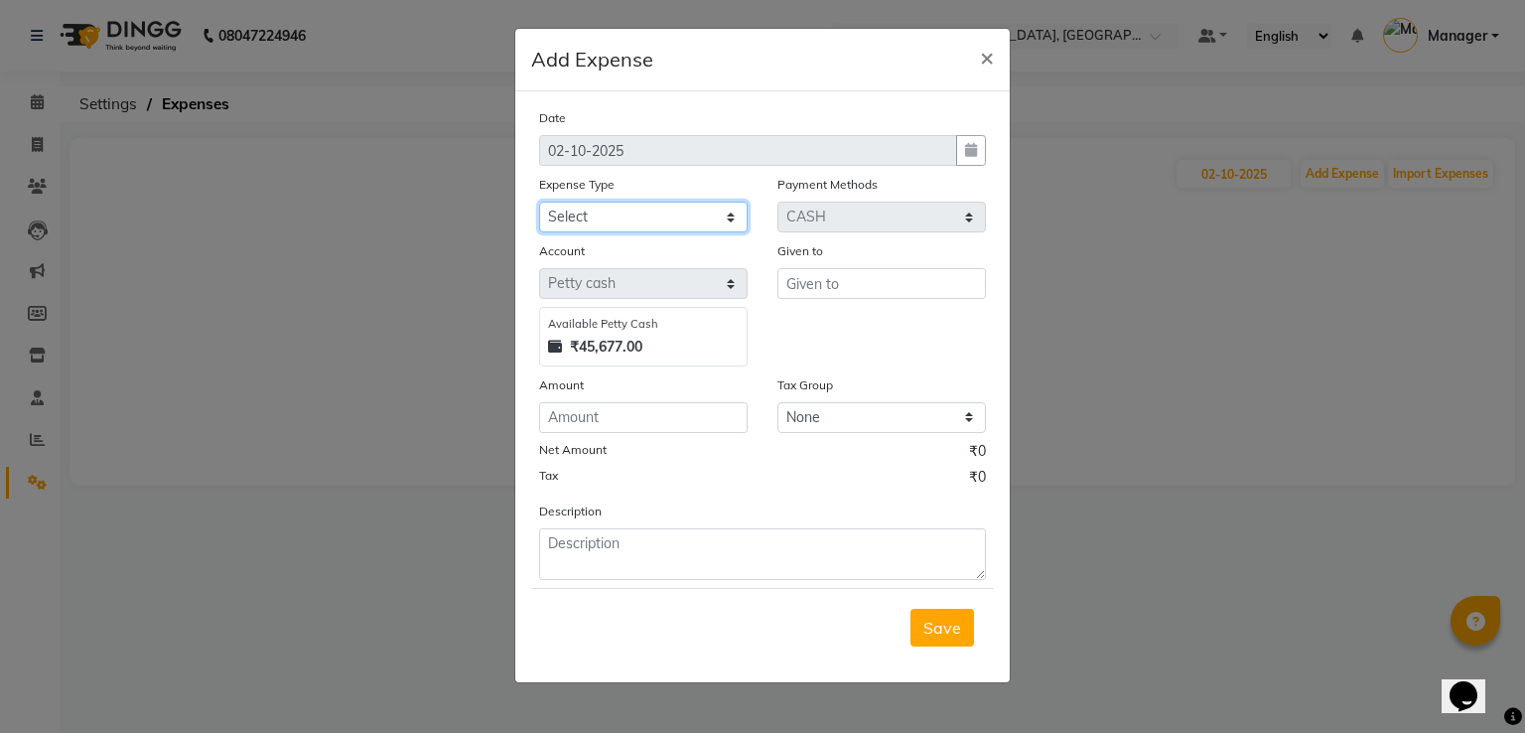
click at [717, 207] on select "Select Accommodation Aesthetics Bank Deposit BLINKIT Cash Handover Client Refun…" at bounding box center [643, 217] width 208 height 31
click at [593, 228] on select "Select Accommodation Aesthetics Bank Deposit BLINKIT Cash Handover Client Refun…" at bounding box center [643, 217] width 208 height 31
select select "24170"
click at [539, 204] on select "Select Accommodation Aesthetics Bank Deposit BLINKIT Cash Handover Client Refun…" at bounding box center [643, 217] width 208 height 31
click at [798, 279] on input "text" at bounding box center [881, 283] width 208 height 31
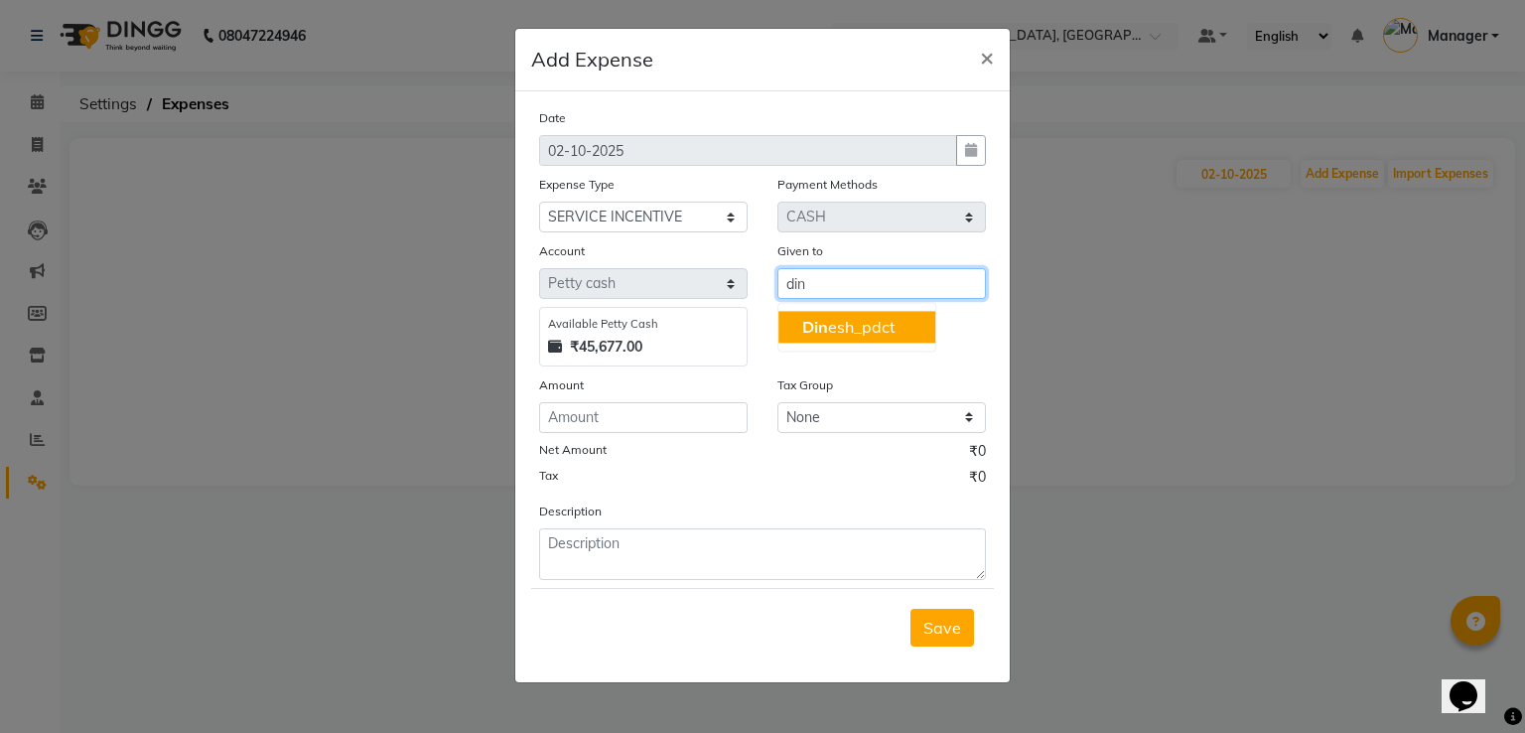
click at [789, 342] on ngb-typeahead-window "Din esh_pdct" at bounding box center [856, 327] width 159 height 50
click at [786, 331] on button "Din esh_pdct" at bounding box center [856, 327] width 157 height 32
type input "Dinesh_pdct"
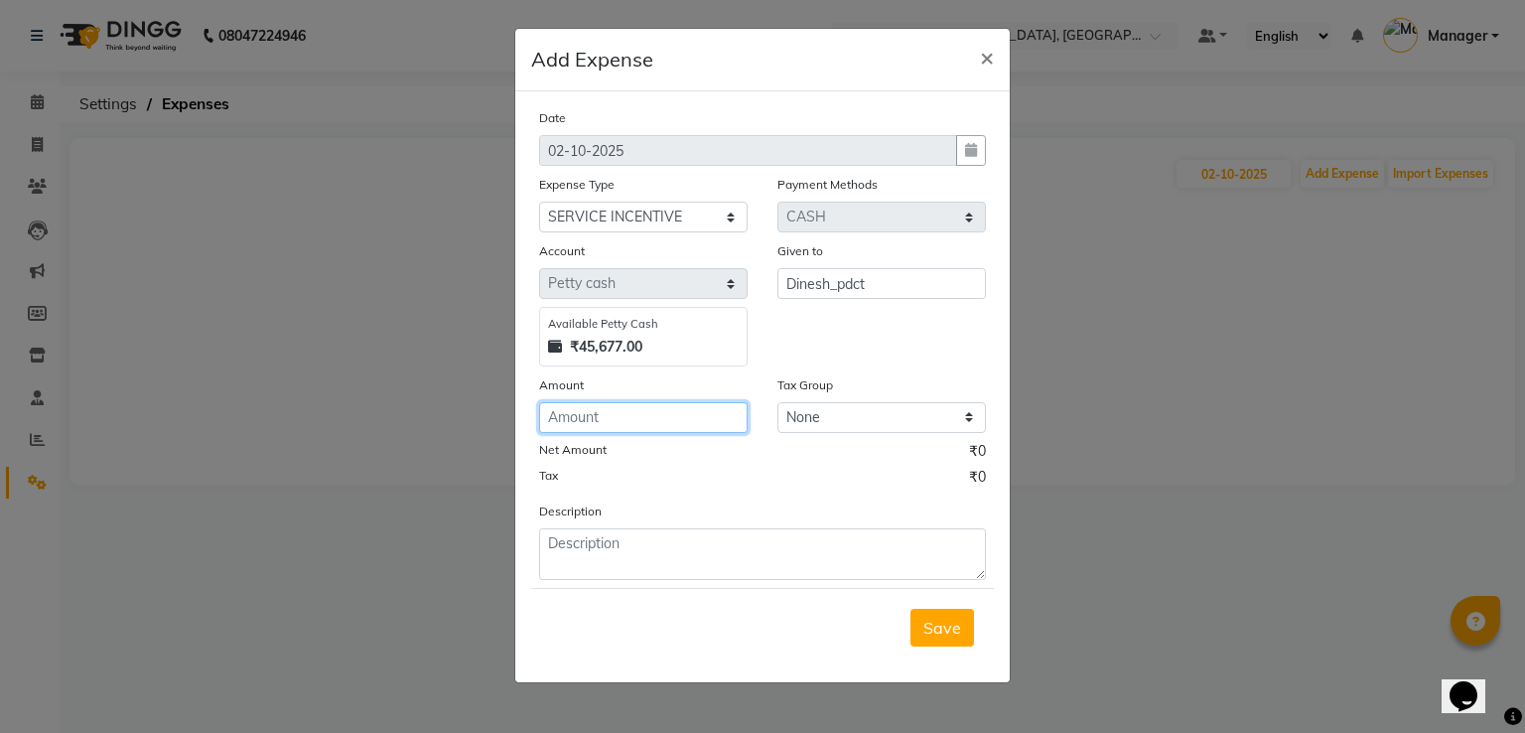
click at [622, 420] on input "number" at bounding box center [643, 417] width 208 height 31
type input "100"
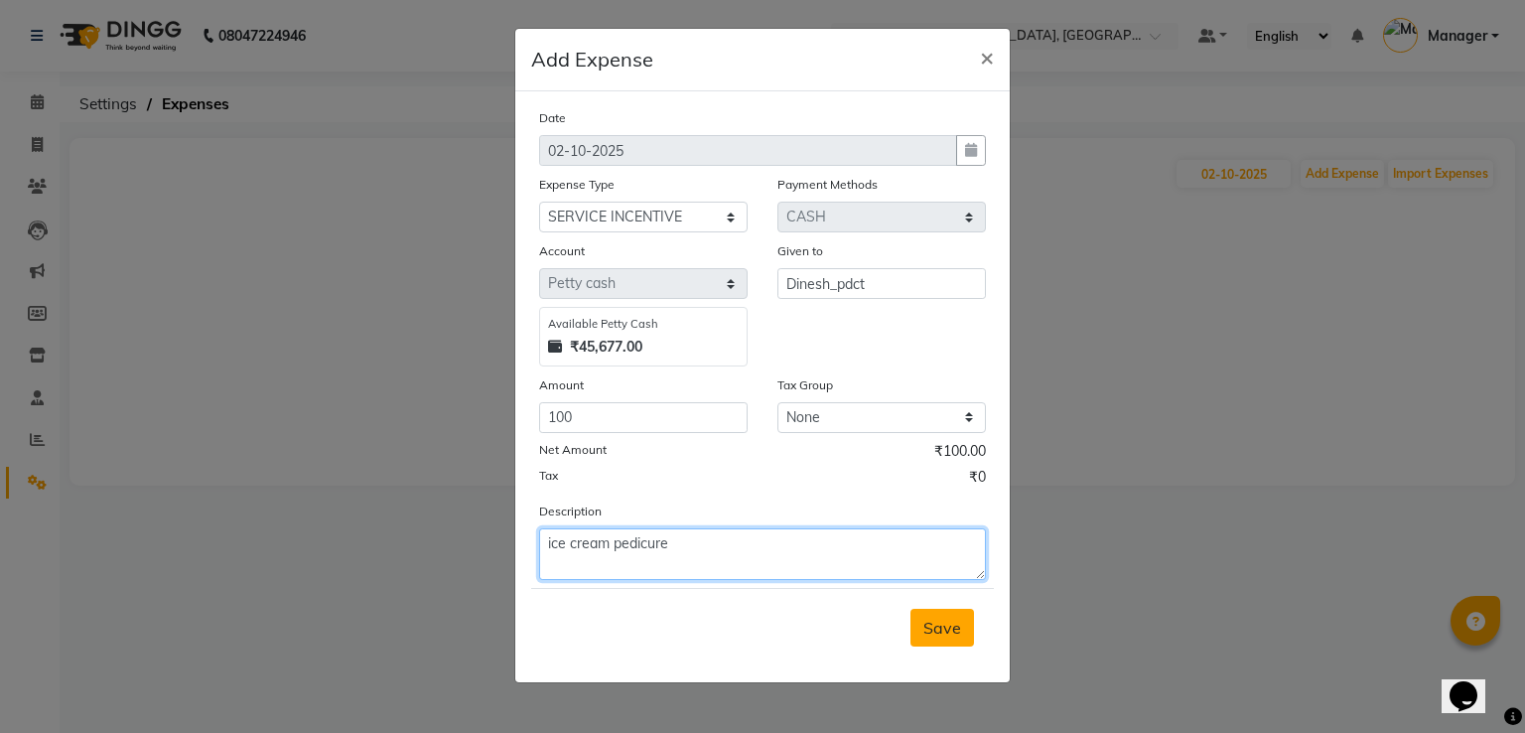
type textarea "ice cream pedicure"
click at [950, 634] on span "Save" at bounding box center [942, 627] width 38 height 20
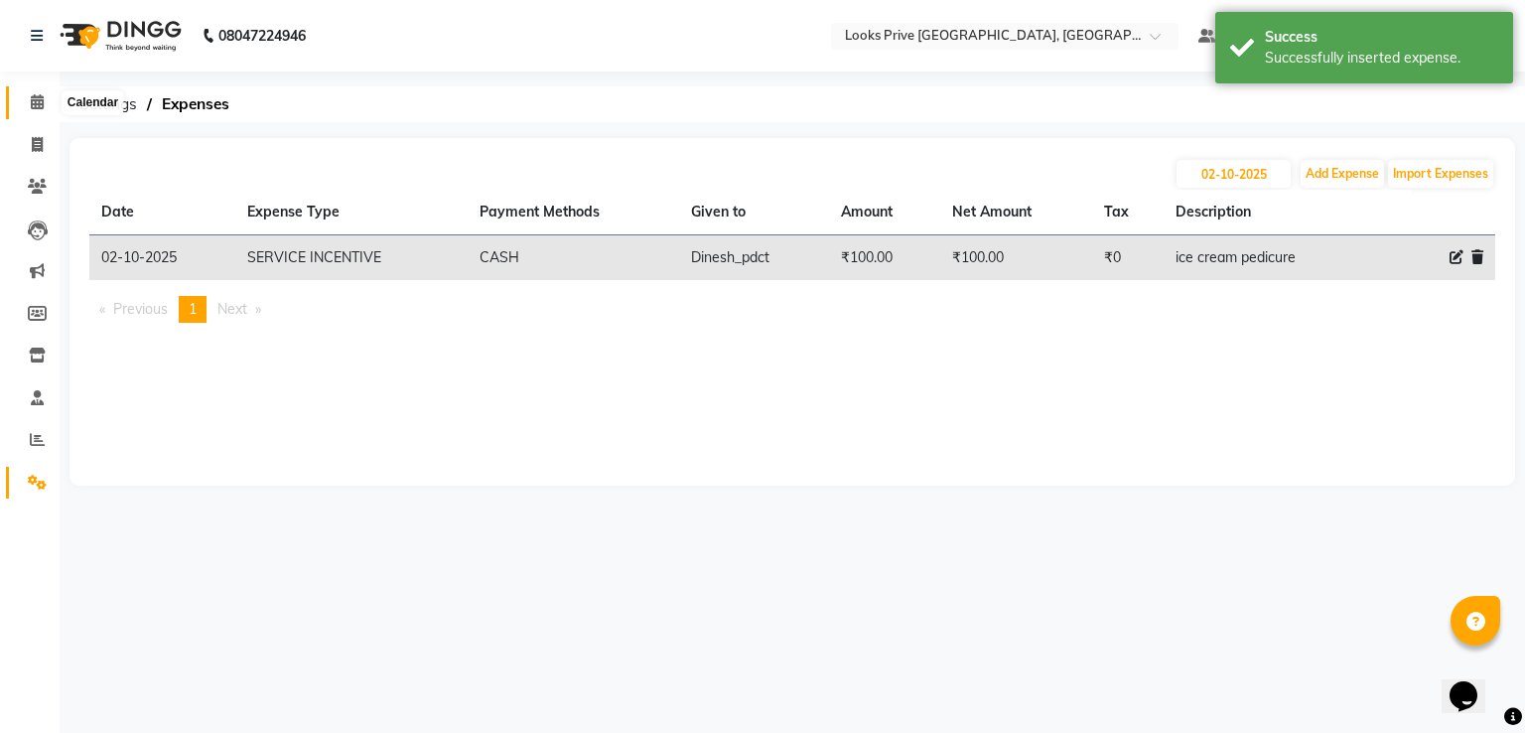
click at [20, 100] on span at bounding box center [37, 102] width 35 height 23
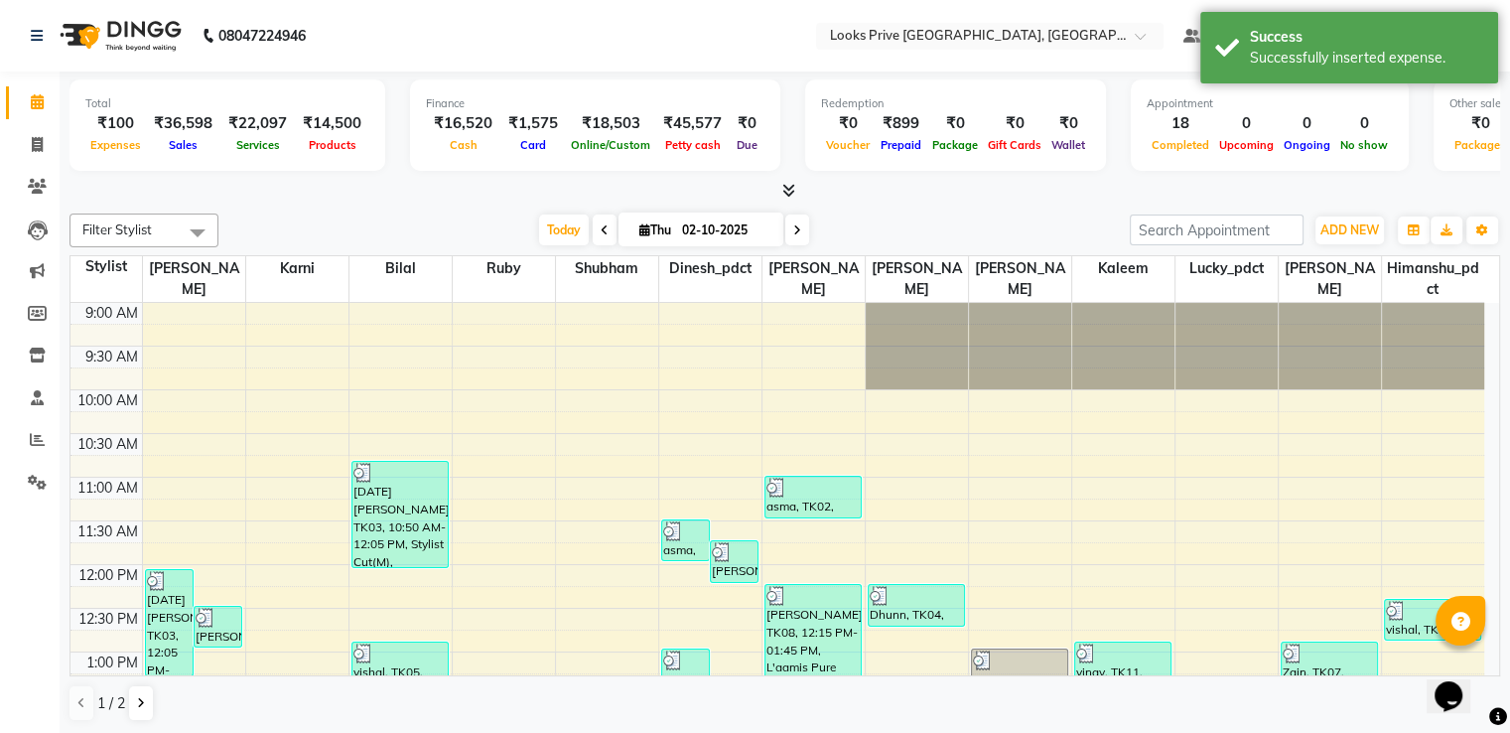
click at [16, 103] on link "Calendar" at bounding box center [30, 102] width 48 height 33
click at [28, 139] on span at bounding box center [37, 145] width 35 height 23
select select "service"
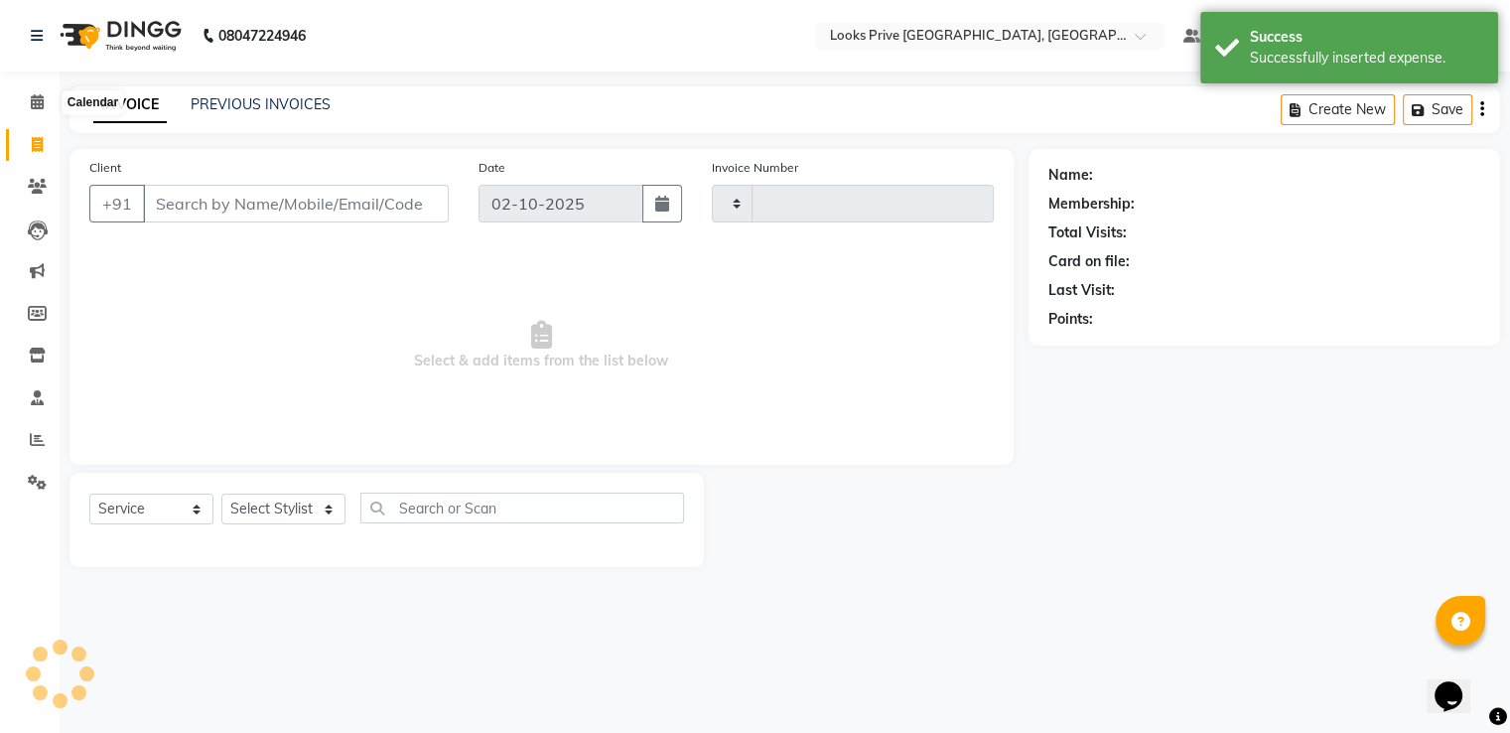
type input "3504"
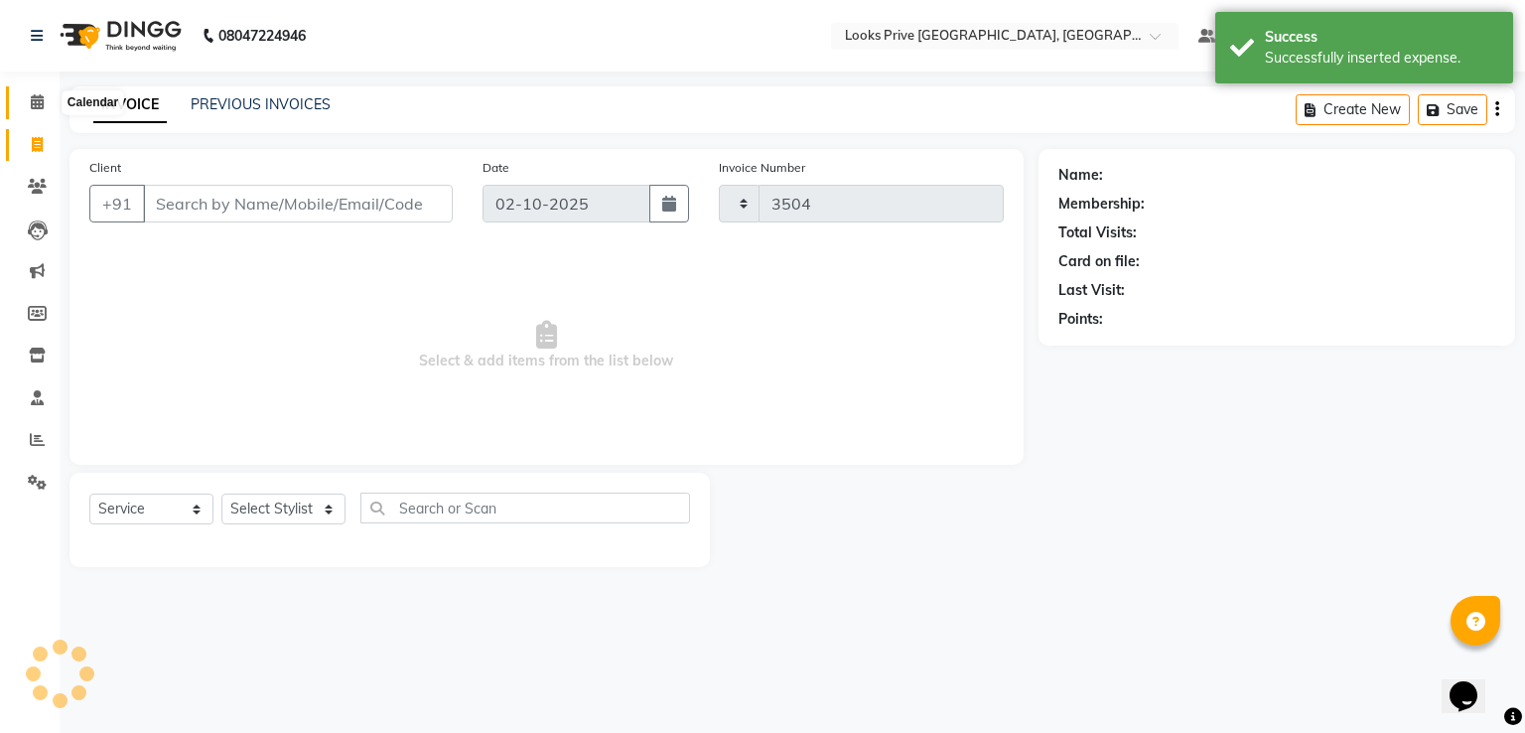
select select "6205"
click at [45, 120] on li "Calendar" at bounding box center [30, 102] width 60 height 43
click at [43, 103] on icon at bounding box center [37, 101] width 13 height 15
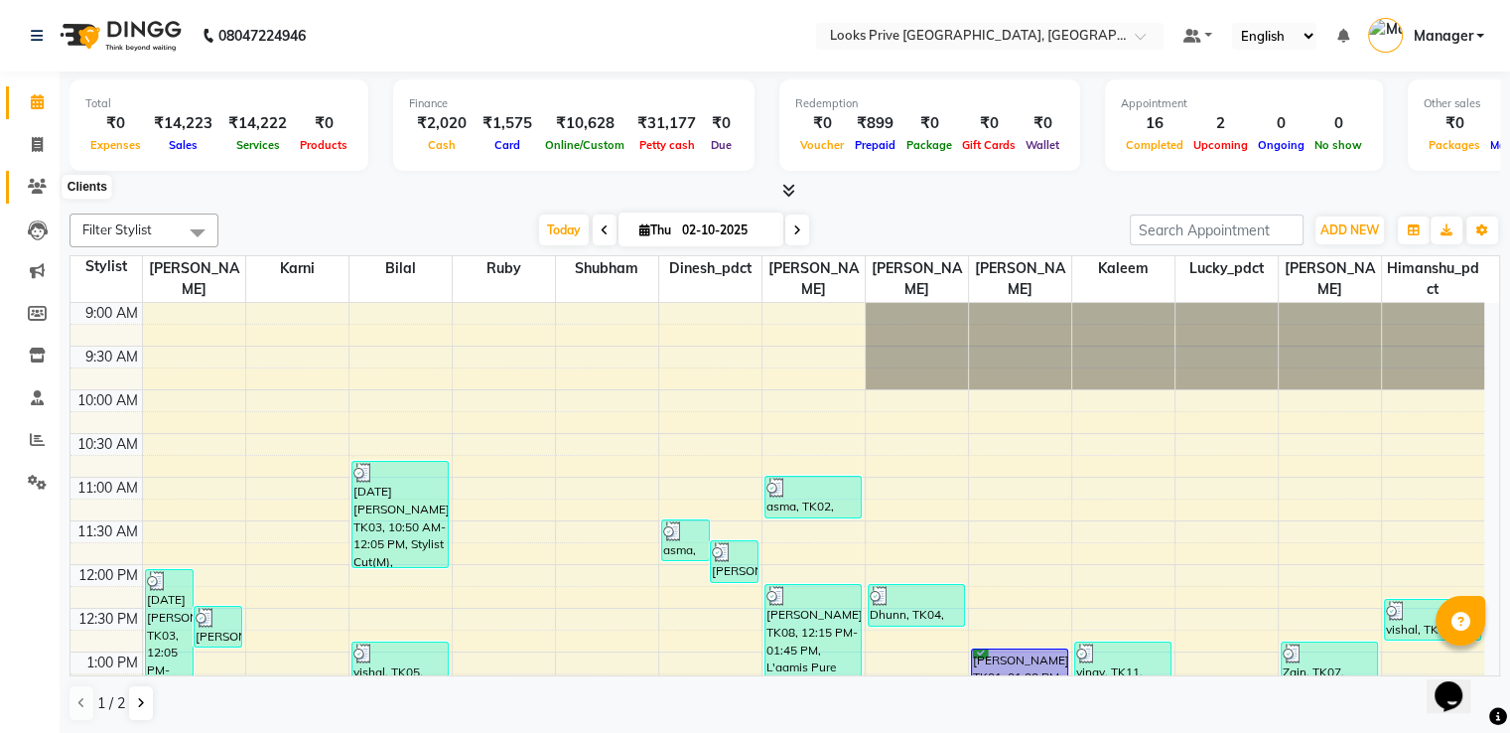
drag, startPoint x: 30, startPoint y: 182, endPoint x: 81, endPoint y: 176, distance: 52.0
click at [32, 183] on icon at bounding box center [37, 186] width 19 height 15
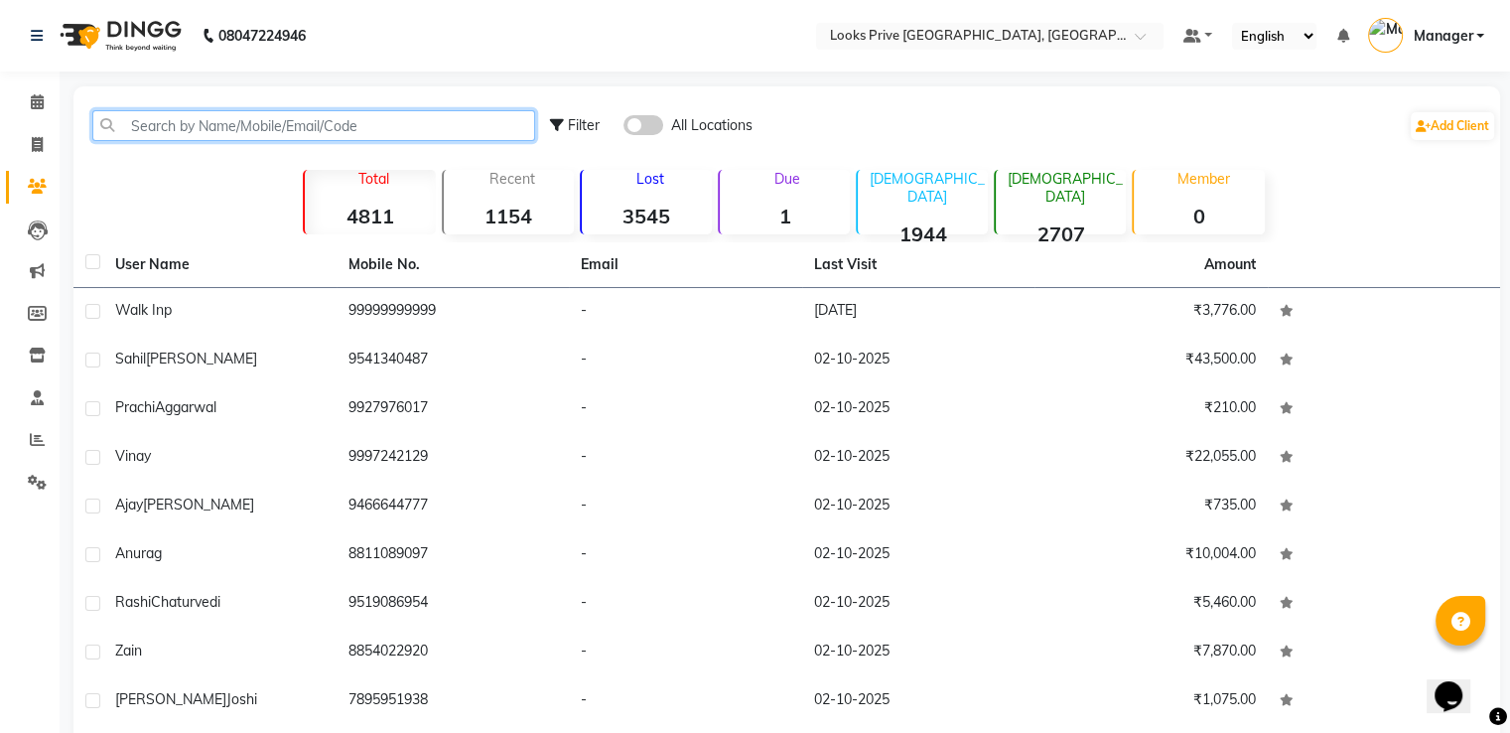
click at [187, 132] on input "text" at bounding box center [313, 125] width 443 height 31
paste input "8126445255"
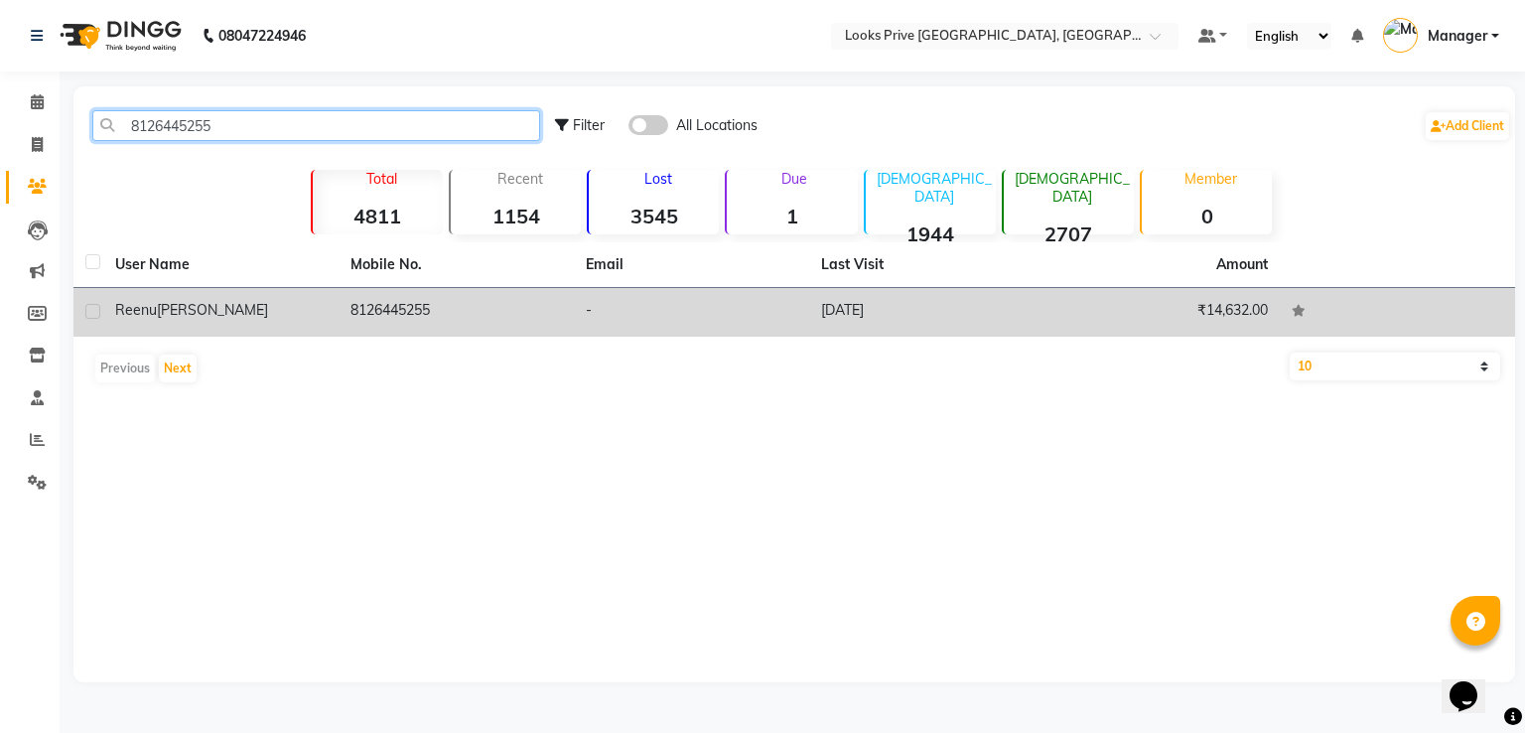
type input "8126445255"
click at [246, 319] on div "[PERSON_NAME]" at bounding box center [220, 310] width 211 height 21
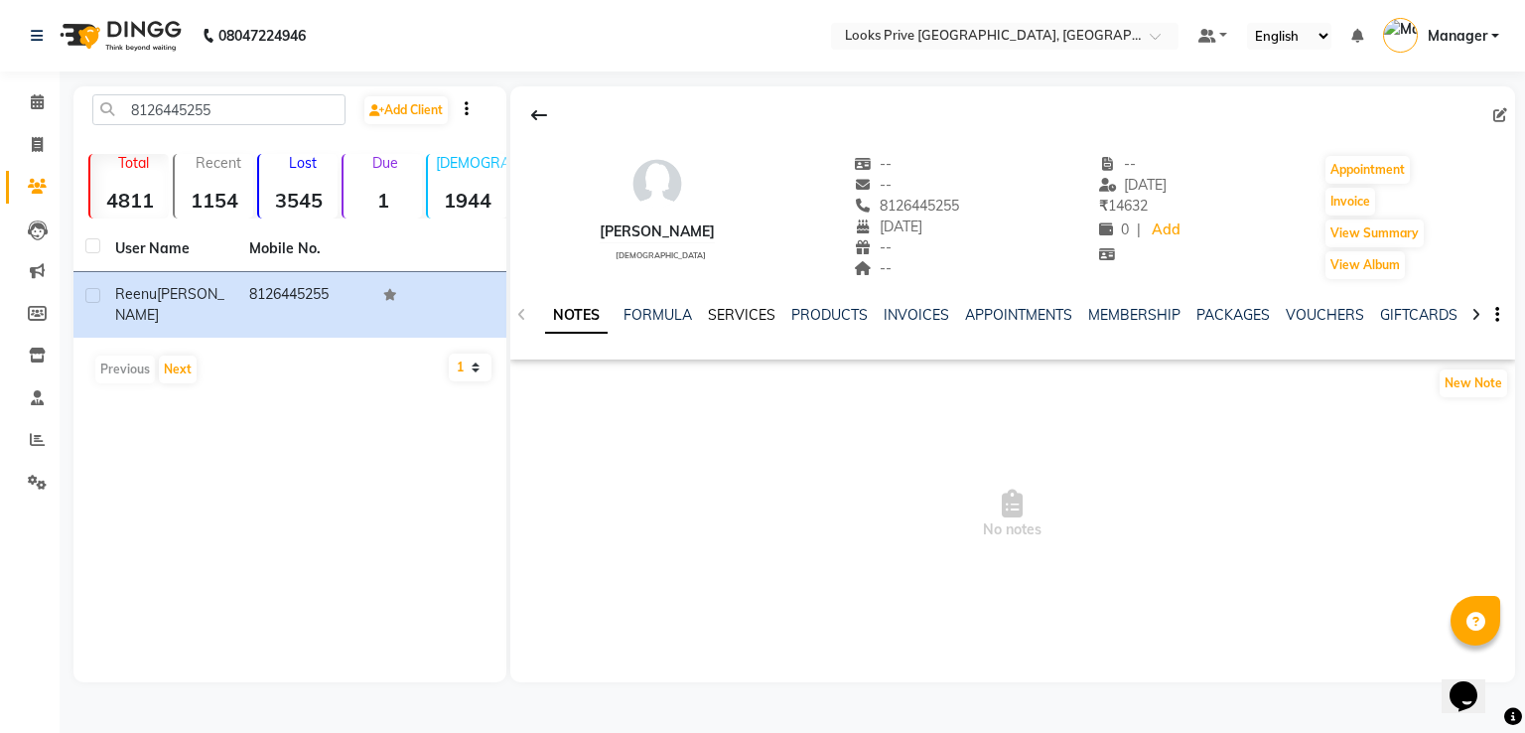
click at [762, 308] on link "SERVICES" at bounding box center [742, 315] width 68 height 18
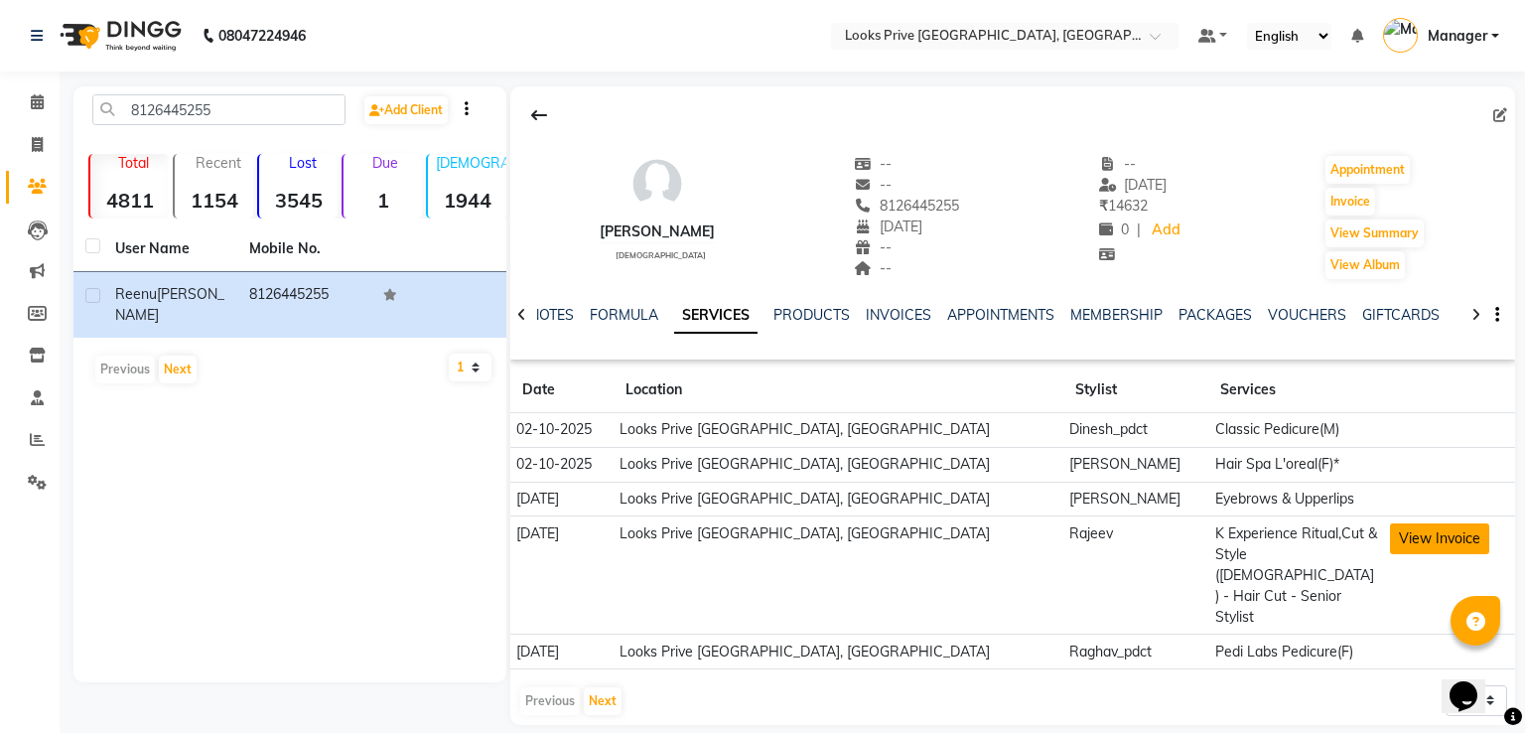
click at [1393, 537] on button "View Invoice" at bounding box center [1439, 538] width 99 height 31
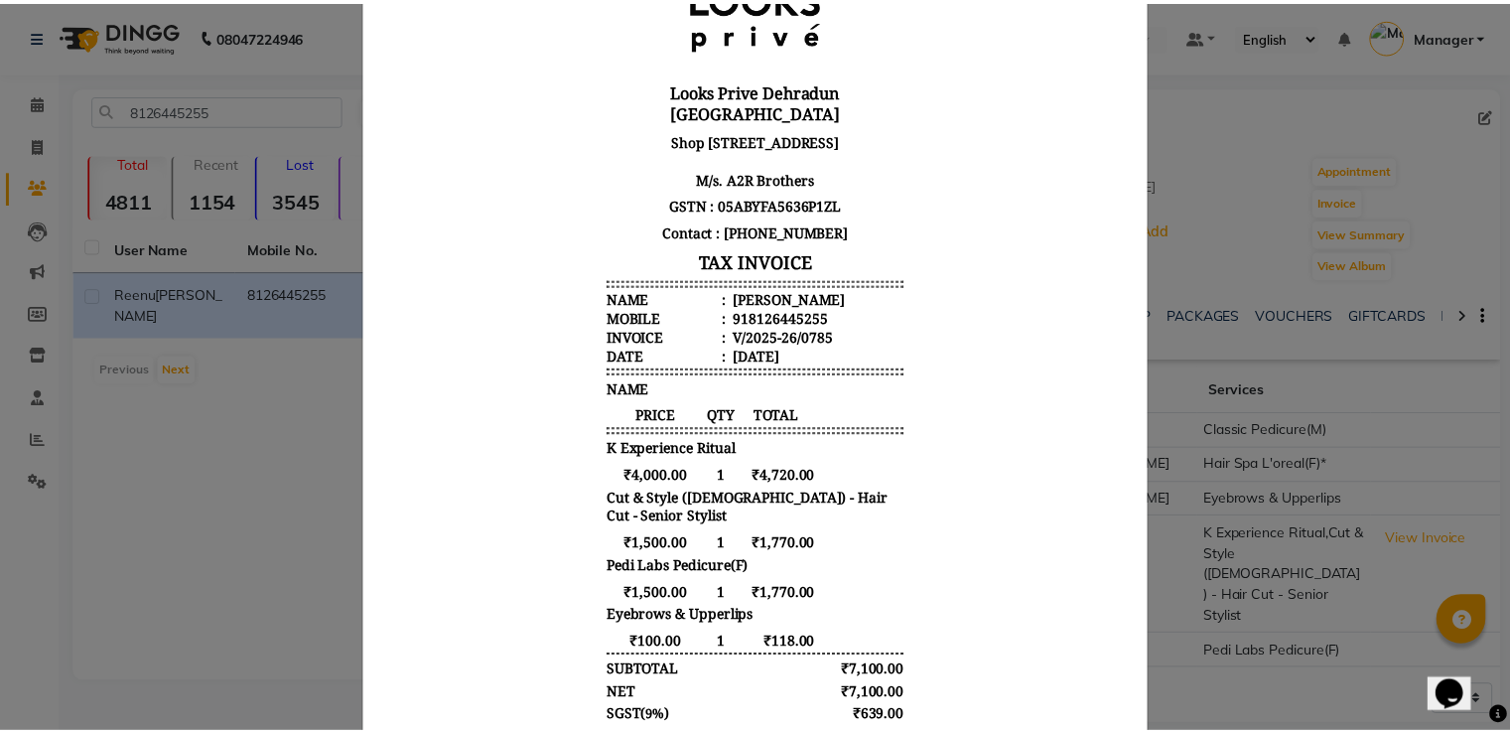
scroll to position [199, 0]
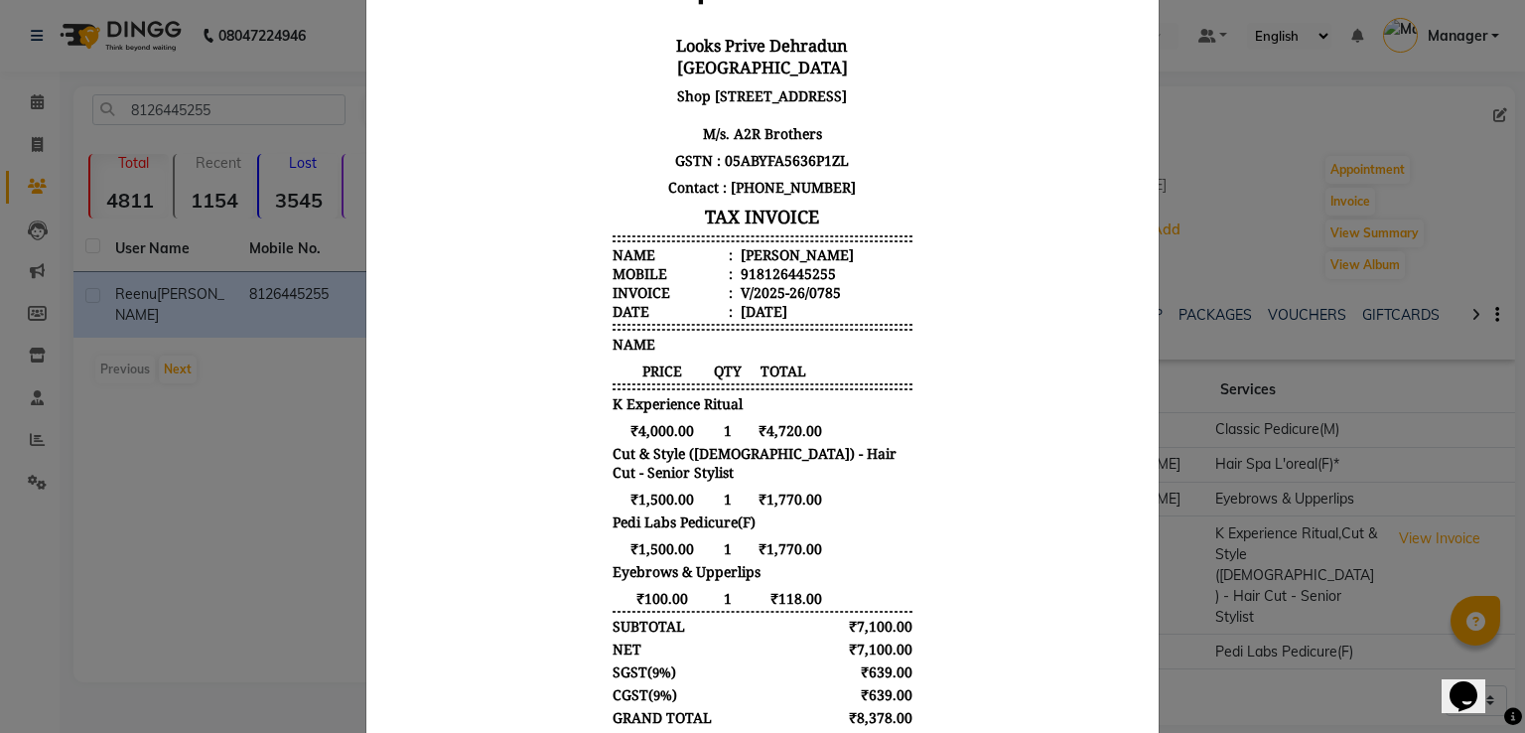
drag, startPoint x: 209, startPoint y: 481, endPoint x: 222, endPoint y: 482, distance: 12.9
click at [209, 481] on ngb-modal-window "INVOICE View Invoice Close" at bounding box center [762, 366] width 1525 height 733
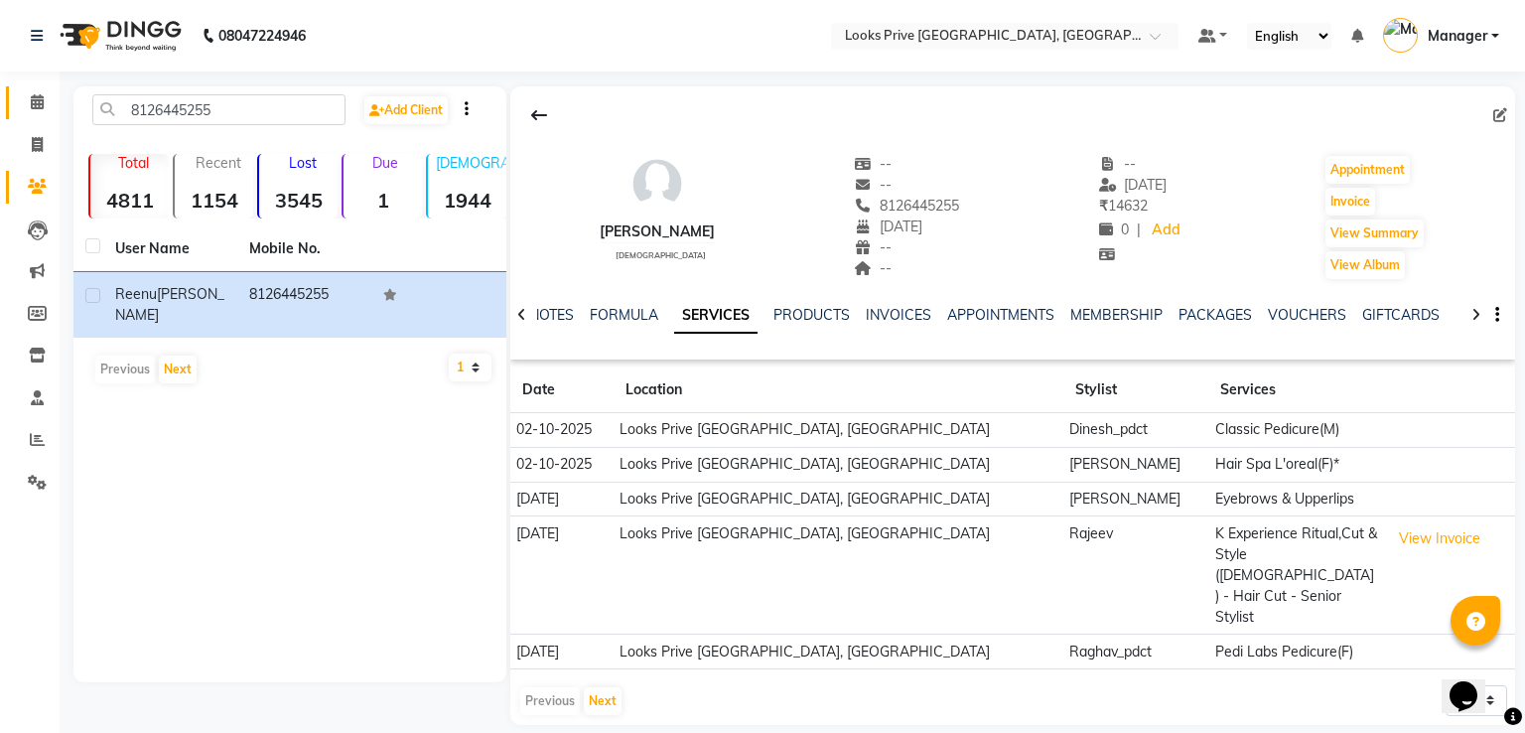
click at [15, 96] on link "Calendar" at bounding box center [30, 102] width 48 height 33
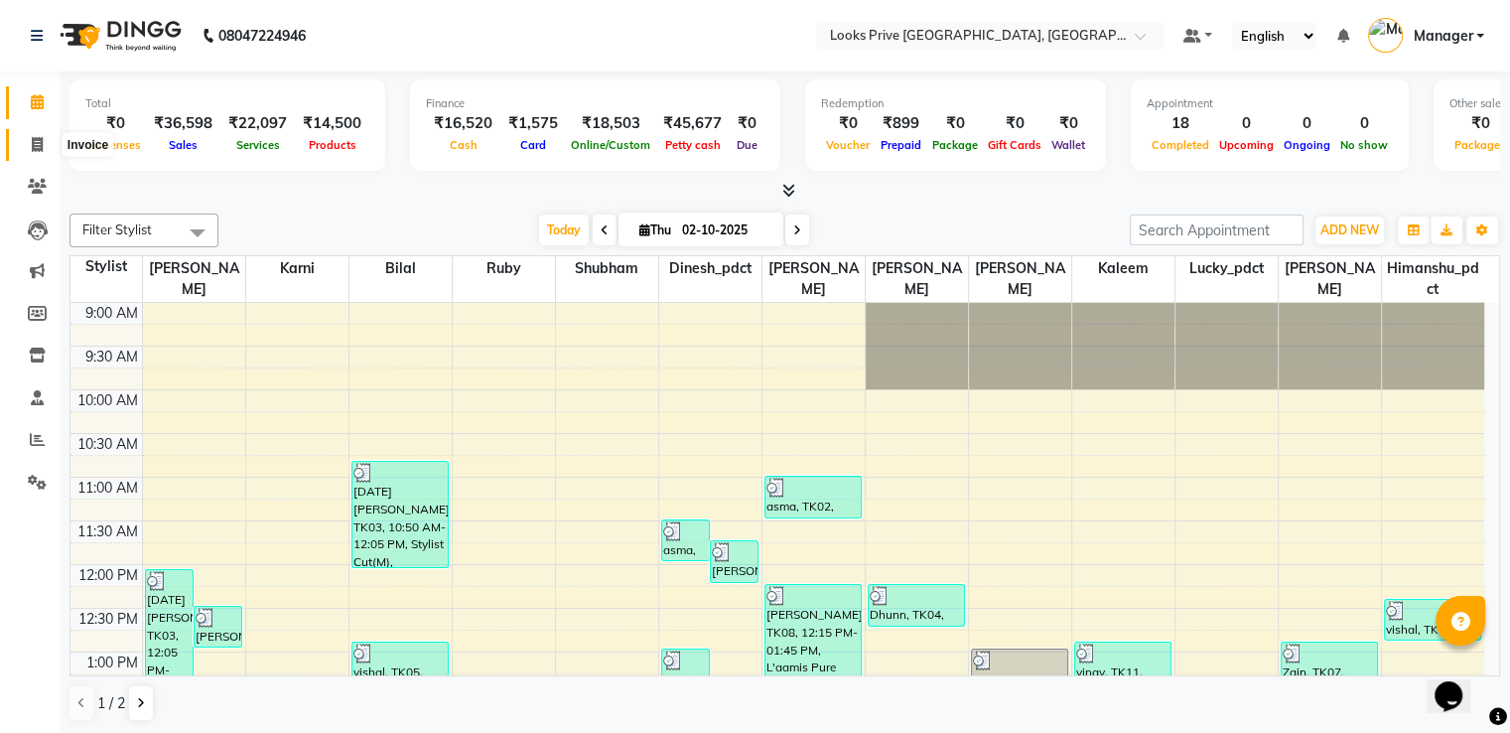
click at [33, 148] on icon at bounding box center [37, 144] width 11 height 15
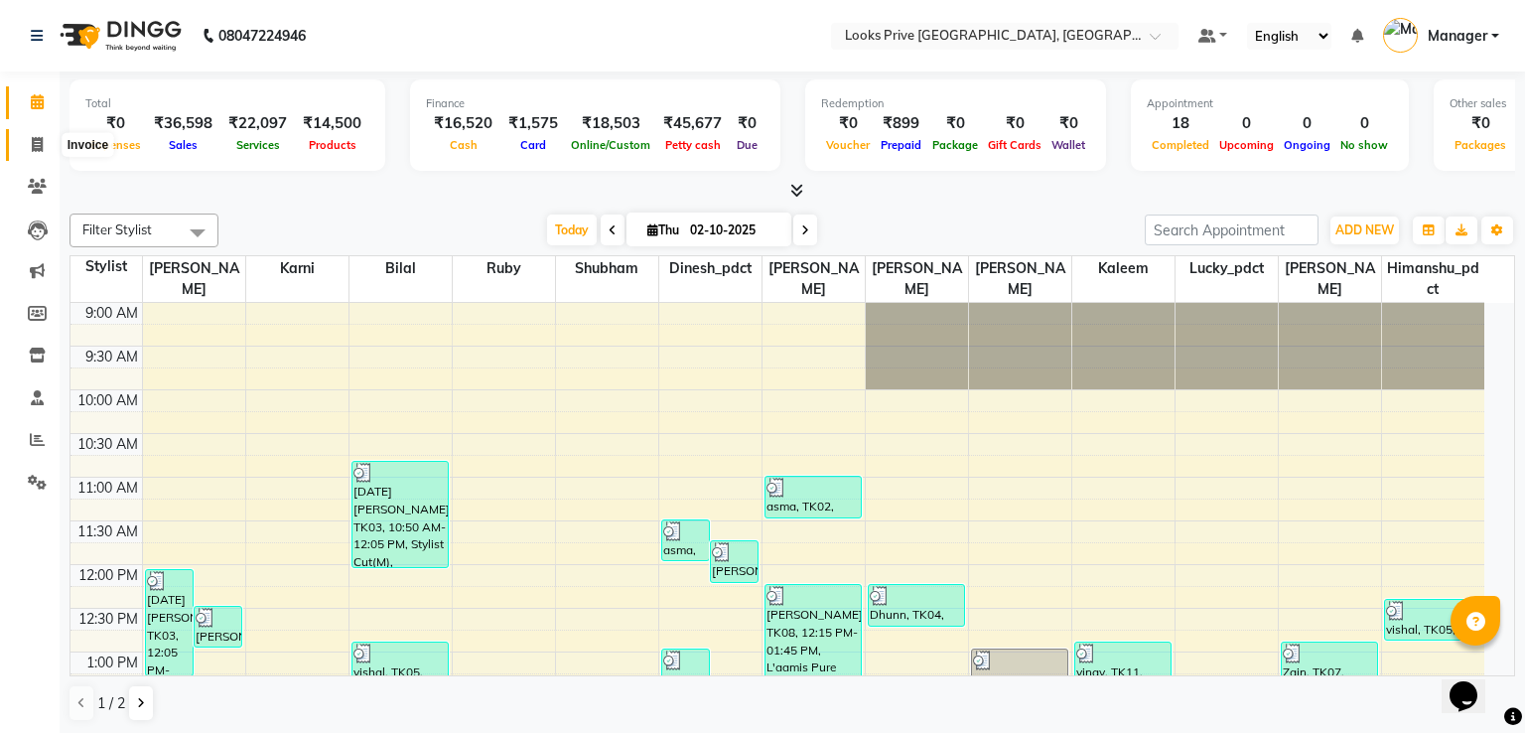
select select "6205"
select select "service"
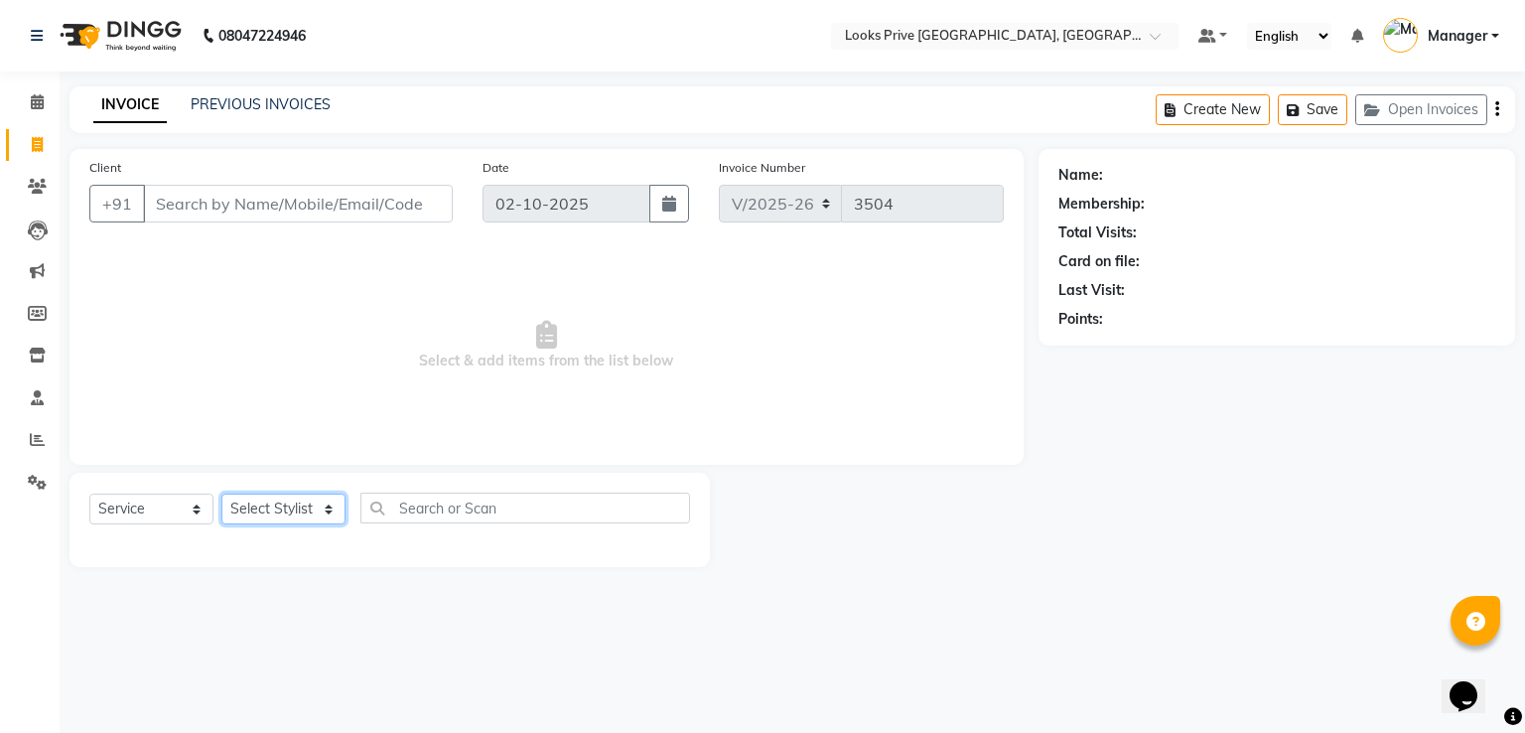
drag, startPoint x: 303, startPoint y: 511, endPoint x: 305, endPoint y: 498, distance: 13.1
click at [303, 511] on select "Select Stylist" at bounding box center [283, 508] width 124 height 31
select select "62232"
click at [221, 494] on select "Select Stylist A2R_Master [PERSON_NAME] [PERSON_NAME] Dinesh_pdct Himanshu_pdct…" at bounding box center [283, 508] width 124 height 31
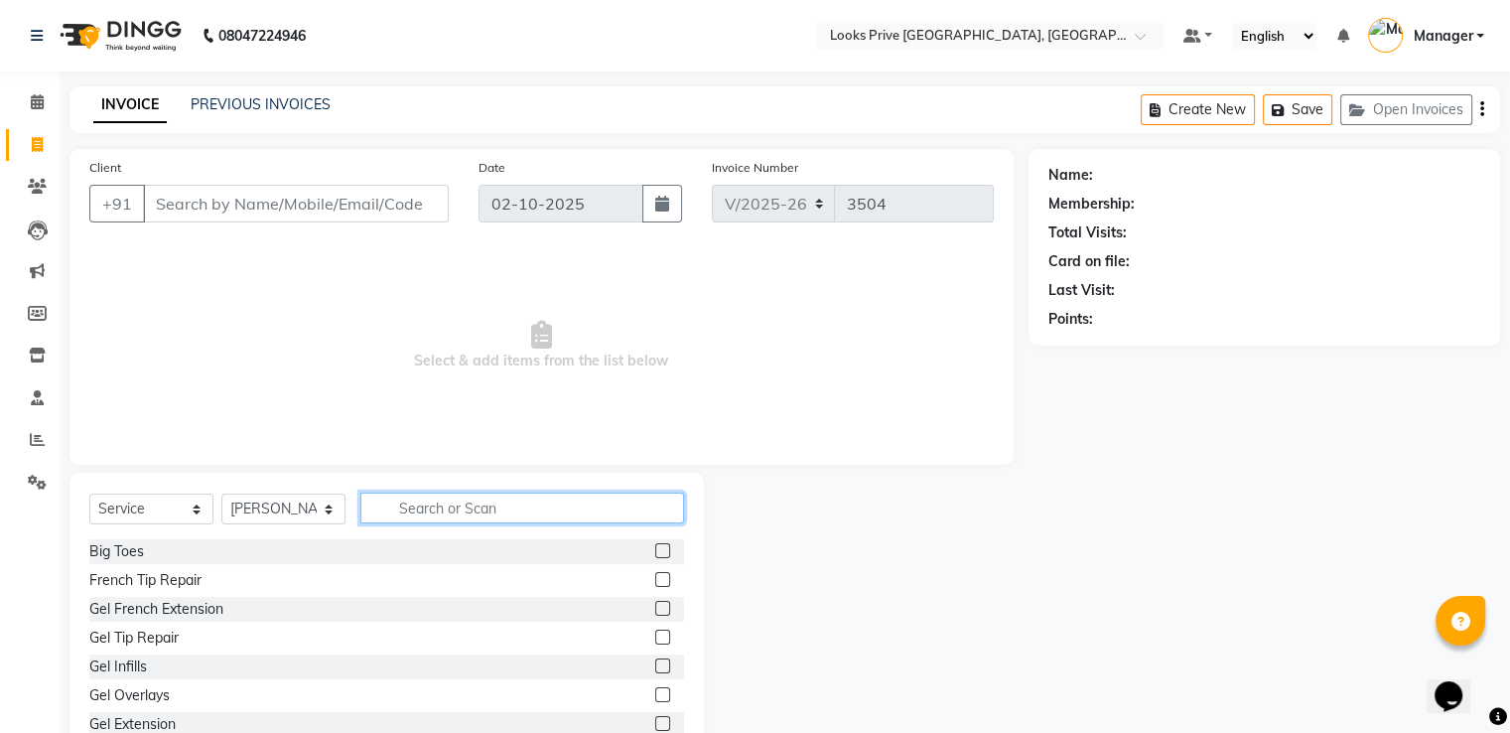
click at [520, 509] on input "text" at bounding box center [522, 507] width 324 height 31
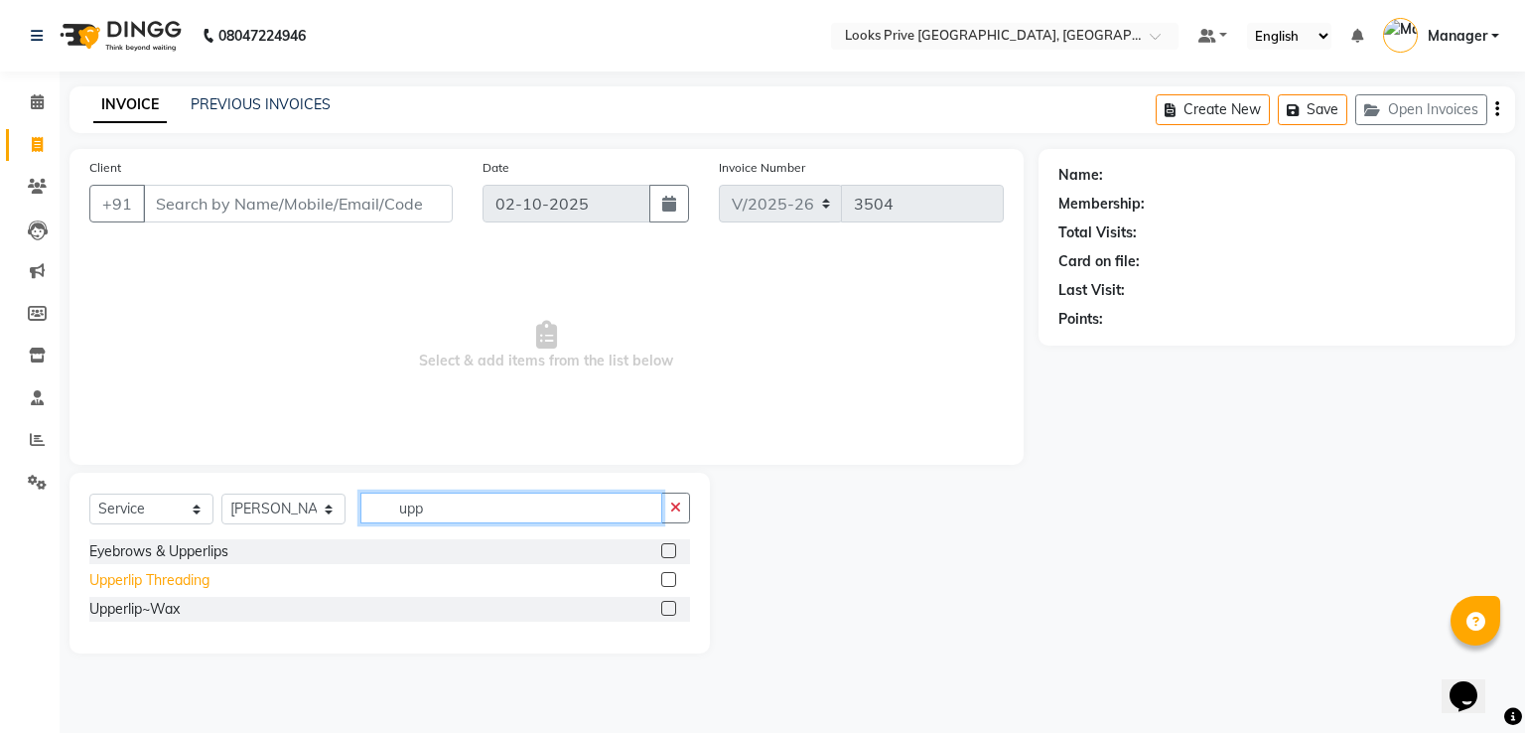
type input "upp"
click at [175, 571] on div "Upperlip Threading" at bounding box center [149, 580] width 120 height 21
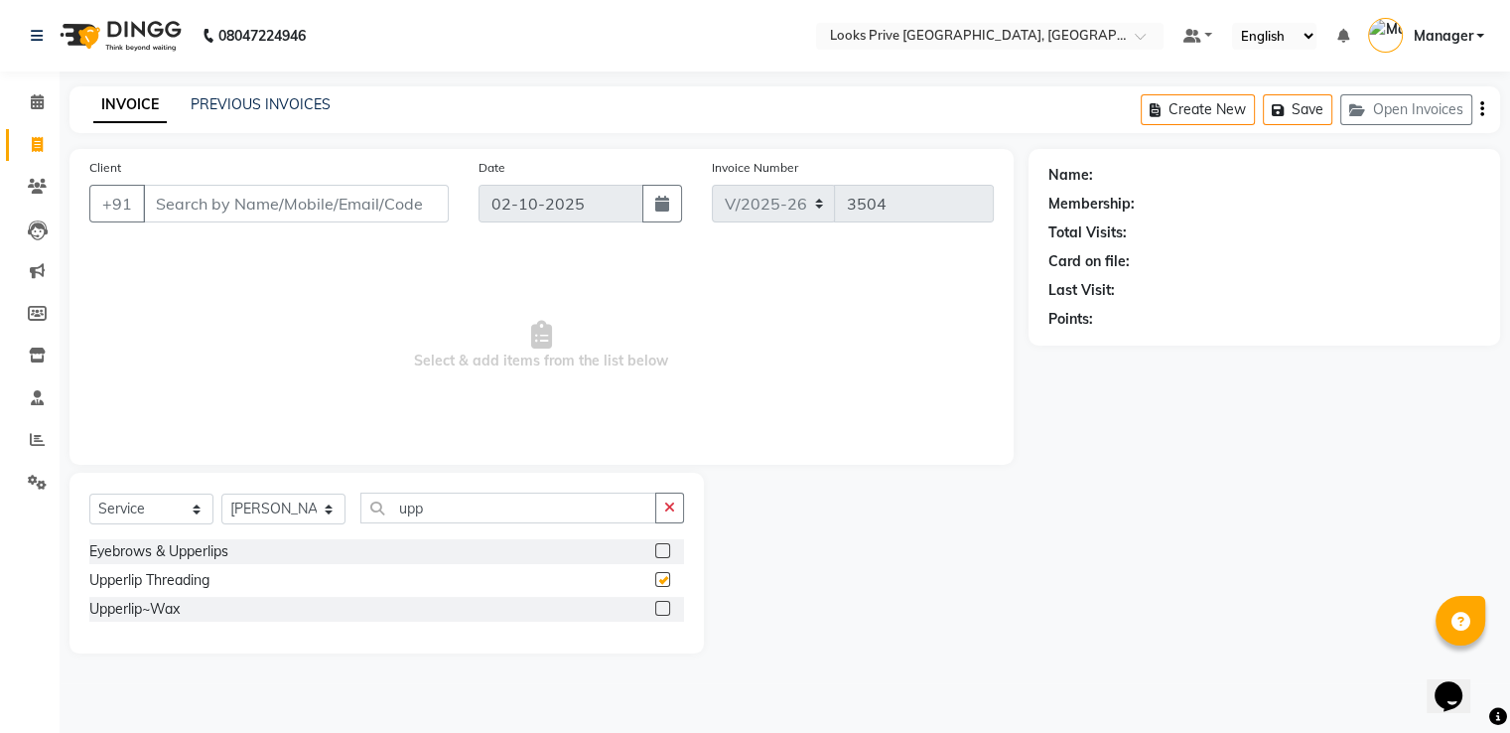
checkbox input "false"
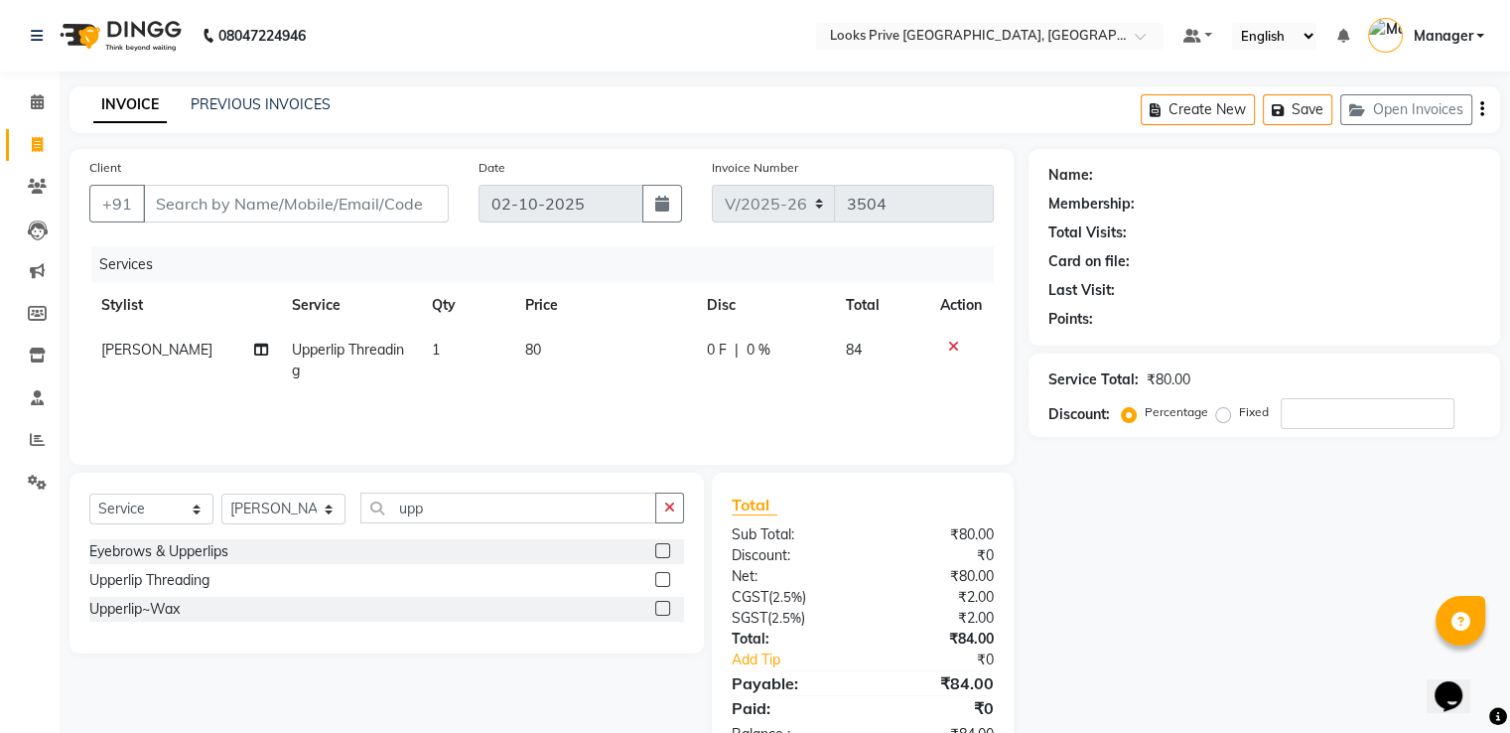
click at [573, 346] on td "80" at bounding box center [604, 361] width 182 height 66
select select "62232"
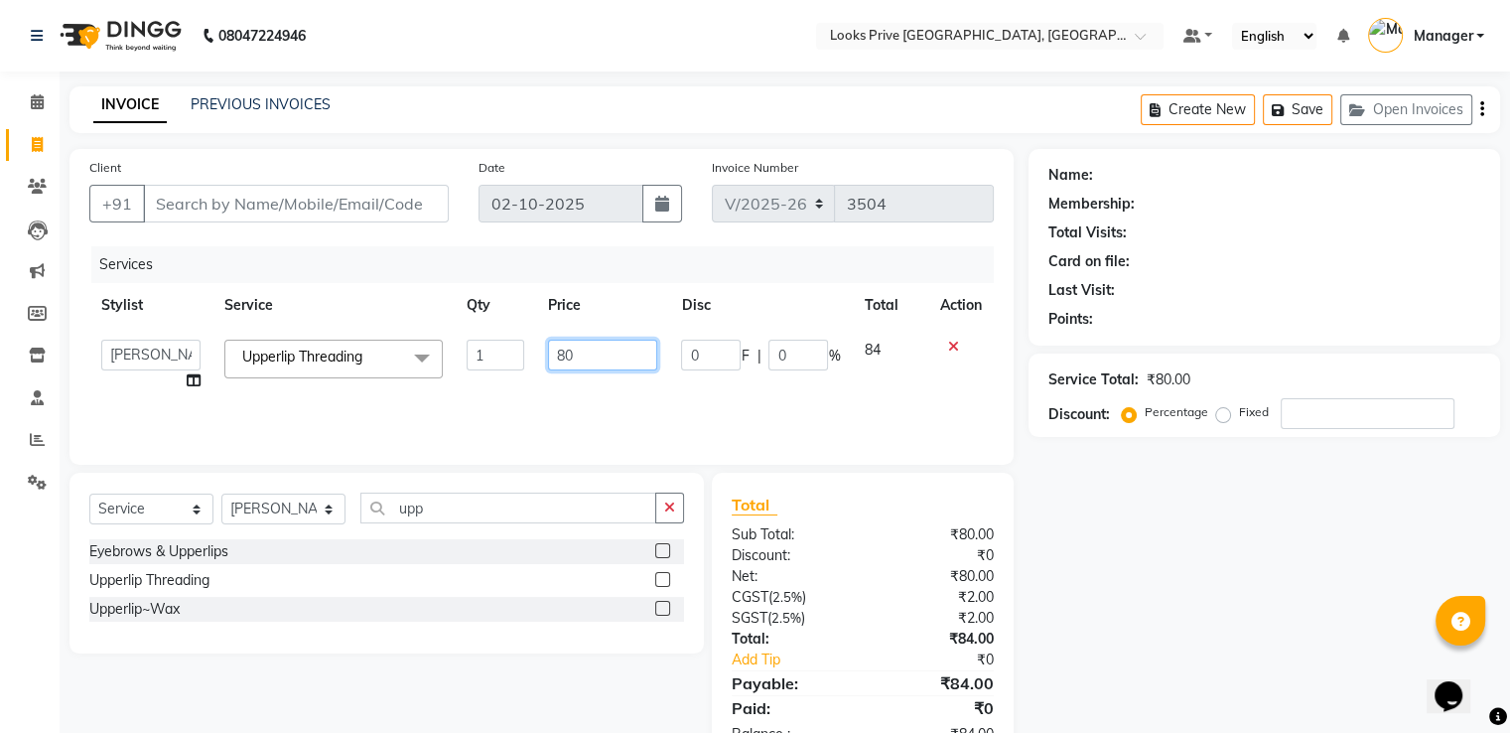
drag, startPoint x: 573, startPoint y: 346, endPoint x: 373, endPoint y: 299, distance: 205.2
click at [383, 302] on table "Stylist Service Qty Price Disc Total Action A2R_Master [PERSON_NAME] [PERSON_NA…" at bounding box center [541, 343] width 904 height 120
type input "100"
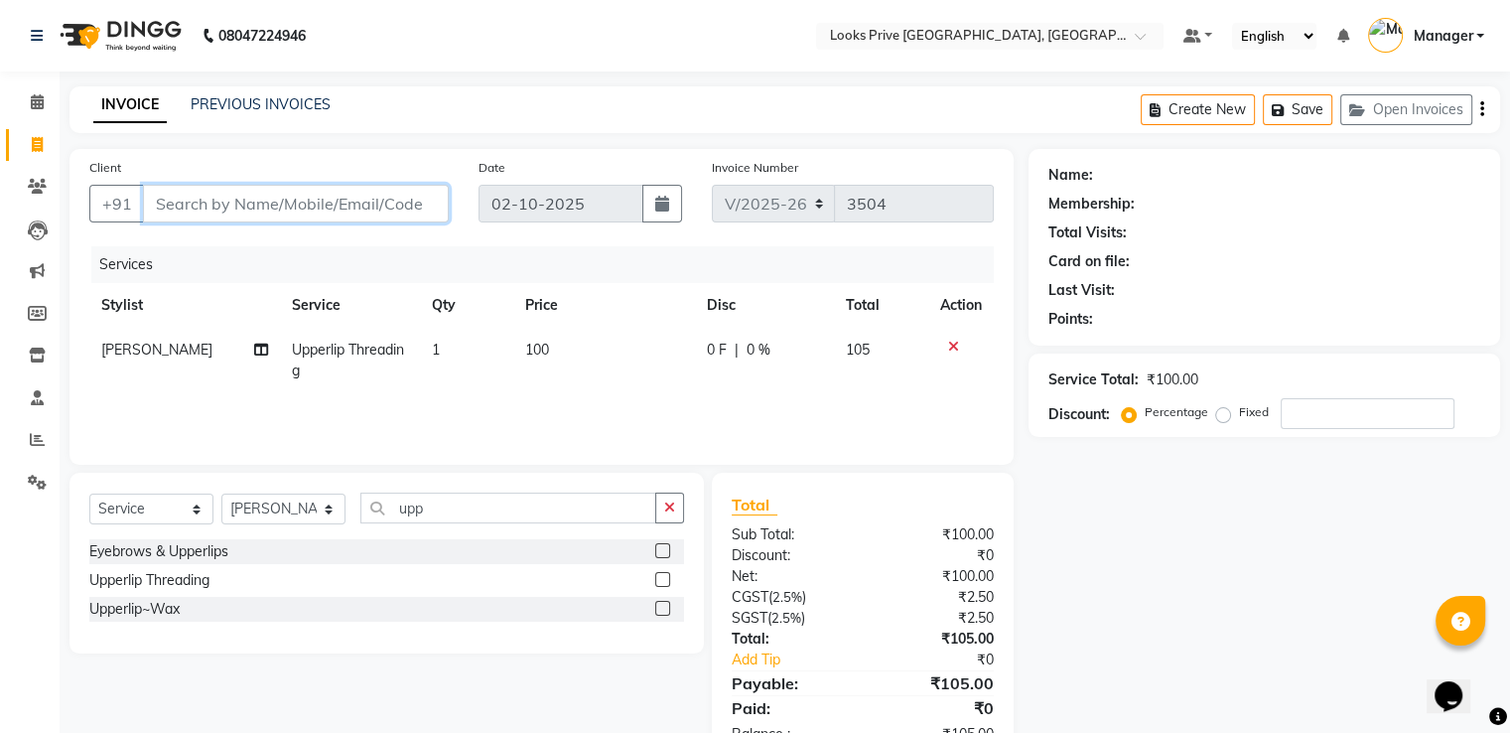
click at [268, 203] on input "Client" at bounding box center [296, 204] width 306 height 38
type input "8"
type input "0"
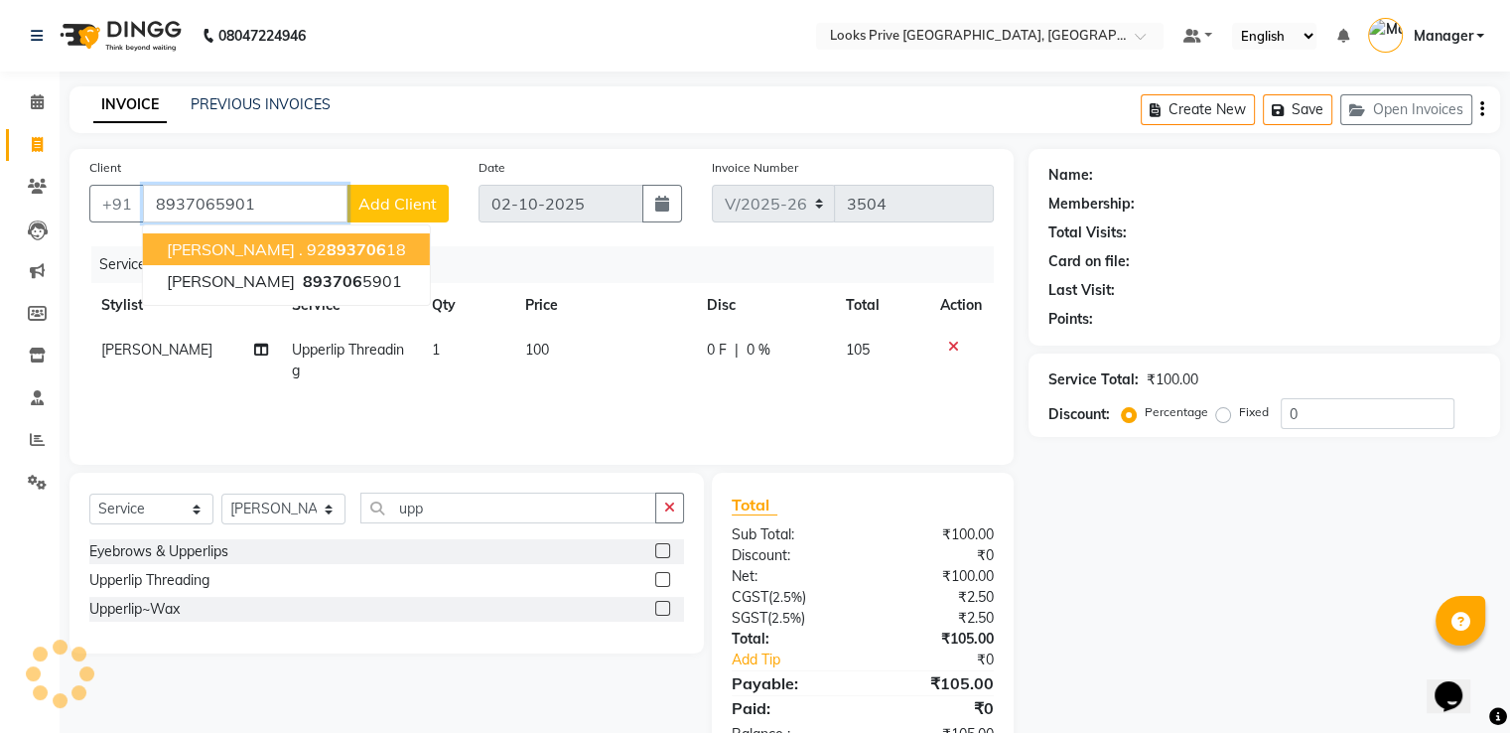
type input "8937065901"
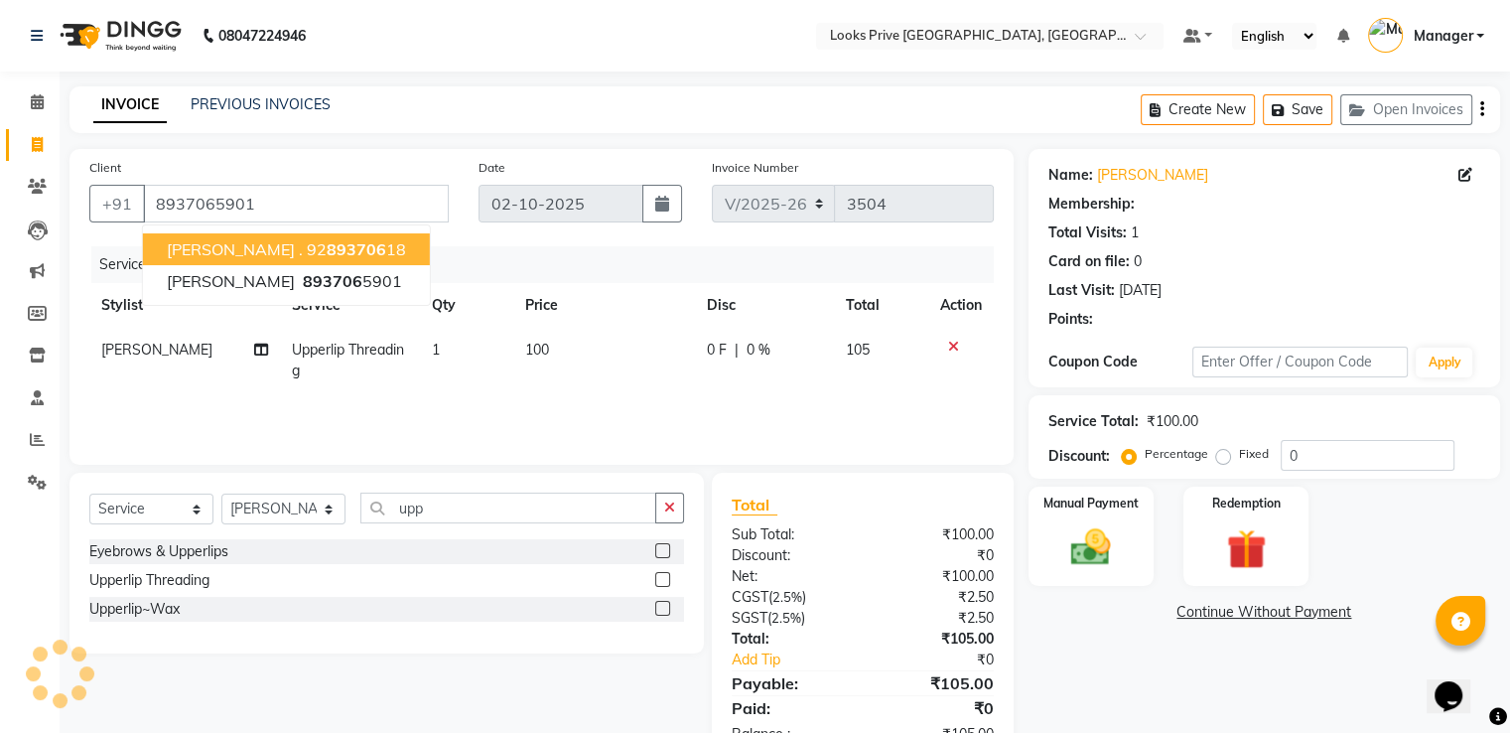
select select "1: Object"
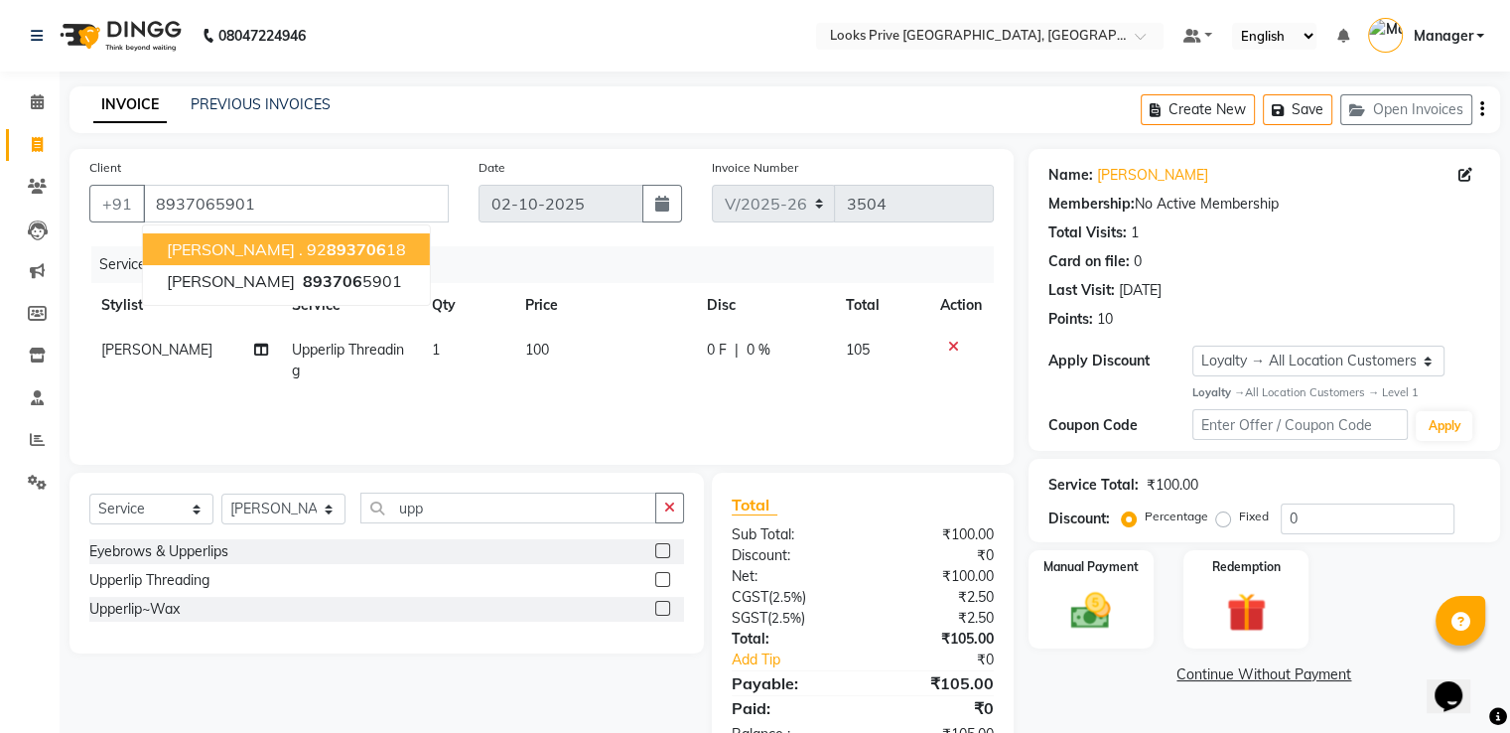
click at [484, 99] on div "INVOICE PREVIOUS INVOICES Create New Save Open Invoices" at bounding box center [784, 109] width 1431 height 47
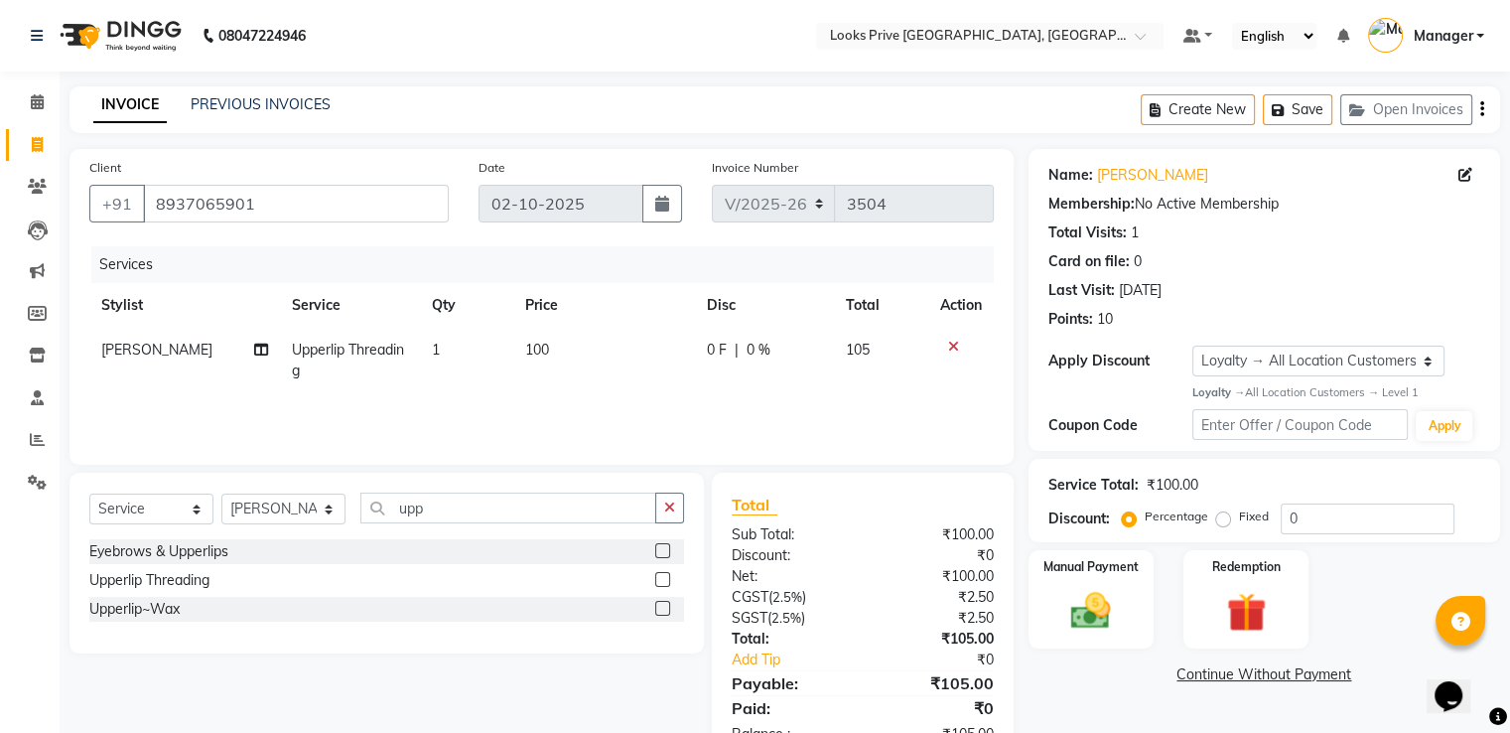
scroll to position [63, 0]
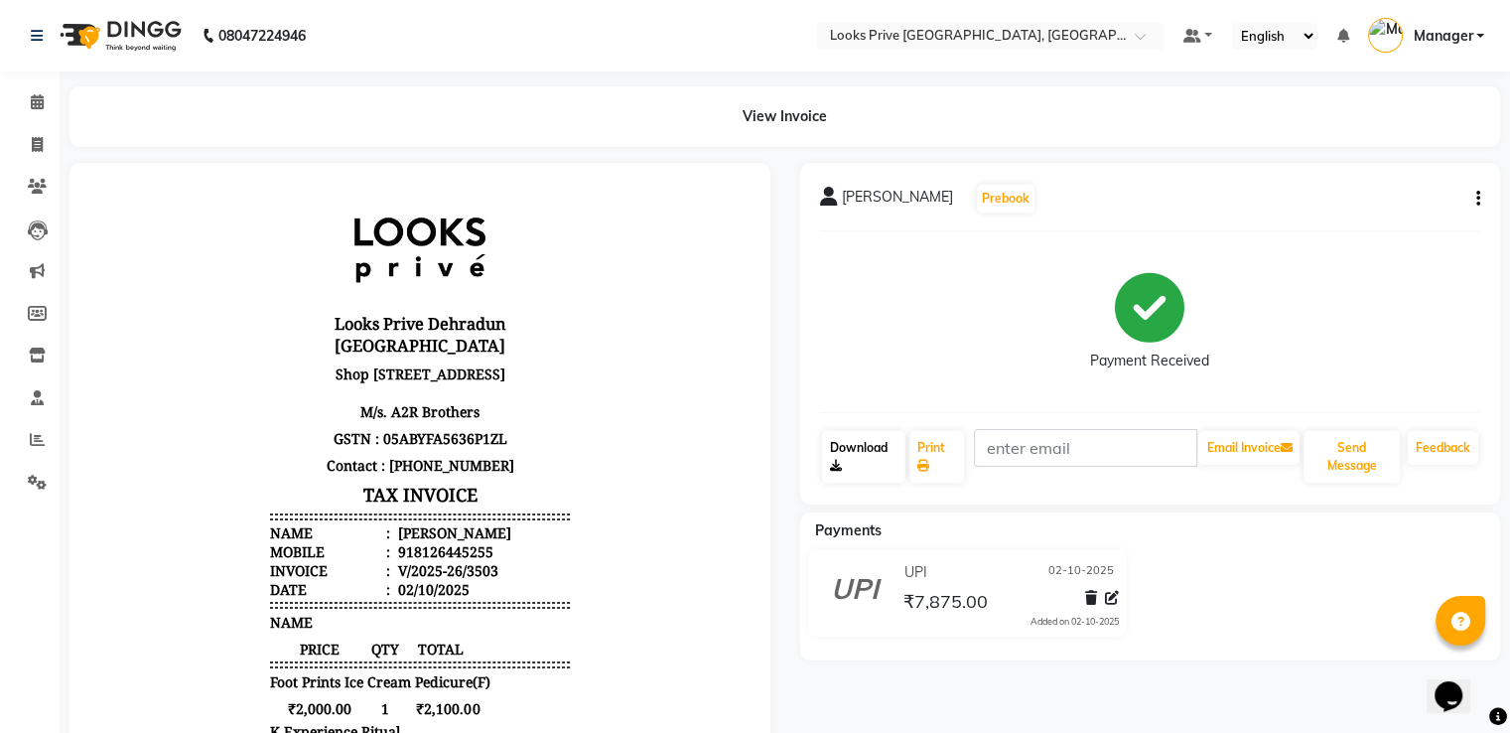
click at [865, 448] on link "Download" at bounding box center [864, 457] width 84 height 52
